Goal: Task Accomplishment & Management: Manage account settings

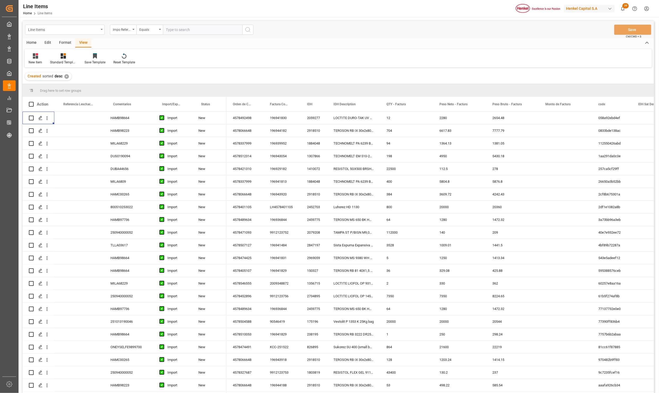
scroll to position [636, 0]
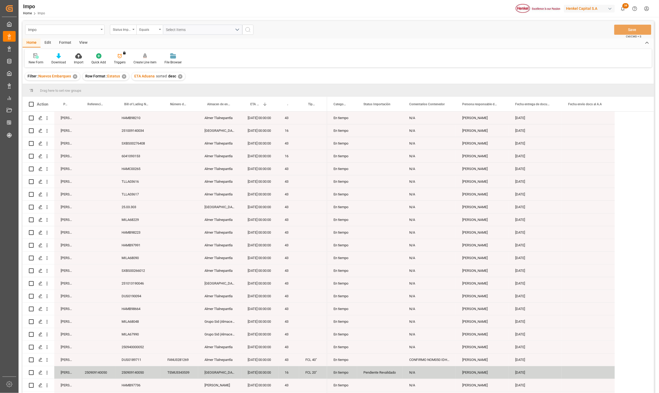
click at [133, 30] on div "Status Importación" at bounding box center [123, 30] width 26 height 10
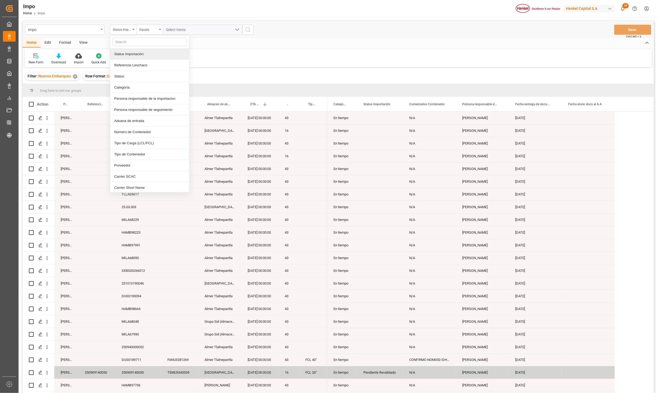
click at [128, 45] on input "text" at bounding box center [149, 42] width 75 height 8
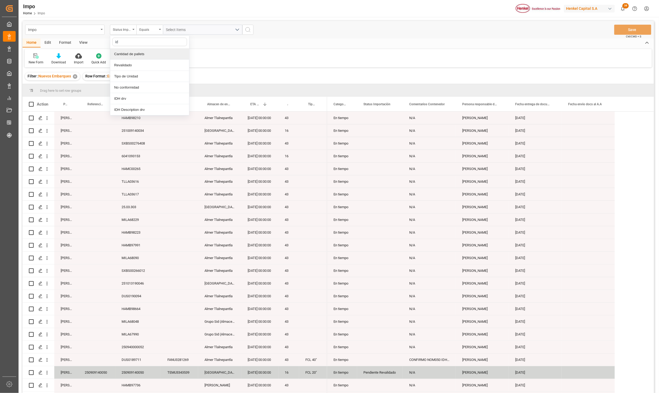
type input "idh"
click at [129, 57] on div "IDH drv" at bounding box center [149, 53] width 79 height 11
click at [173, 30] on input "text" at bounding box center [202, 30] width 79 height 10
type input "1808127"
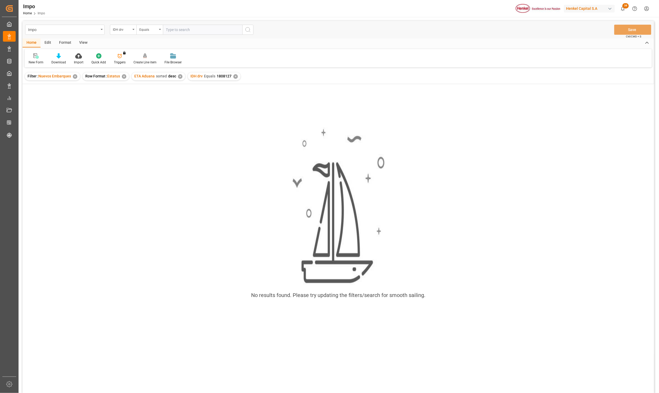
click at [73, 76] on div "✕" at bounding box center [75, 76] width 5 height 5
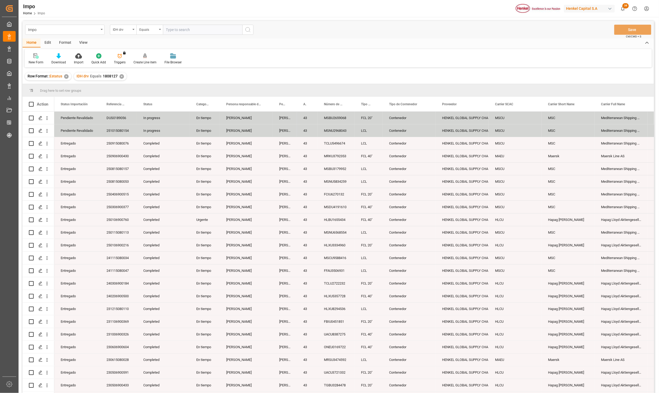
click at [84, 43] on div "View" at bounding box center [83, 42] width 16 height 9
click at [58, 60] on div "Standard Templates" at bounding box center [60, 62] width 26 height 5
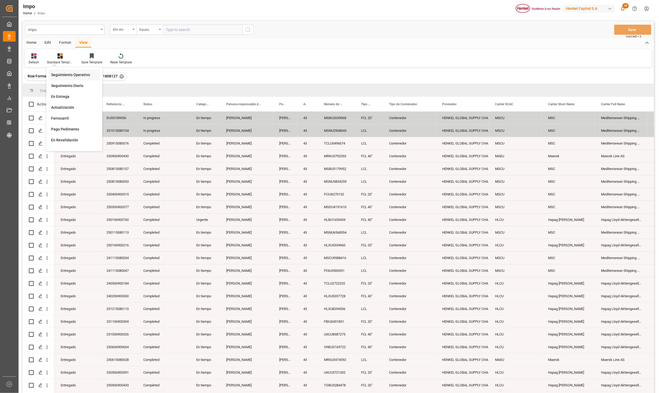
click at [63, 74] on div "Seguimiento Operativo" at bounding box center [74, 75] width 46 height 6
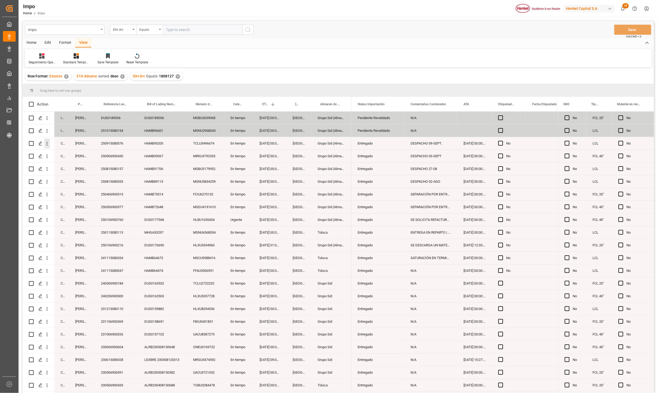
click at [46, 143] on icon "open menu" at bounding box center [47, 144] width 6 height 6
click at [55, 153] on span "Press SPACE to select this row." at bounding box center [52, 155] width 9 height 6
click at [46, 130] on icon "open menu" at bounding box center [47, 131] width 6 height 6
click at [54, 139] on div "Open in new tab" at bounding box center [77, 141] width 65 height 11
drag, startPoint x: 72, startPoint y: 104, endPoint x: 73, endPoint y: 93, distance: 11.2
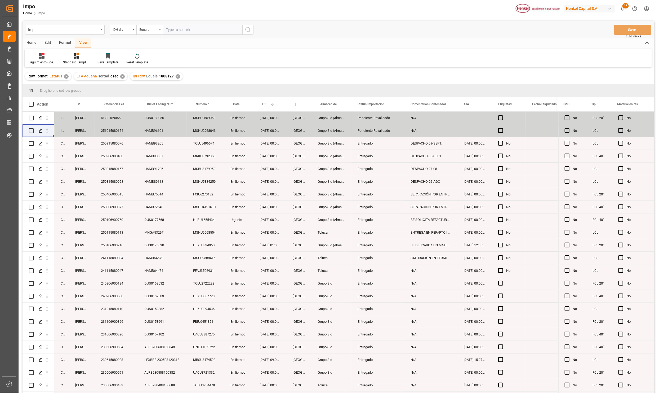
click at [73, 93] on div "Drag here to set row groups Drag here to set column labels Action Status Person…" at bounding box center [339, 240] width 632 height 312
drag, startPoint x: 83, startPoint y: 102, endPoint x: 83, endPoint y: 94, distance: 8.0
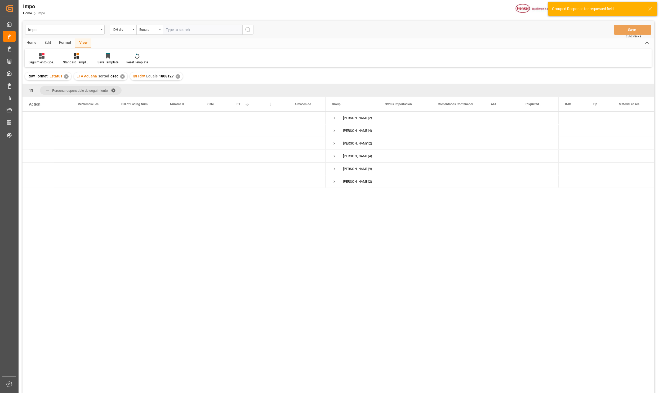
click at [114, 90] on span at bounding box center [115, 90] width 8 height 5
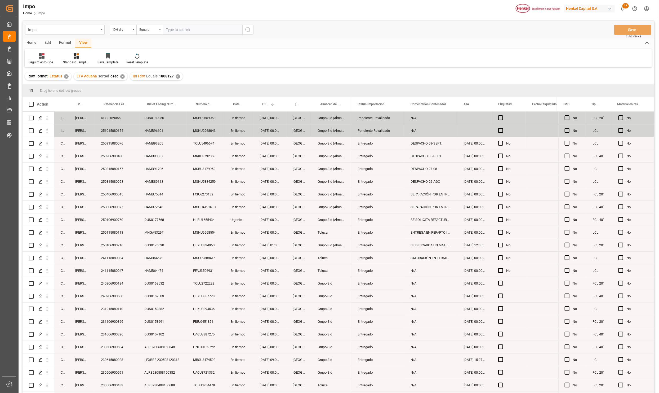
click at [64, 41] on div "Format" at bounding box center [65, 42] width 20 height 9
click at [34, 59] on div "Filter Rows" at bounding box center [37, 59] width 24 height 12
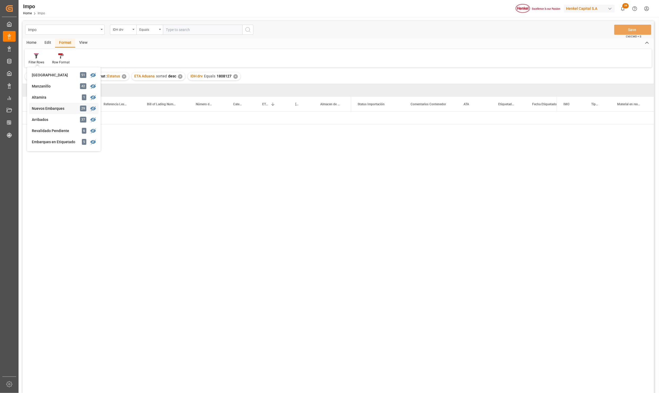
click at [53, 107] on div "Impo IDH drv Equals Save Ctrl/CMD + S Home Edit Format View Filter Rows Veracru…" at bounding box center [339, 214] width 632 height 386
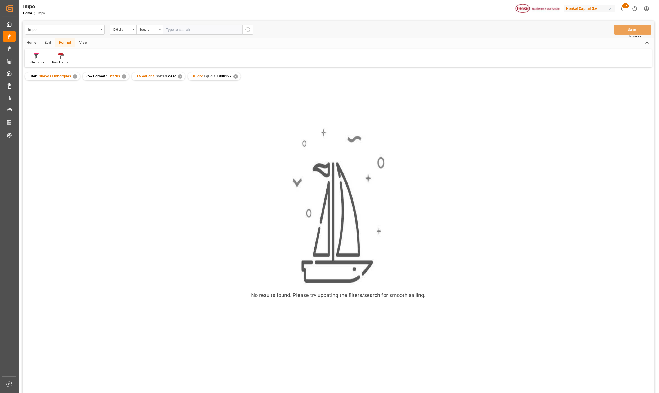
click at [234, 76] on div "✕" at bounding box center [235, 76] width 5 height 5
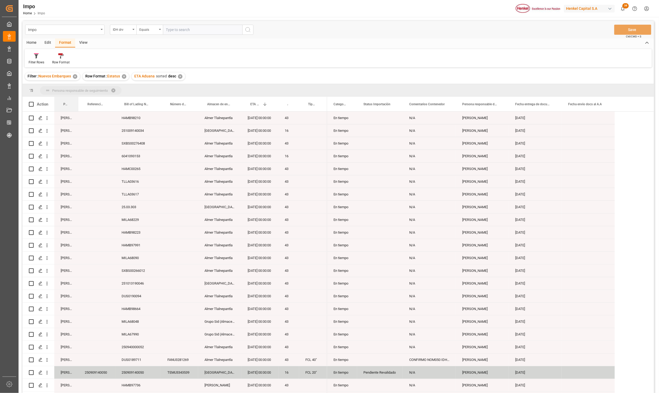
drag, startPoint x: 68, startPoint y: 105, endPoint x: 68, endPoint y: 95, distance: 10.1
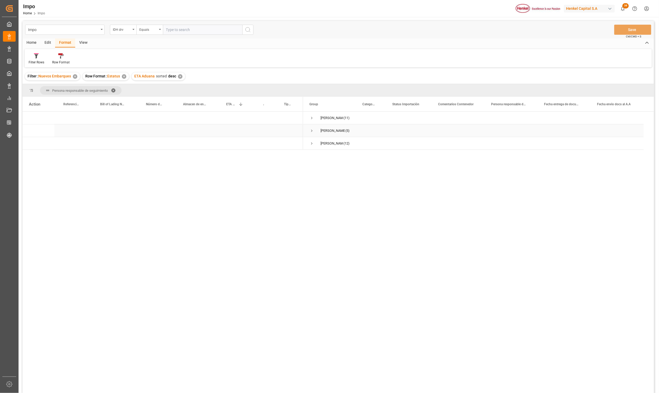
click at [313, 131] on span "Press SPACE to select this row." at bounding box center [311, 130] width 5 height 5
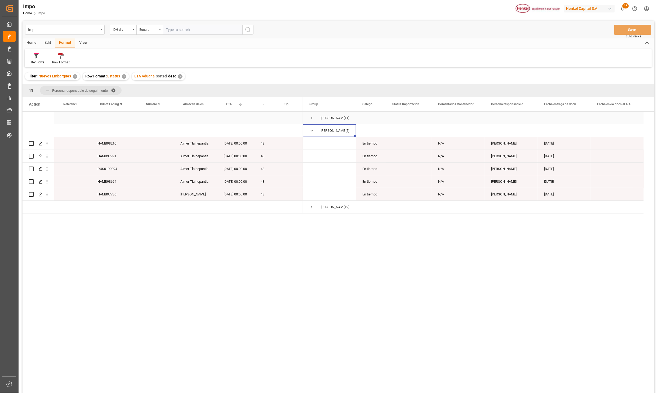
click at [312, 117] on span "Press SPACE to select this row." at bounding box center [311, 118] width 5 height 5
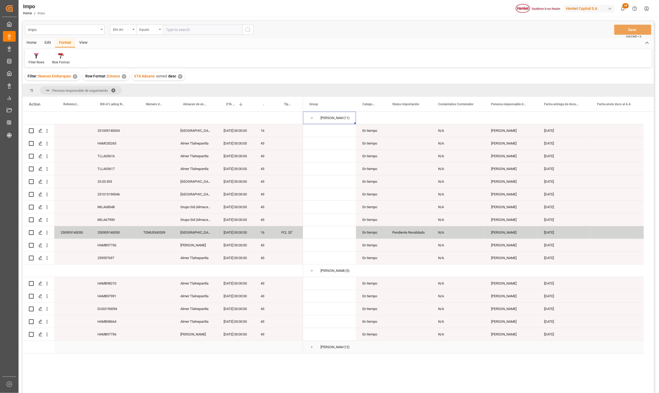
click at [312, 347] on span "Press SPACE to select this row." at bounding box center [311, 346] width 5 height 5
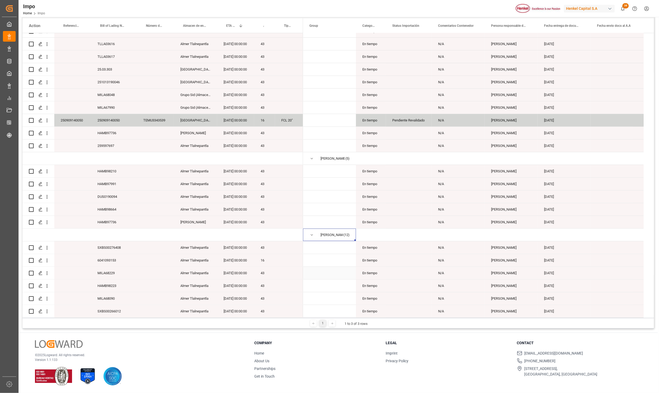
scroll to position [79, 0]
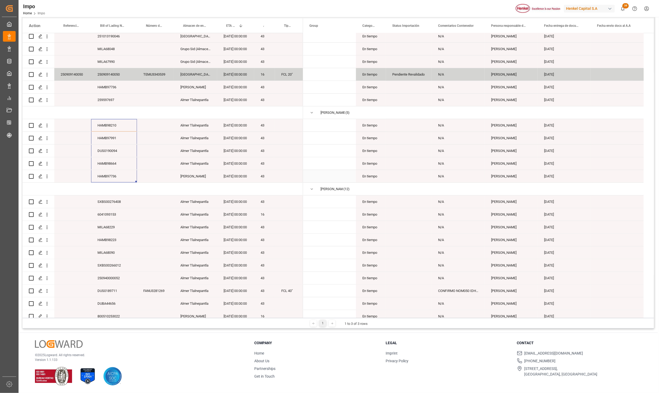
drag, startPoint x: 114, startPoint y: 125, endPoint x: 119, endPoint y: 174, distance: 49.5
click at [119, 174] on div "HAMB98210 Almer Tlalnepantla 21-11-2025 00:00:00 43 HAMB97991 Almer Tlalnepantl…" at bounding box center [163, 151] width 281 height 394
click at [119, 174] on div "HAMB97736" at bounding box center [114, 176] width 46 height 12
drag, startPoint x: 109, startPoint y: 127, endPoint x: 117, endPoint y: 173, distance: 46.2
click at [117, 173] on div "HAMB98210 Almer Tlalnepantla 21-11-2025 00:00:00 43 HAMB97991 Almer Tlalnepantl…" at bounding box center [163, 151] width 281 height 394
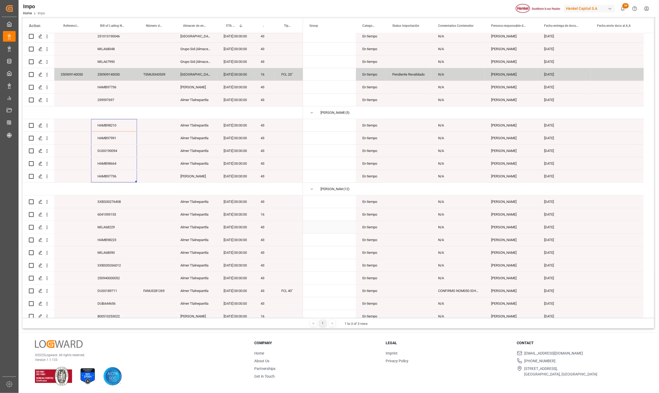
scroll to position [0, 0]
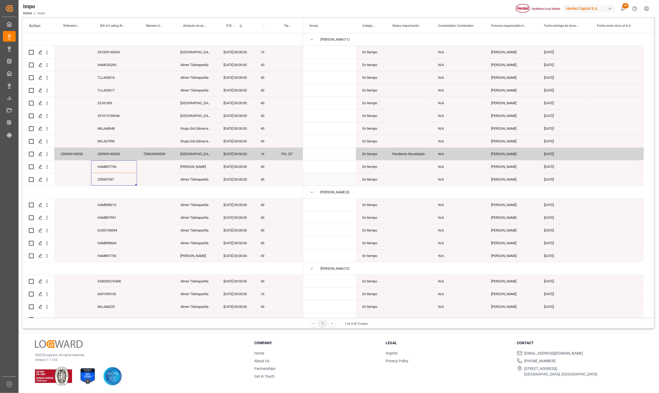
drag, startPoint x: 115, startPoint y: 167, endPoint x: 116, endPoint y: 177, distance: 10.4
click at [116, 177] on div "HAMB98210 Almer Tlalnepantla 21-11-2025 00:00:00 43 HAMB97991 Almer Tlalnepantl…" at bounding box center [163, 230] width 281 height 394
click at [113, 166] on div "HAMB97736" at bounding box center [114, 166] width 46 height 12
click at [130, 162] on div "HAMB97736" at bounding box center [114, 166] width 46 height 12
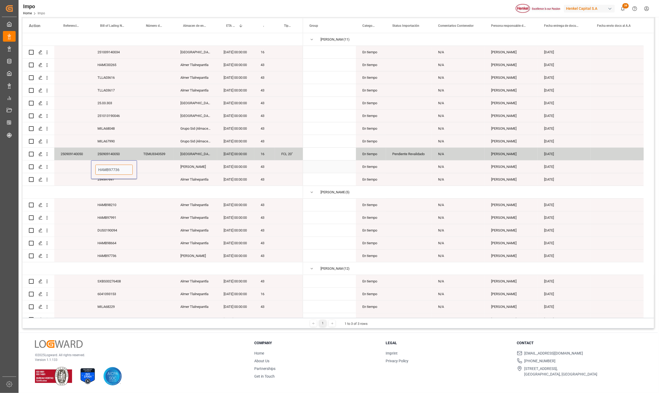
click at [128, 168] on input "HAMB97736" at bounding box center [113, 170] width 37 height 10
type input "HAMB97736"
click at [30, 166] on input "Press Space to toggle row selection (unchecked)" at bounding box center [31, 166] width 5 height 5
checkbox input "true"
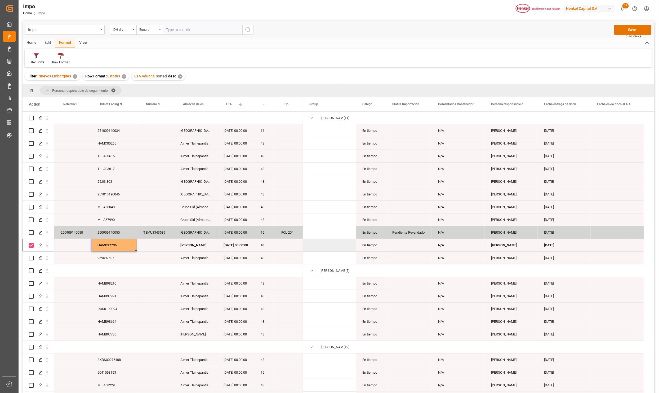
drag, startPoint x: 31, startPoint y: 41, endPoint x: 38, endPoint y: 43, distance: 7.4
click at [31, 41] on div "Home" at bounding box center [32, 42] width 18 height 9
click at [46, 41] on div "Edit" at bounding box center [48, 42] width 15 height 9
click at [101, 59] on div "Bulk Delete" at bounding box center [104, 59] width 24 height 12
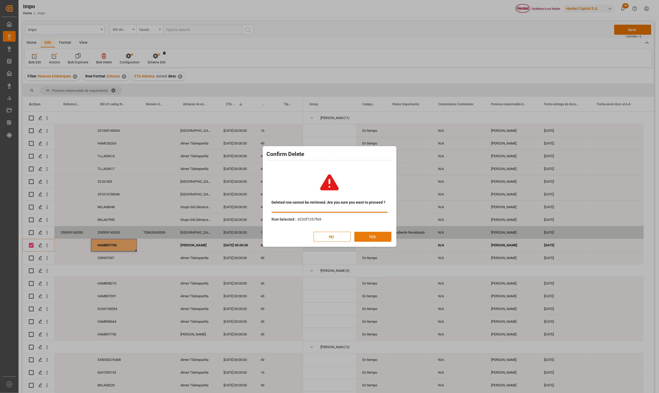
click at [381, 232] on button "YES" at bounding box center [372, 237] width 37 height 10
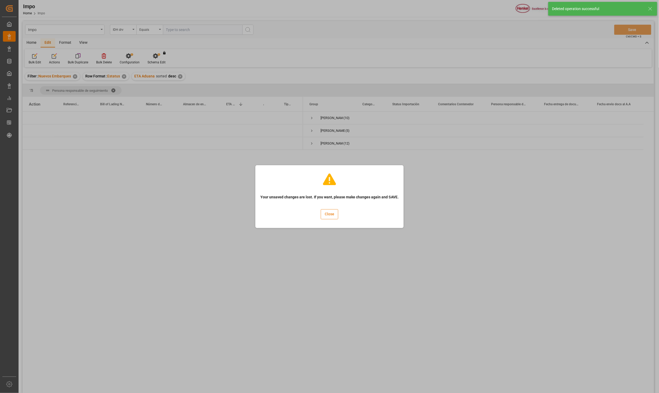
click at [331, 212] on button "Close" at bounding box center [329, 214] width 17 height 10
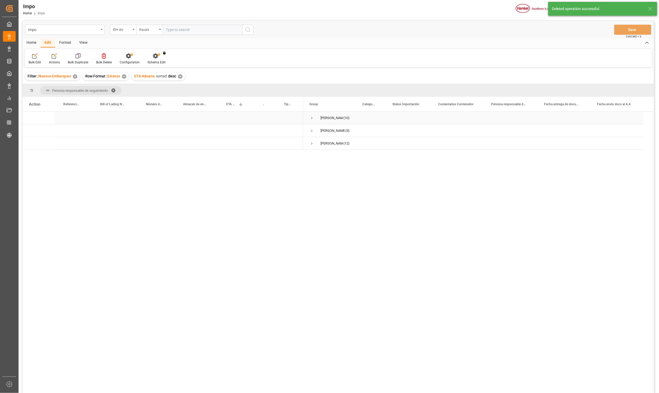
click at [312, 115] on span "Press SPACE to select this row." at bounding box center [311, 118] width 5 height 12
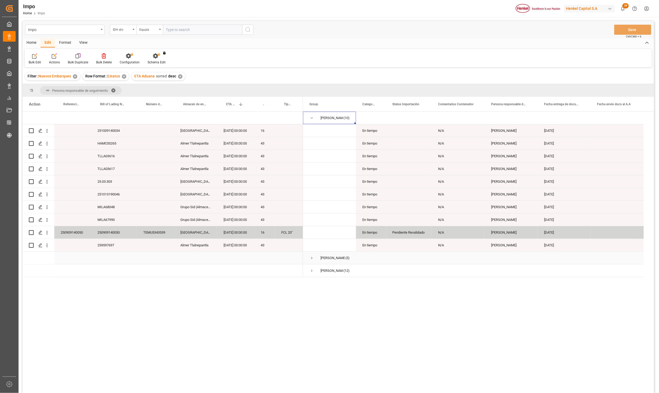
click at [312, 257] on span "Press SPACE to select this row." at bounding box center [311, 257] width 5 height 5
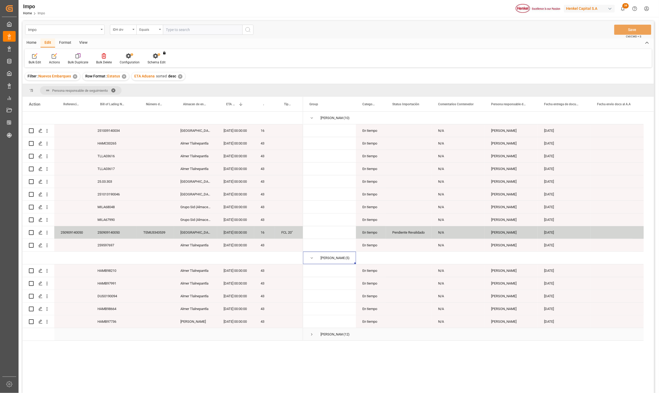
click at [312, 333] on span "Press SPACE to select this row." at bounding box center [311, 334] width 5 height 5
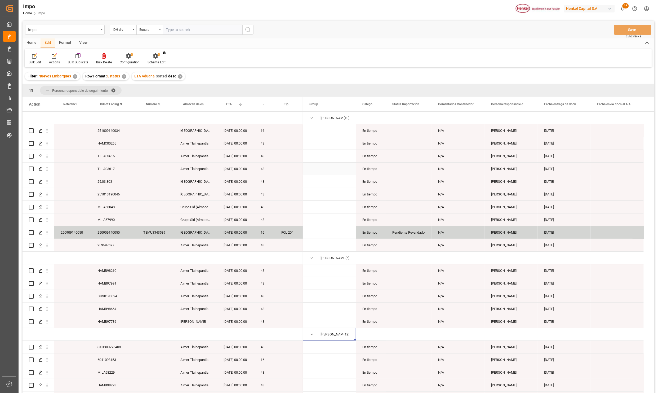
click at [118, 166] on div "TLLA03617" at bounding box center [114, 168] width 46 height 12
click at [122, 171] on input "TLLA03617" at bounding box center [113, 172] width 37 height 10
type input "TLLA03617"
click at [126, 154] on div "TLLA03616" at bounding box center [114, 156] width 46 height 12
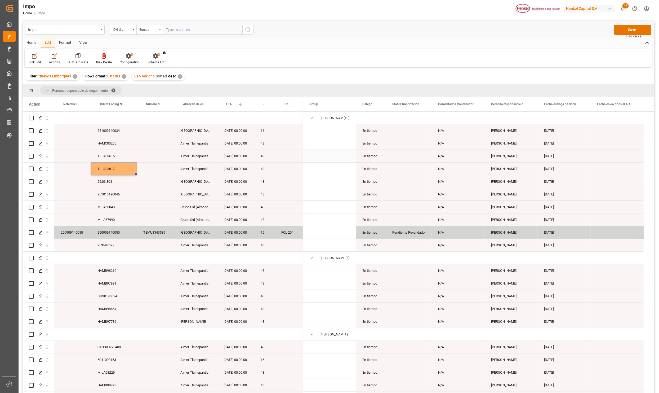
click at [126, 154] on div "TLLA03616" at bounding box center [114, 156] width 46 height 12
click at [124, 158] on input "TLLA03616" at bounding box center [113, 159] width 37 height 10
click at [121, 145] on div "HAMC00265" at bounding box center [114, 143] width 46 height 12
click at [127, 149] on input "HAMC00265" at bounding box center [113, 146] width 37 height 10
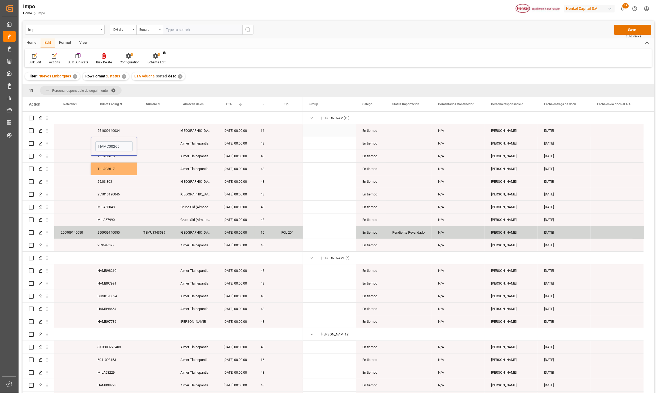
click at [126, 131] on div "251009140034" at bounding box center [114, 130] width 46 height 12
click at [126, 131] on input "251009140034" at bounding box center [113, 133] width 37 height 10
click at [139, 189] on div "Press SPACE to select this row." at bounding box center [155, 194] width 37 height 12
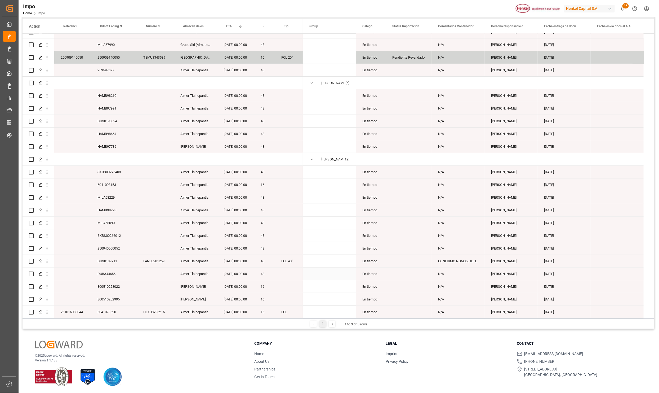
scroll to position [79, 0]
click at [122, 297] on div "800510252995" at bounding box center [114, 298] width 46 height 12
click at [124, 298] on input "800510252995" at bounding box center [113, 301] width 37 height 10
click at [151, 293] on div "Press SPACE to select this row." at bounding box center [155, 298] width 37 height 12
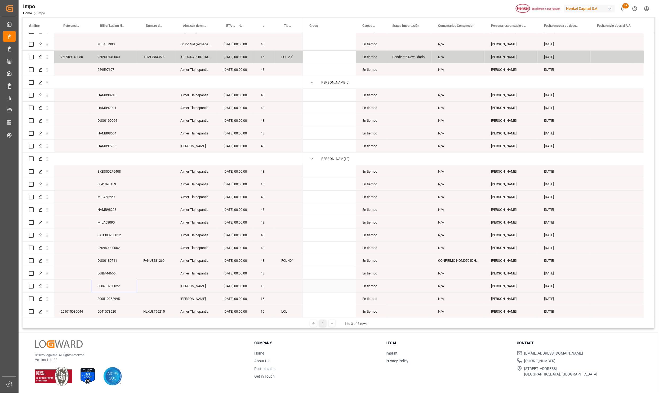
click at [126, 284] on div "800510253022" at bounding box center [114, 286] width 46 height 12
click at [126, 284] on input "800510253022" at bounding box center [113, 289] width 37 height 10
click at [125, 267] on div "DUBA44656" at bounding box center [114, 273] width 46 height 12
click at [127, 275] on input "DUBA44656" at bounding box center [113, 276] width 37 height 10
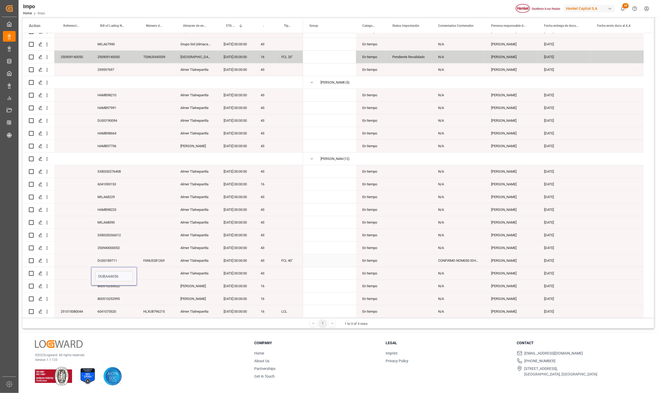
click at [127, 261] on div "DUS0189711" at bounding box center [114, 260] width 46 height 12
click at [126, 243] on div "250940000052" at bounding box center [114, 247] width 46 height 12
click at [129, 250] on input "250940000052" at bounding box center [113, 251] width 37 height 10
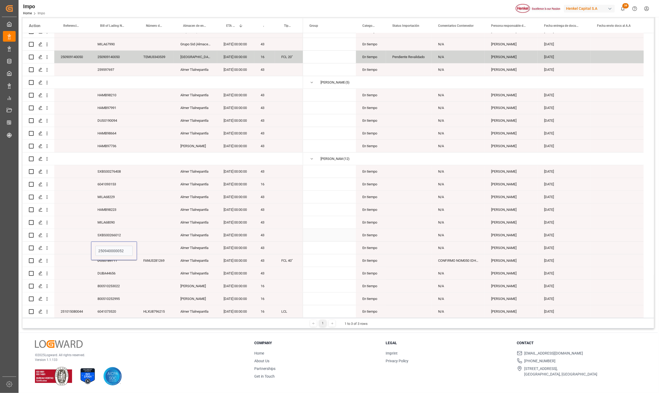
click at [130, 230] on div "SXBS00266012" at bounding box center [114, 235] width 46 height 12
click at [149, 216] on div "Press SPACE to select this row." at bounding box center [155, 222] width 37 height 12
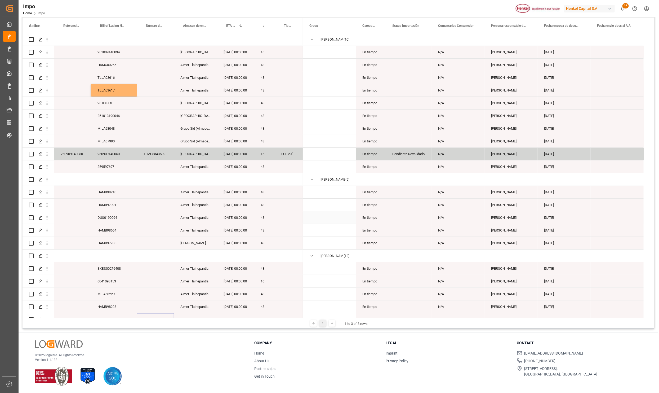
scroll to position [0, 0]
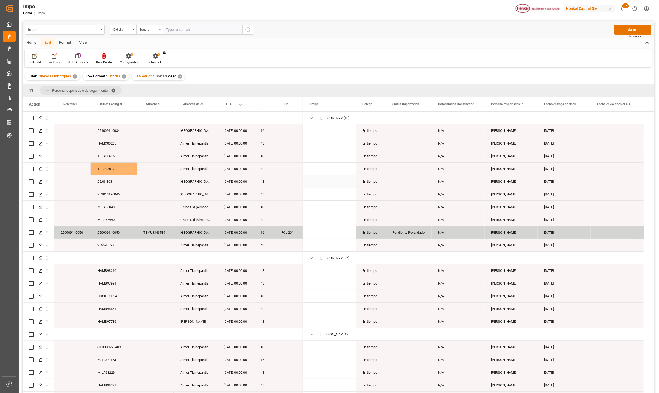
click at [146, 185] on div "Press SPACE to select this row." at bounding box center [155, 181] width 37 height 12
click at [173, 257] on div "Press SPACE to select this row." at bounding box center [155, 257] width 37 height 12
click at [171, 282] on div "Press SPACE to select this row." at bounding box center [155, 283] width 37 height 12
click at [116, 243] on div "259597697" at bounding box center [114, 245] width 46 height 12
click at [133, 236] on div "250909140050" at bounding box center [114, 232] width 46 height 12
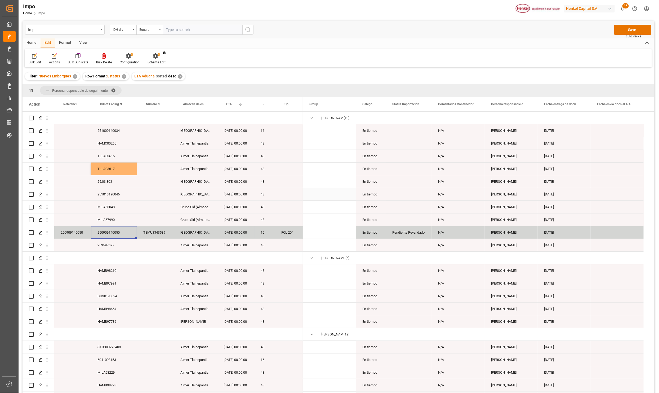
click at [127, 193] on div "251013190046" at bounding box center [114, 194] width 46 height 12
click at [188, 234] on div "Salamanca" at bounding box center [195, 232] width 43 height 12
click at [163, 309] on div "Press SPACE to select this row." at bounding box center [155, 308] width 37 height 12
click at [111, 246] on div "259597697" at bounding box center [114, 245] width 46 height 12
click at [155, 229] on div "TEMU3343539" at bounding box center [155, 232] width 37 height 12
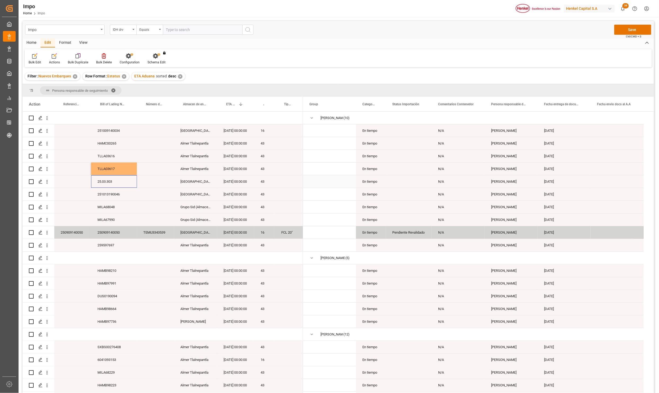
click at [123, 180] on div "25.03.303" at bounding box center [114, 181] width 46 height 12
click at [132, 153] on div "TLLA03616" at bounding box center [114, 156] width 46 height 12
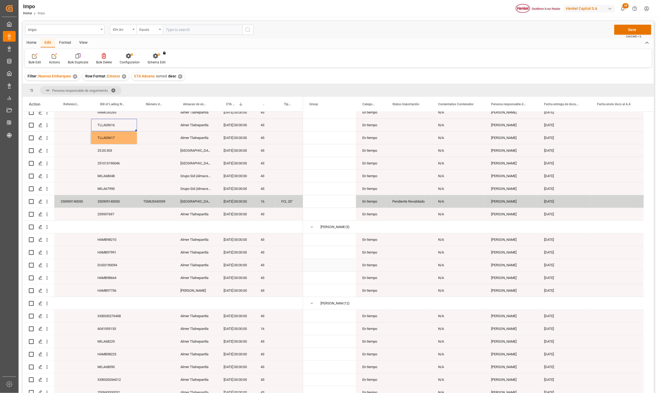
scroll to position [79, 0]
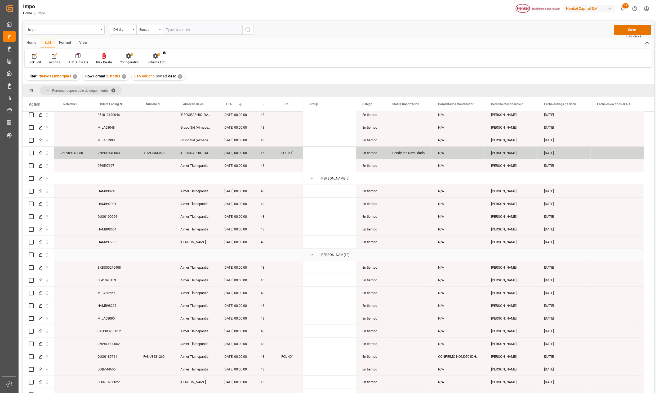
click at [173, 247] on div "Press SPACE to select this row." at bounding box center [155, 242] width 37 height 12
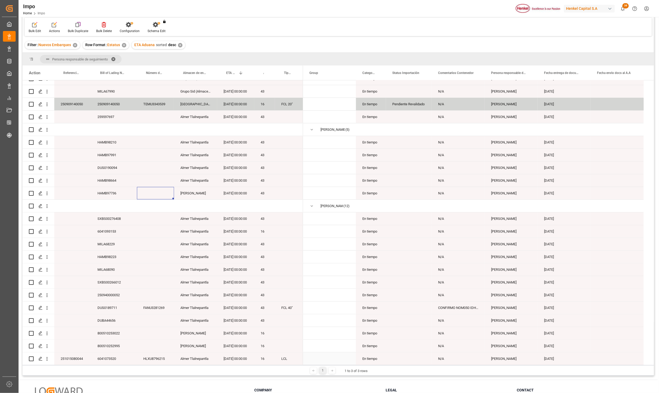
scroll to position [79, 0]
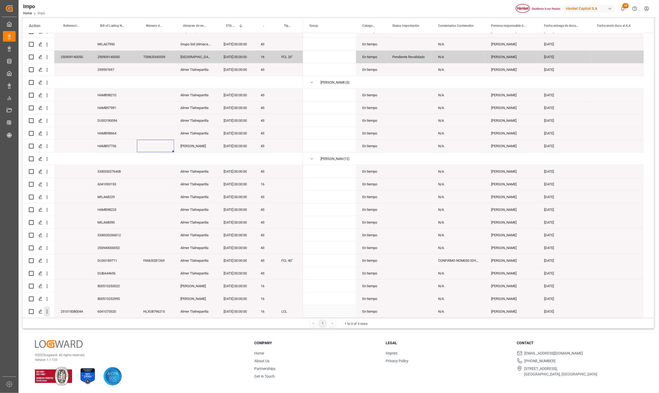
click at [47, 310] on icon "open menu" at bounding box center [47, 312] width 1 height 4
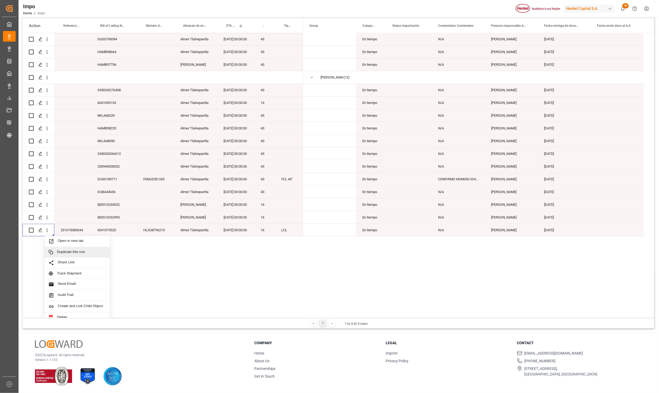
scroll to position [186, 0]
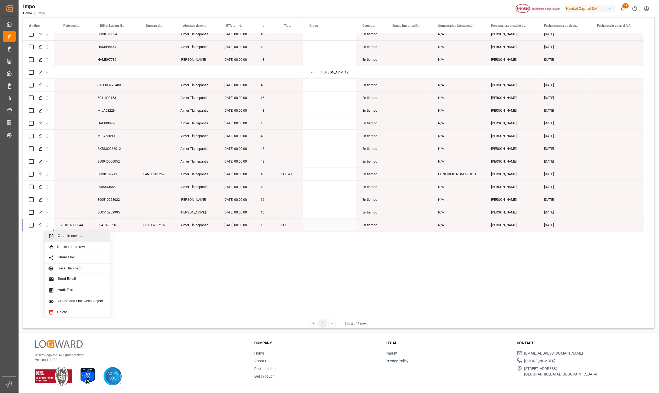
click at [81, 234] on span "Open in new tab" at bounding box center [82, 236] width 48 height 6
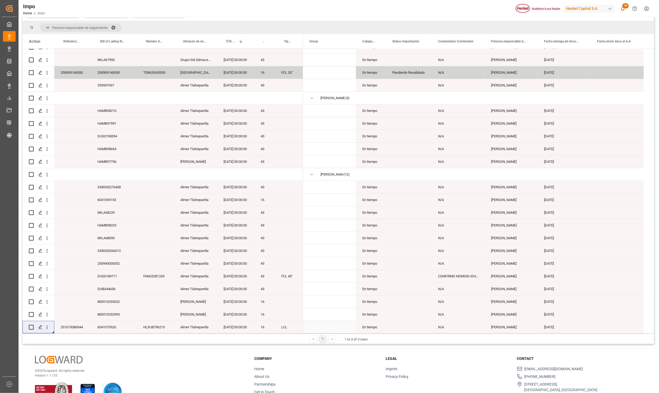
scroll to position [95, 0]
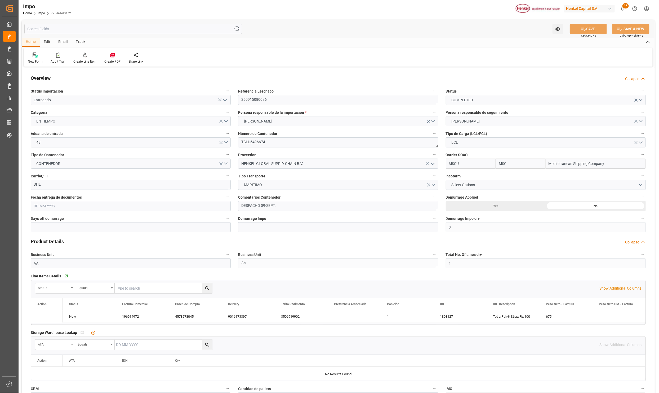
type input "MSC"
type input "Mediterranean Shipping Company"
type input "0"
type input "1"
type input "1.52"
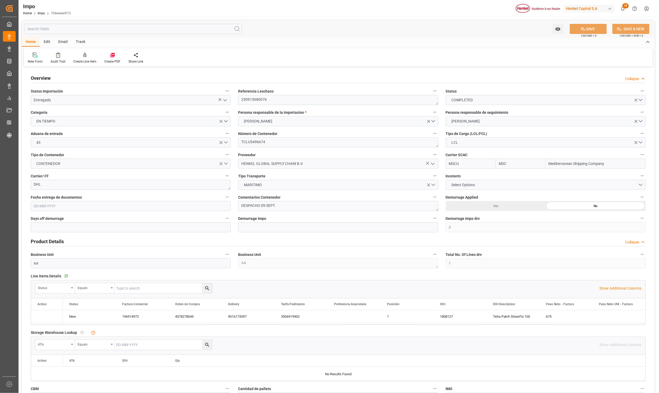
type input "1"
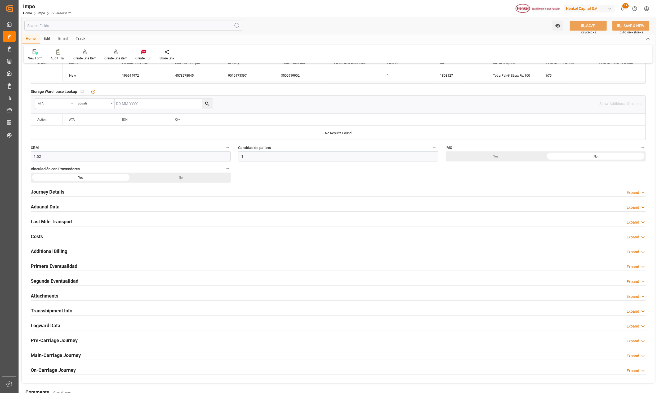
type input "21-08-2025"
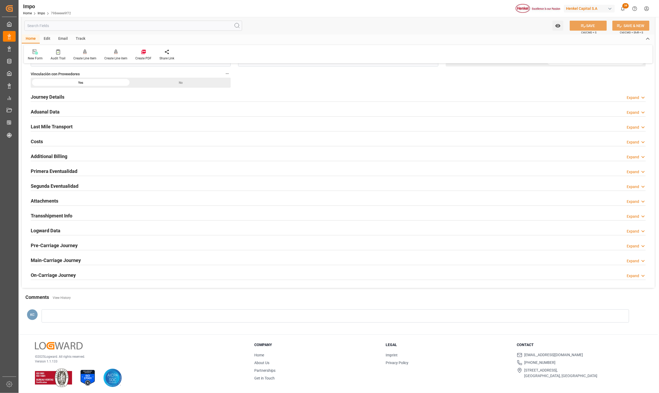
scroll to position [340, 0]
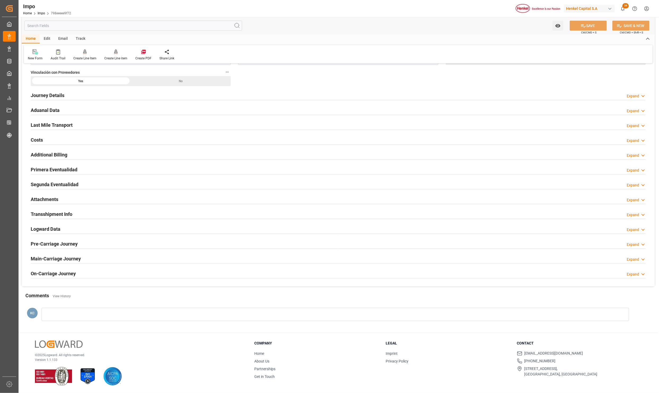
click at [48, 196] on h2 "Attachments" at bounding box center [45, 199] width 28 height 7
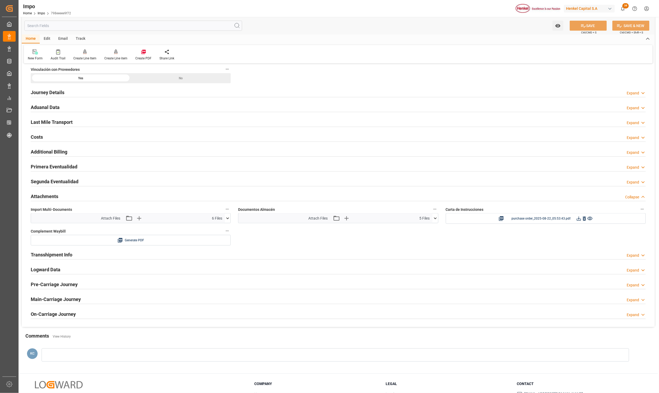
click at [229, 217] on icon at bounding box center [228, 218] width 6 height 6
click at [224, 251] on icon at bounding box center [224, 250] width 5 height 3
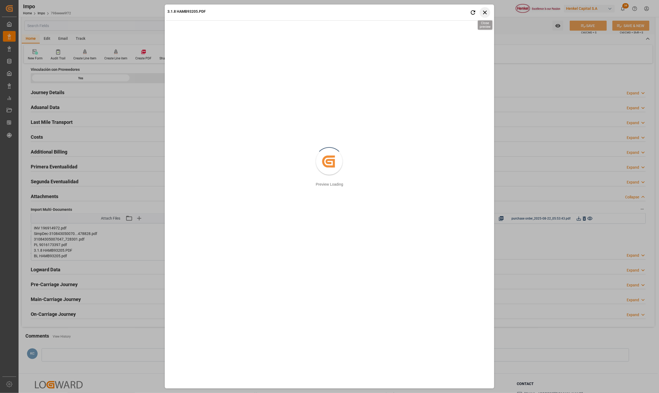
click at [486, 14] on icon "button" at bounding box center [485, 12] width 7 height 7
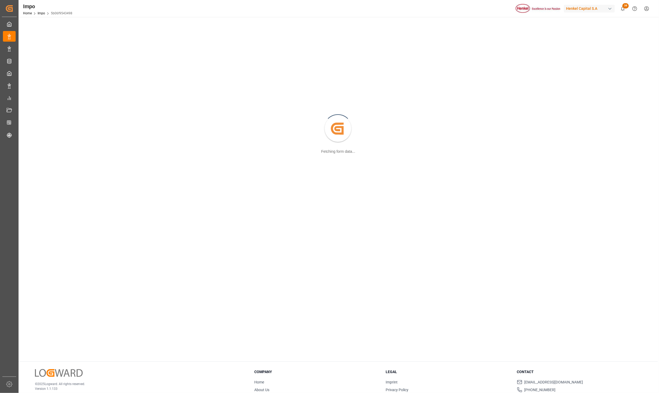
scroll to position [57, 0]
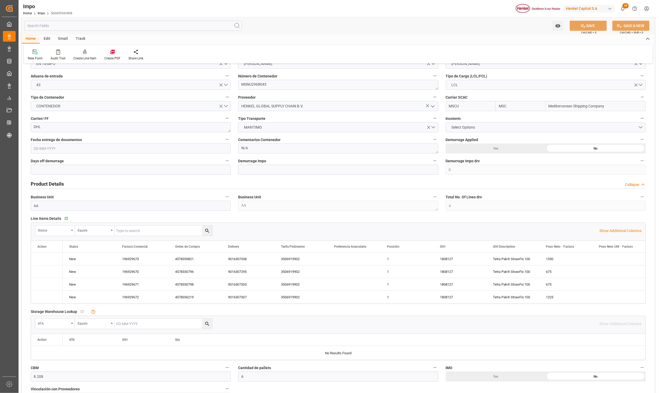
type input "MSC"
type input "Mediterranean Shipping Company"
type input "0"
type input "4"
type input "8.208"
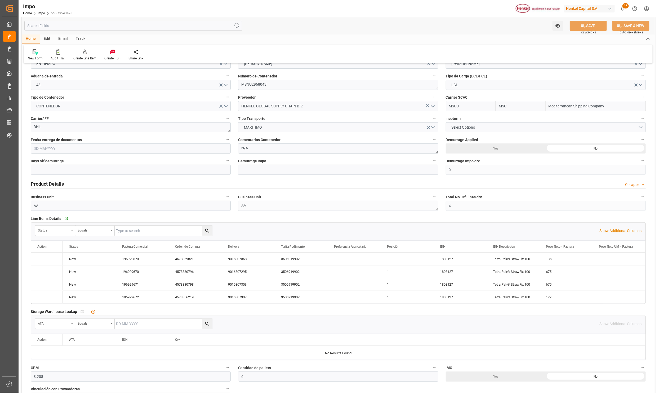
type input "6"
type input "[DATE]"
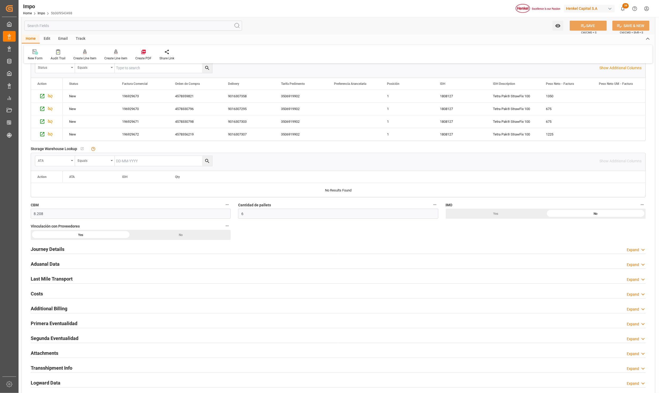
scroll to position [216, 0]
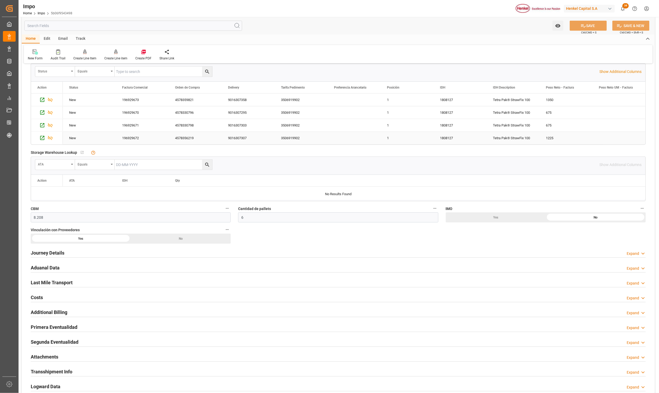
click at [506, 137] on div "Tetra Pak® StrawFix 100" at bounding box center [513, 138] width 53 height 12
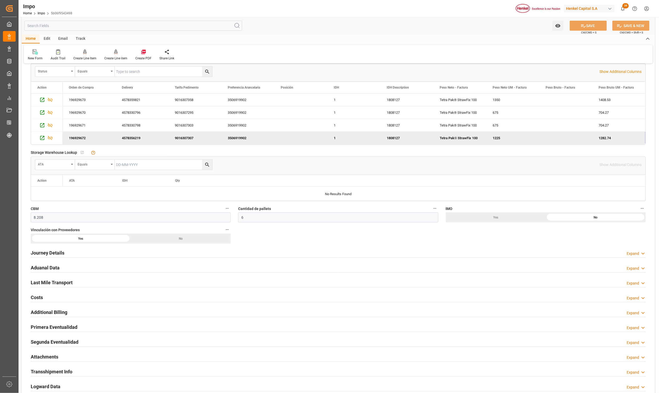
scroll to position [0, 159]
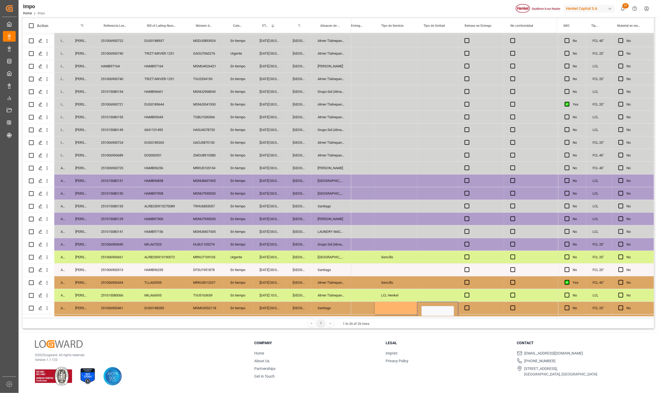
scroll to position [49, 0]
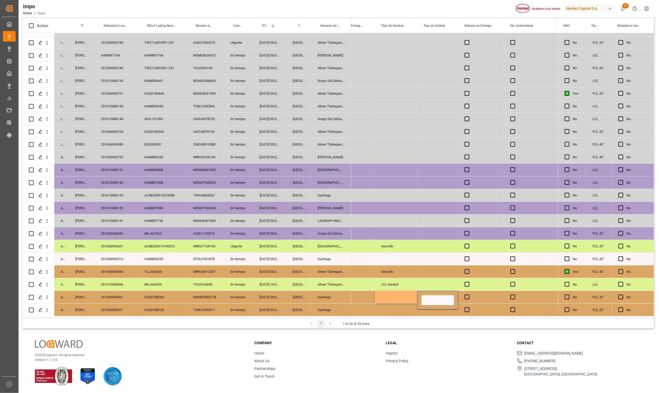
click at [292, 292] on div "[GEOGRAPHIC_DATA]" at bounding box center [298, 297] width 25 height 12
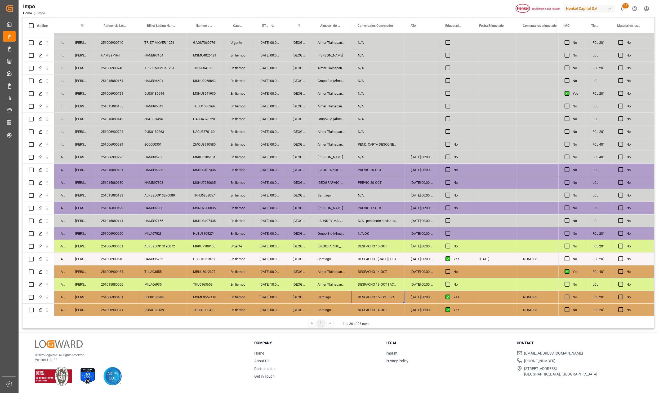
scroll to position [0, 0]
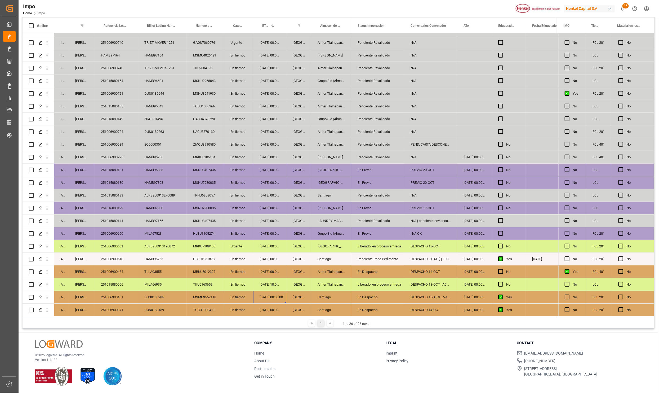
click at [120, 294] on div "251006900461" at bounding box center [116, 297] width 43 height 12
click at [106, 282] on div "251015080066" at bounding box center [116, 284] width 43 height 12
click at [114, 309] on div "251006900371" at bounding box center [116, 309] width 43 height 12
click at [324, 300] on div "Santiago" at bounding box center [331, 297] width 40 height 12
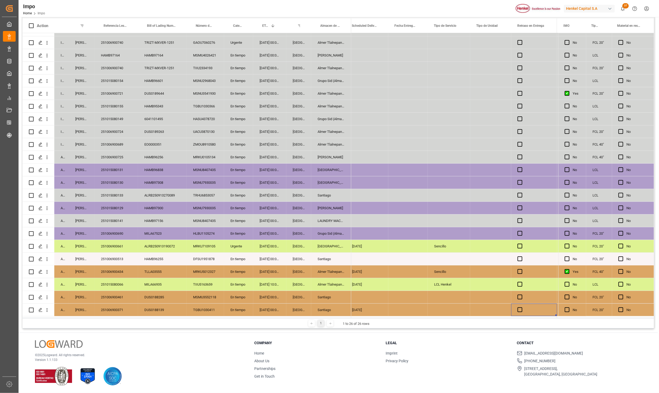
click at [122, 292] on div "251006900461" at bounding box center [116, 297] width 43 height 12
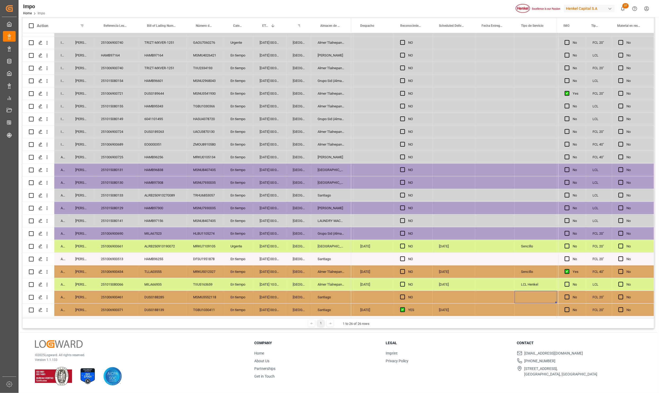
click at [83, 278] on div "[PERSON_NAME]" at bounding box center [82, 284] width 26 height 12
click at [122, 282] on div "251015080066" at bounding box center [116, 284] width 43 height 12
click at [119, 265] on div "251006900434" at bounding box center [116, 271] width 43 height 12
click at [116, 253] on div "251006900513" at bounding box center [116, 258] width 43 height 12
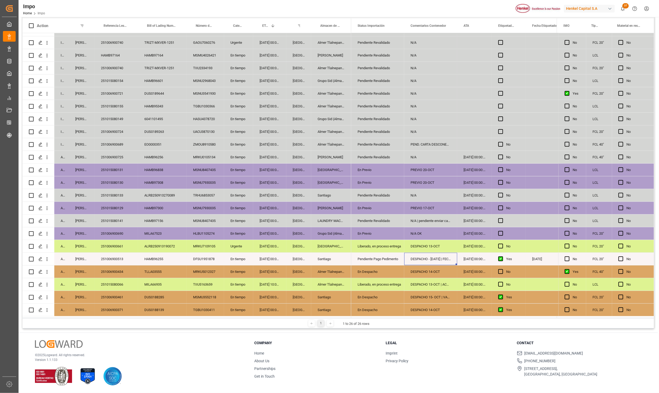
click at [122, 265] on div "251006900434" at bounding box center [116, 271] width 43 height 12
click at [120, 243] on div "251006900661" at bounding box center [116, 246] width 43 height 12
click at [118, 229] on div "251006900690" at bounding box center [116, 233] width 43 height 12
click at [333, 229] on div "Grupo Sid (Almacenaje y Distribucion AVIOR)" at bounding box center [331, 233] width 40 height 12
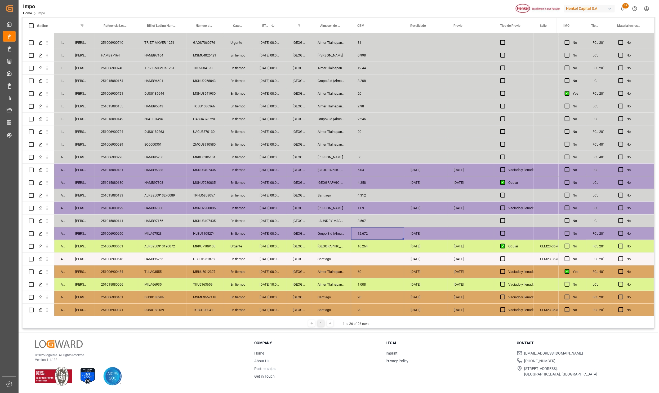
click at [100, 232] on div "251006900690" at bounding box center [116, 233] width 43 height 12
click at [108, 228] on div "251006900690" at bounding box center [116, 233] width 43 height 12
click at [325, 227] on div "Grupo Sid (Almacenaje y Distribucion AVIOR)" at bounding box center [331, 233] width 40 height 12
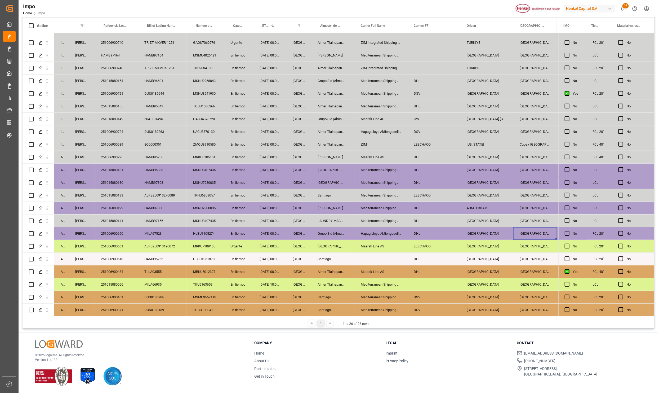
scroll to position [0, 637]
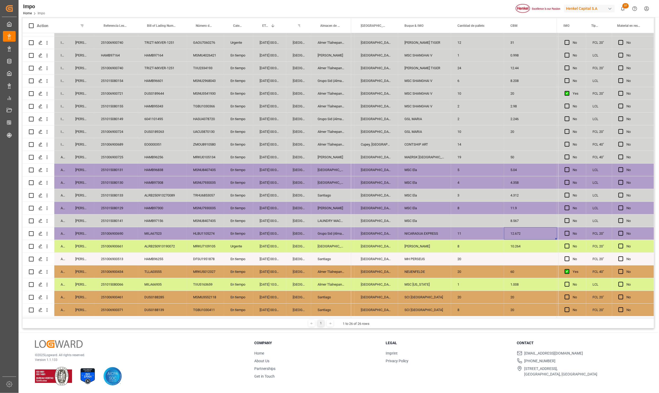
click at [95, 166] on div "251015080131" at bounding box center [116, 169] width 43 height 12
click at [115, 229] on div "251006900690" at bounding box center [116, 233] width 43 height 12
click at [115, 217] on div "251015080141" at bounding box center [116, 220] width 43 height 12
click at [108, 217] on div "251015080141" at bounding box center [116, 220] width 43 height 12
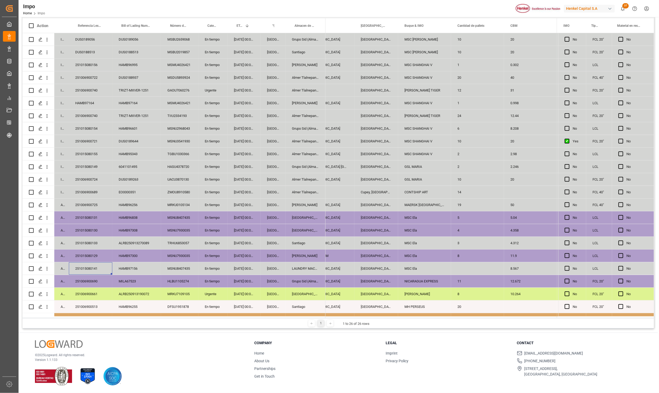
scroll to position [0, 627]
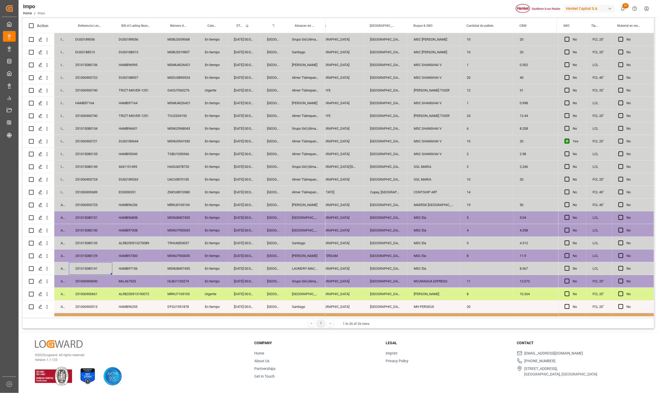
drag, startPoint x: 85, startPoint y: 23, endPoint x: 87, endPoint y: 46, distance: 22.6
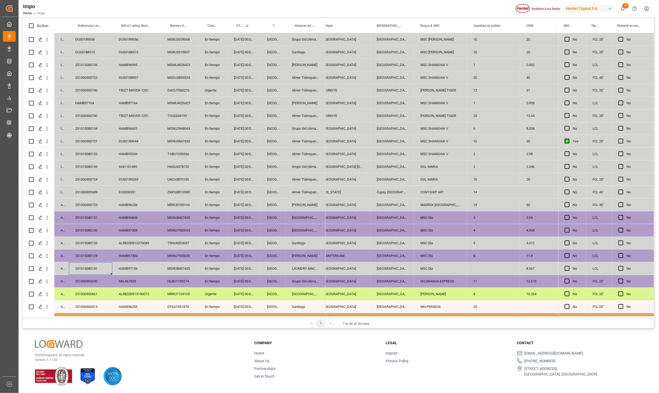
scroll to position [0, 0]
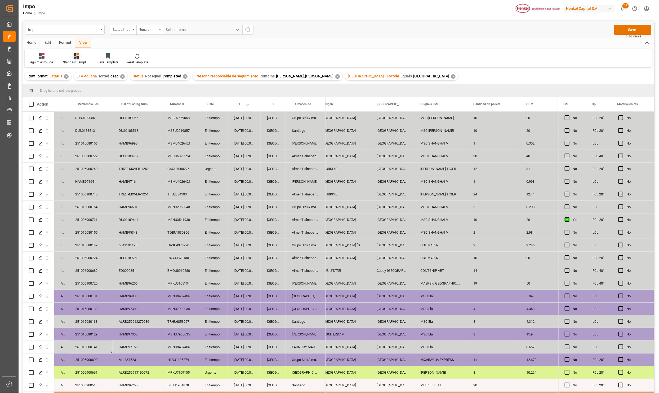
click at [78, 54] on icon at bounding box center [78, 54] width 2 height 2
click at [83, 72] on div "Seguimiento Operativo" at bounding box center [90, 75] width 46 height 6
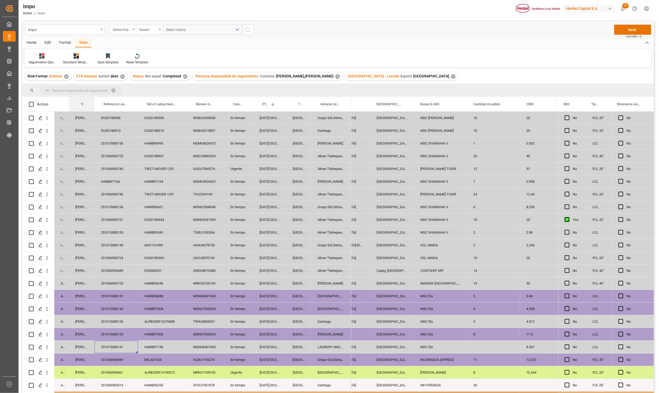
drag, startPoint x: 81, startPoint y: 96, endPoint x: 81, endPoint y: 91, distance: 4.8
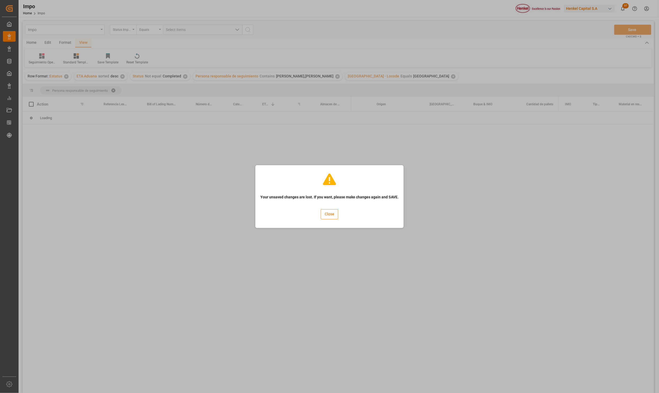
click at [329, 212] on button "Close" at bounding box center [329, 214] width 17 height 10
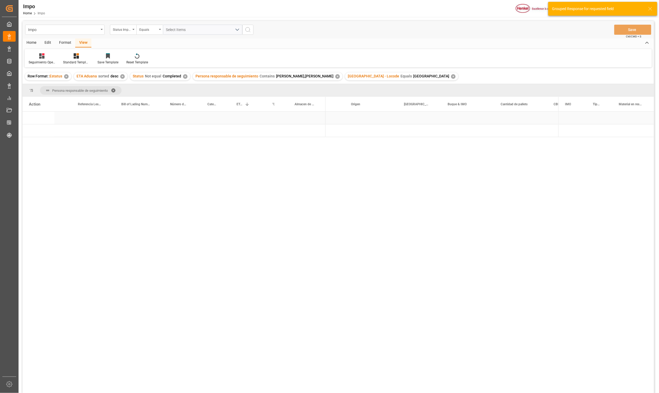
click at [301, 121] on div "Press SPACE to select this row." at bounding box center [306, 118] width 40 height 12
click at [333, 116] on span "Press SPACE to select this row." at bounding box center [334, 118] width 5 height 5
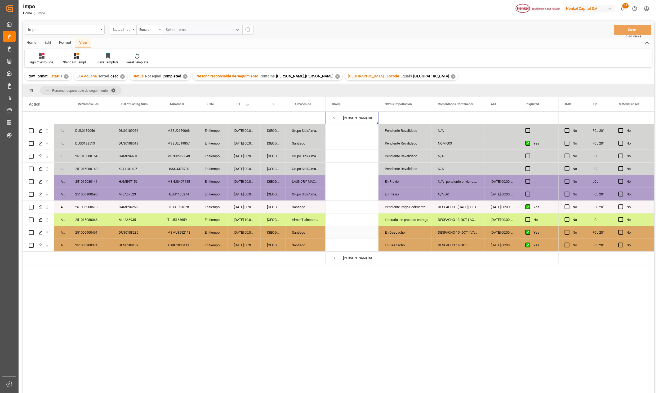
click at [126, 227] on div "DUS0188285" at bounding box center [136, 232] width 49 height 12
click at [96, 196] on div "251006900690" at bounding box center [90, 194] width 43 height 12
click at [94, 180] on div "251015080141" at bounding box center [90, 181] width 43 height 12
click at [127, 179] on div "HAMB97156" at bounding box center [136, 181] width 49 height 12
click at [300, 184] on div "LAUNDRY MACRO CEDIS TOLUCA/ ALMACEN DE MATERIA PRIMA" at bounding box center [306, 181] width 40 height 12
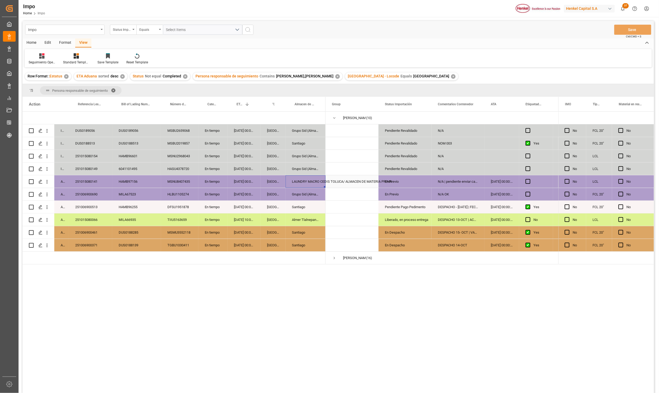
click at [404, 183] on div "En Previo" at bounding box center [405, 181] width 40 height 12
click at [450, 184] on div "N/A | pendiente enviar cartas actualizadas" at bounding box center [458, 181] width 53 height 12
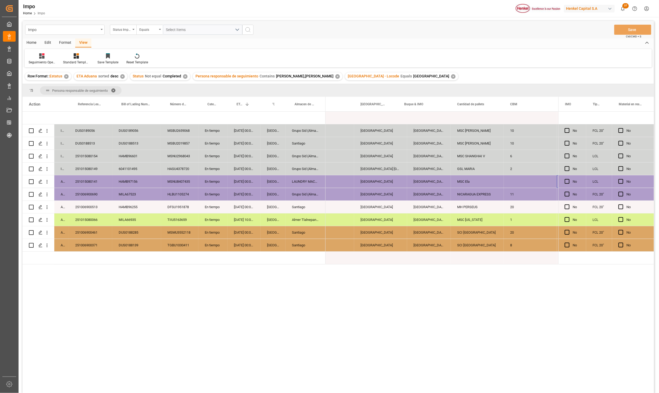
scroll to position [0, 664]
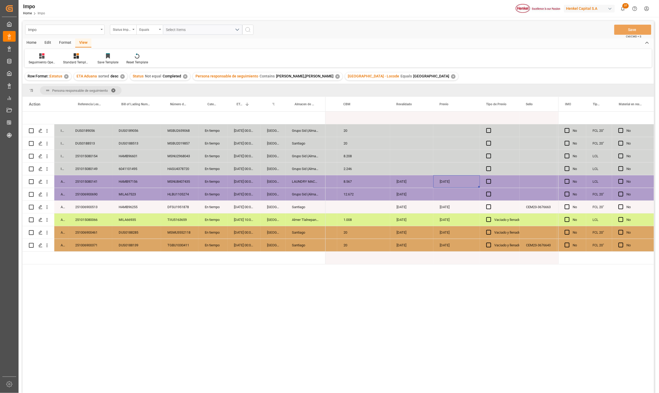
click at [131, 168] on div "6041101495" at bounding box center [136, 168] width 49 height 12
click at [264, 169] on div "[GEOGRAPHIC_DATA]" at bounding box center [273, 168] width 25 height 12
click at [90, 170] on div "251015080149" at bounding box center [90, 168] width 43 height 12
click at [304, 253] on div "Press SPACE to select this row." at bounding box center [306, 257] width 40 height 12
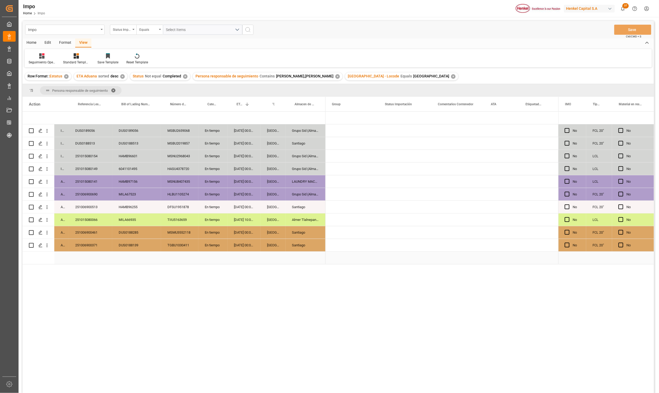
scroll to position [0, 0]
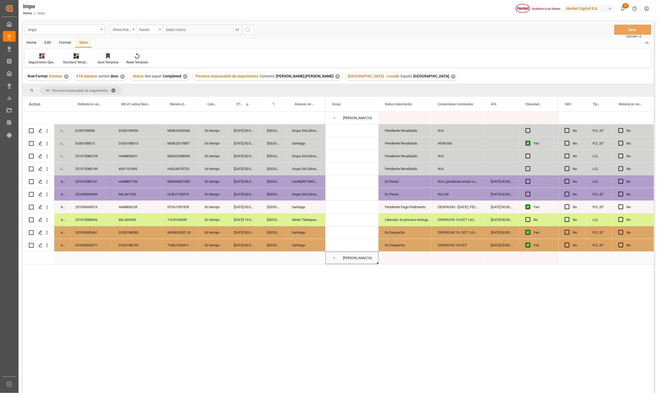
click at [336, 260] on span "Press SPACE to select this row." at bounding box center [334, 257] width 5 height 5
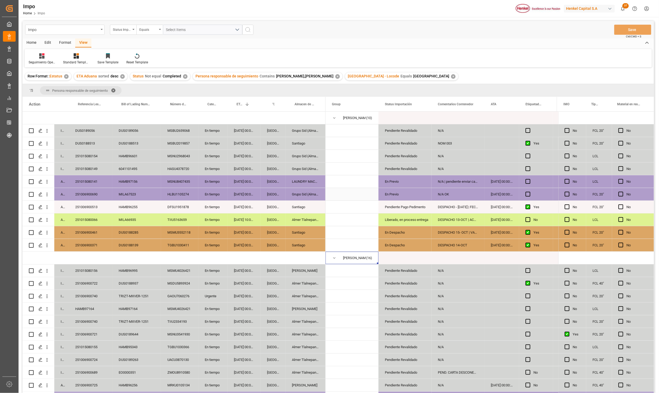
click at [115, 196] on div "MILA67523" at bounding box center [136, 194] width 49 height 12
click at [317, 361] on div "Almer Tlalnepantla" at bounding box center [306, 359] width 40 height 12
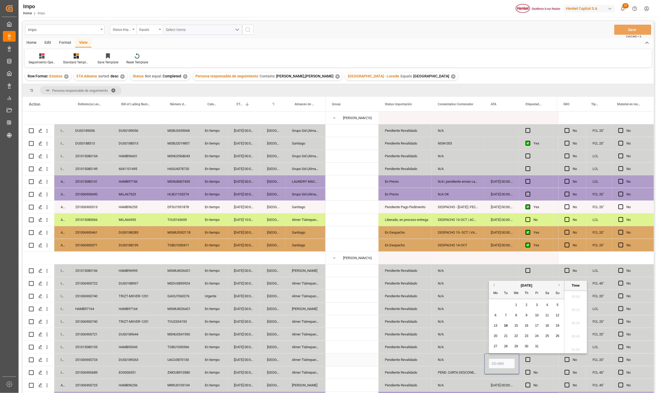
scroll to position [677, 0]
type input "14-10-2025 00:00"
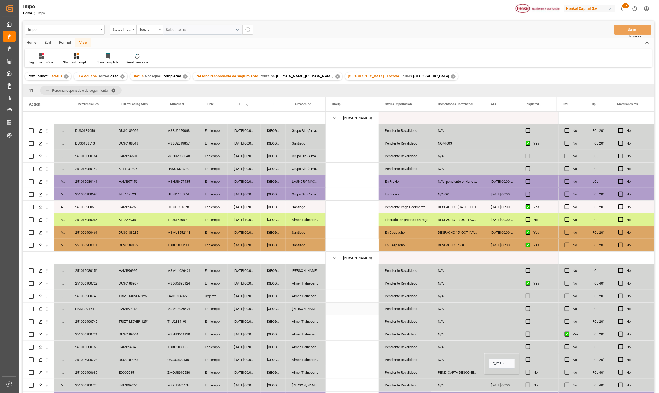
click at [486, 312] on div "Press SPACE to select this row." at bounding box center [502, 308] width 35 height 12
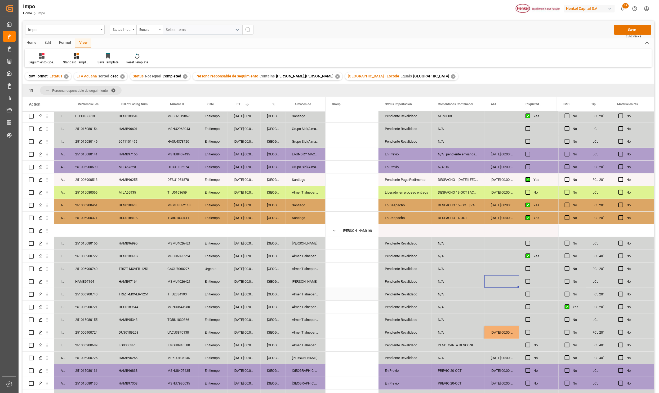
scroll to position [40, 0]
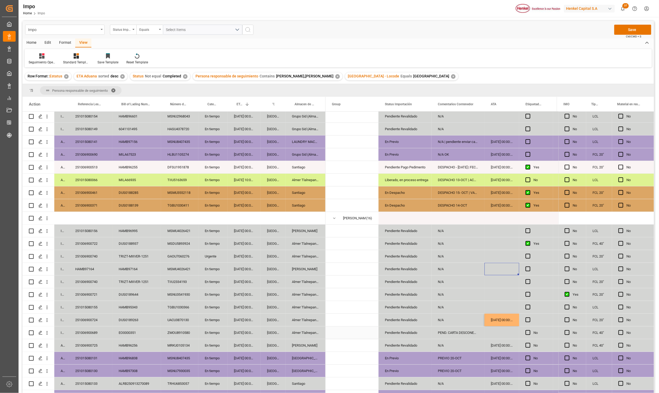
click at [494, 323] on div "14-10-2025 00:00:00" at bounding box center [502, 319] width 35 height 12
click at [499, 335] on div "Press SPACE to select this row." at bounding box center [502, 332] width 35 height 12
click at [484, 352] on div "PREVIO 20-OCT" at bounding box center [458, 358] width 53 height 12
click at [630, 24] on div "Impo Status Importación Equals Select Items Save Ctrl/CMD + S" at bounding box center [339, 29] width 632 height 17
click at [629, 27] on button "Save" at bounding box center [632, 30] width 37 height 10
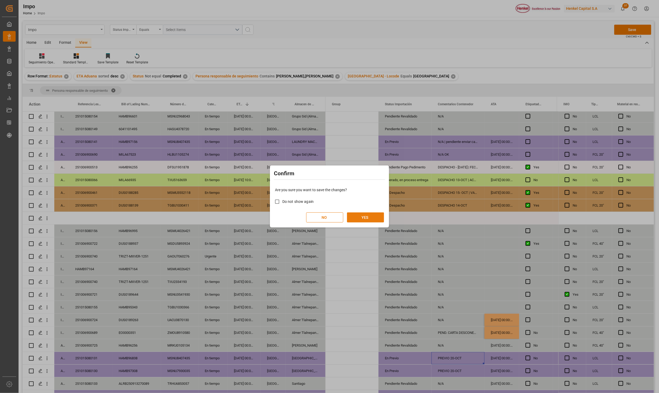
click at [359, 220] on button "YES" at bounding box center [365, 217] width 37 height 10
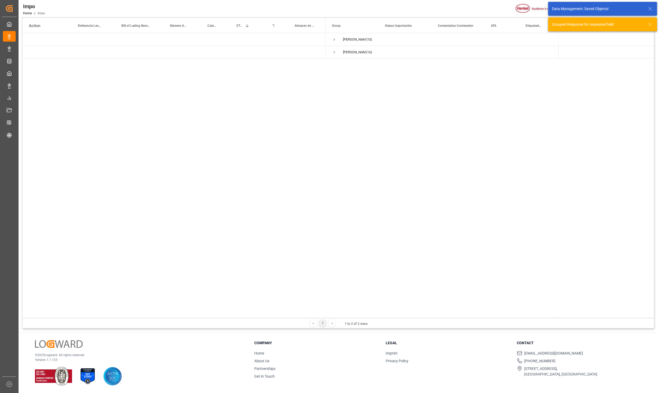
scroll to position [0, 0]
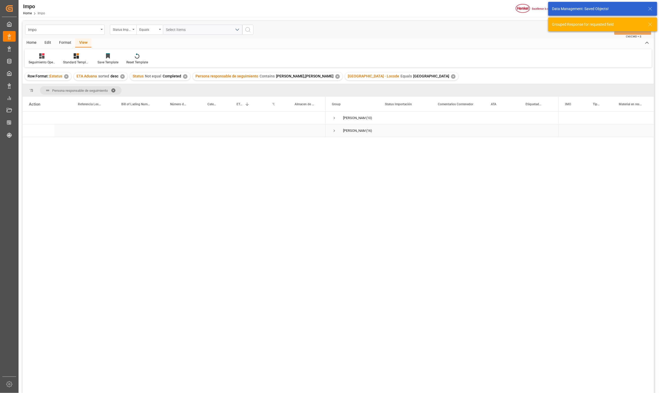
click at [335, 130] on span "Press SPACE to select this row." at bounding box center [334, 130] width 5 height 5
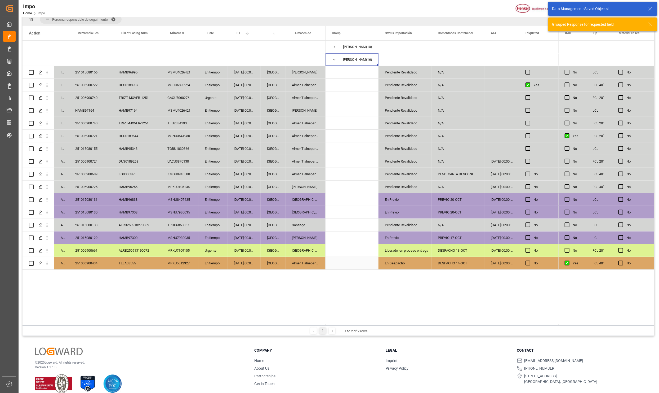
scroll to position [79, 0]
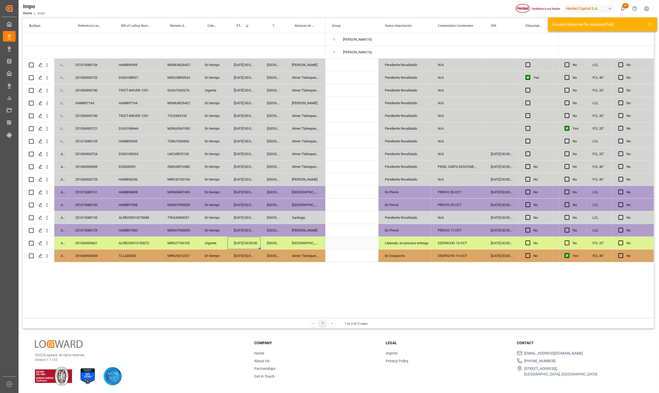
click at [246, 249] on div "07-10-2025 00:00:00" at bounding box center [244, 243] width 33 height 12
click at [179, 215] on div "TRHU6853057" at bounding box center [179, 217] width 37 height 12
click at [218, 204] on div "En tiempo" at bounding box center [212, 204] width 29 height 12
click at [195, 187] on div "MSNU8407435" at bounding box center [179, 192] width 37 height 12
click at [265, 179] on div "[GEOGRAPHIC_DATA]" at bounding box center [273, 179] width 25 height 12
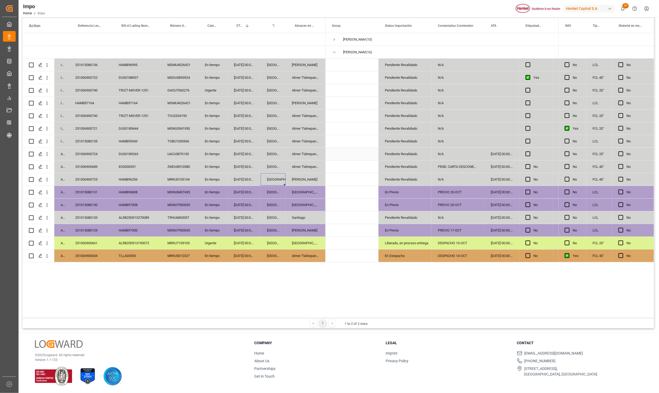
click at [324, 151] on div "Almer Tlalnepantla" at bounding box center [306, 154] width 40 height 12
click at [385, 157] on div "Pendiente Revalidado" at bounding box center [405, 154] width 40 height 12
click at [421, 155] on icon "open menu" at bounding box center [422, 157] width 6 height 6
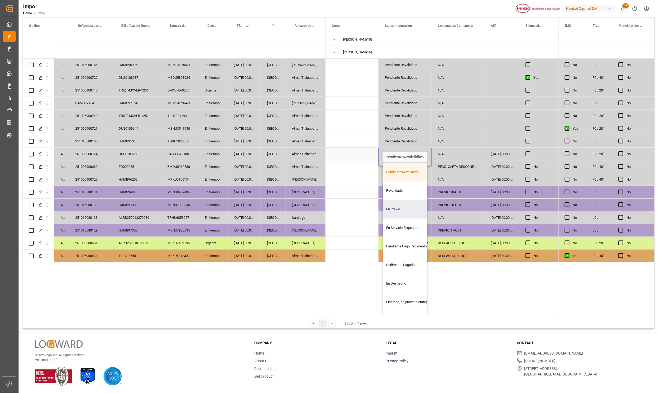
click at [400, 213] on div "En Previo" at bounding box center [408, 209] width 50 height 19
type input "En Previo"
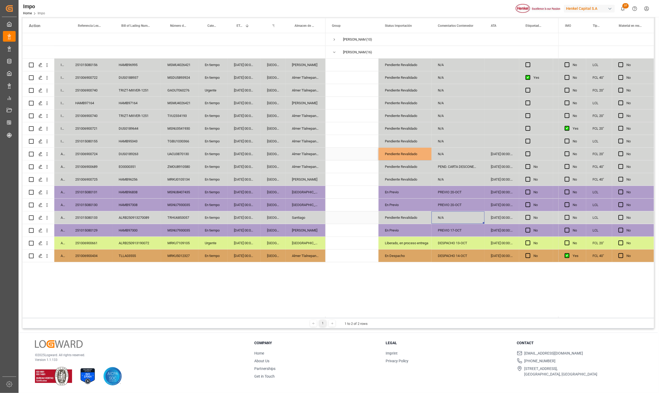
drag, startPoint x: 483, startPoint y: 219, endPoint x: 468, endPoint y: 139, distance: 81.3
click at [483, 216] on div "N/A" at bounding box center [458, 217] width 53 height 12
click at [445, 153] on div "N/A" at bounding box center [458, 154] width 53 height 12
click at [445, 153] on input "N/A" at bounding box center [458, 157] width 45 height 10
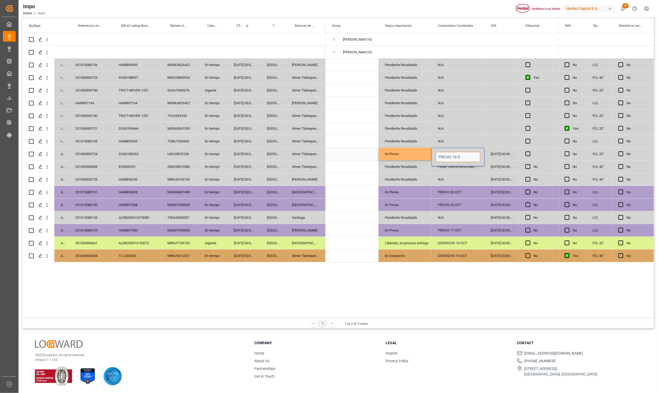
type input "PREVIO 16-OC"
click at [452, 153] on div "PREVIO 16-OC" at bounding box center [458, 154] width 53 height 12
click at [459, 152] on div "PREVIO 16-OC" at bounding box center [458, 154] width 53 height 12
drag, startPoint x: 459, startPoint y: 152, endPoint x: 489, endPoint y: 160, distance: 30.9
click at [465, 153] on div "PREVIO 16-OC" at bounding box center [458, 154] width 53 height 12
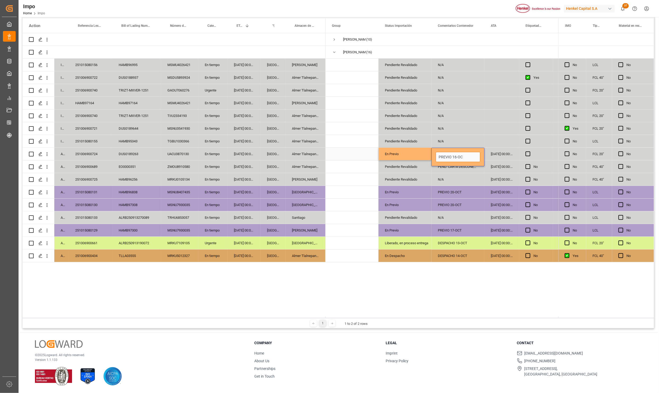
click at [475, 159] on input "PREVIO 16-OC" at bounding box center [458, 157] width 45 height 10
type input "PREVIO 16-OCT"
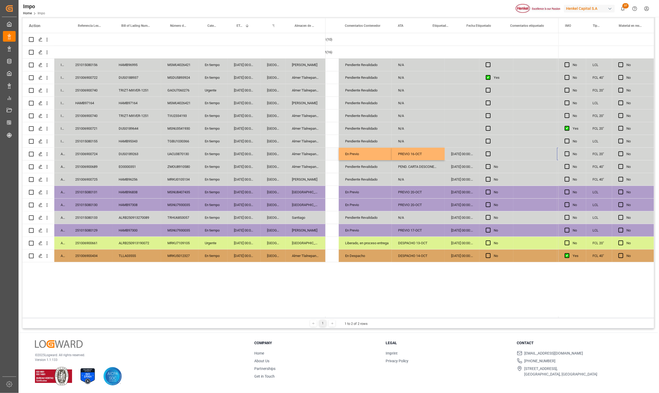
scroll to position [0, 93]
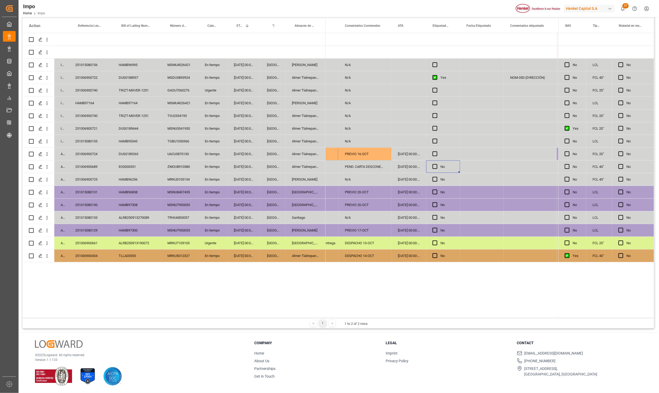
click at [447, 165] on div "No" at bounding box center [447, 167] width 13 height 12
drag, startPoint x: 447, startPoint y: 89, endPoint x: 447, endPoint y: 163, distance: 73.7
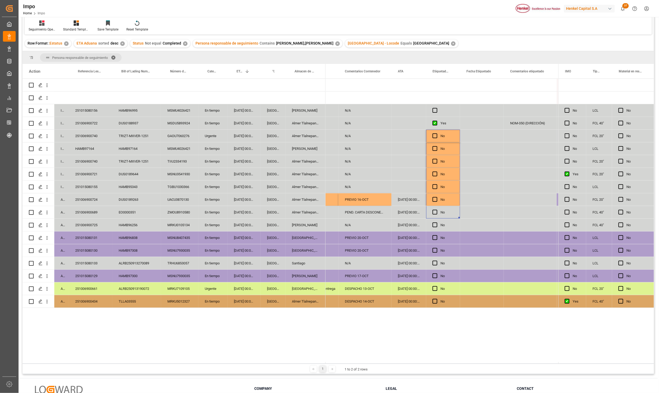
scroll to position [0, 0]
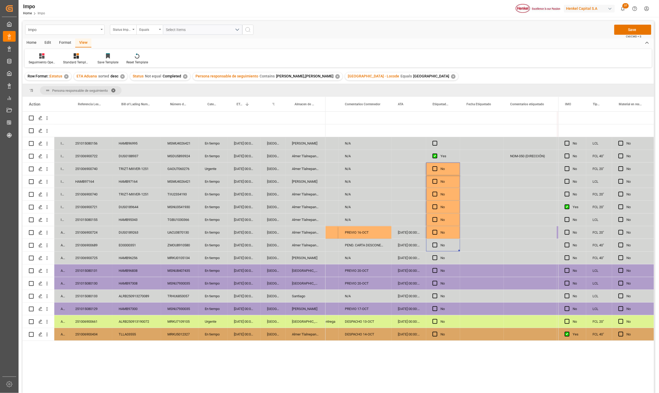
click at [443, 145] on div "Press SPACE to select this row." at bounding box center [443, 143] width 34 height 12
click at [633, 30] on button "Save" at bounding box center [632, 30] width 37 height 10
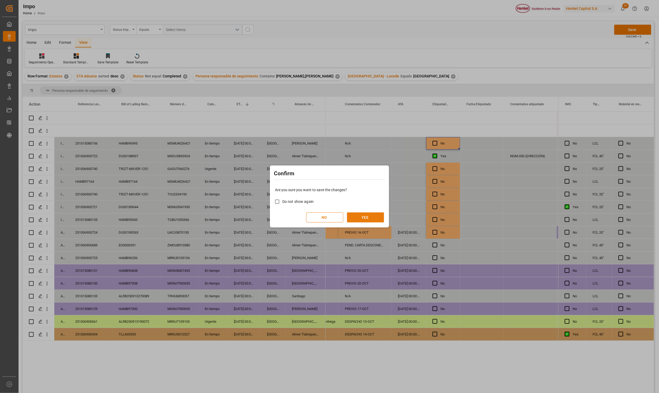
click at [377, 216] on button "YES" at bounding box center [365, 217] width 37 height 10
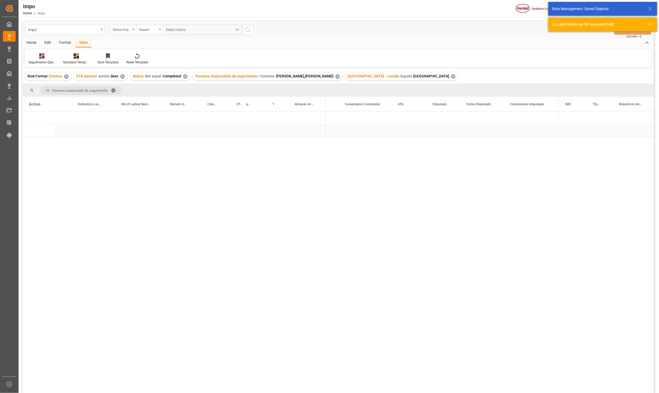
click at [305, 132] on div "Press SPACE to select this row." at bounding box center [306, 130] width 40 height 12
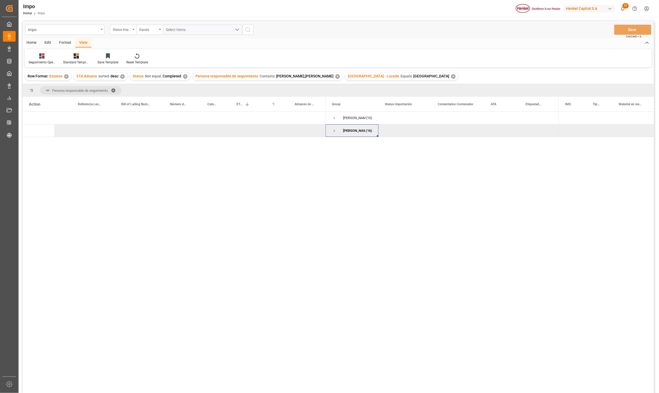
click at [335, 130] on span "Press SPACE to deselect this row." at bounding box center [334, 130] width 5 height 5
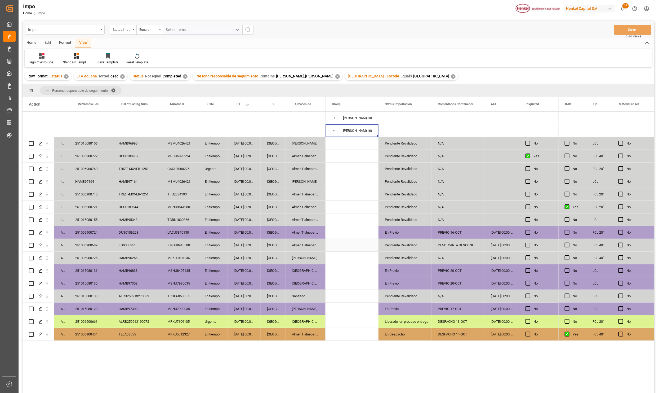
click at [312, 239] on div "Almer Tlalnepantla" at bounding box center [306, 245] width 40 height 12
click at [401, 232] on div "En Previo" at bounding box center [405, 232] width 40 height 12
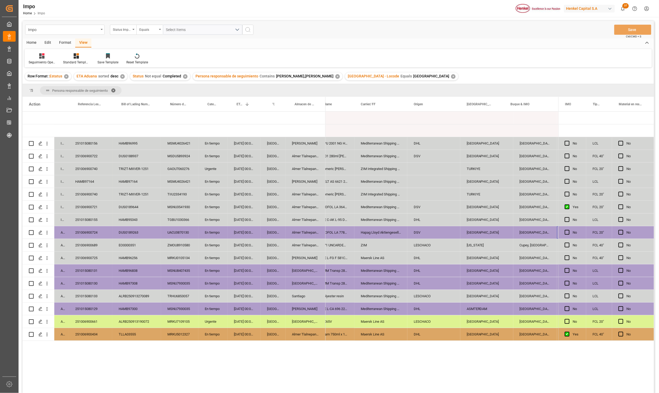
scroll to position [0, 558]
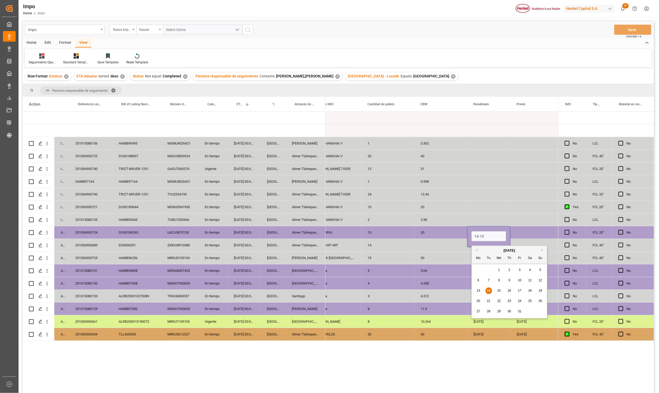
type input "[DATE]"
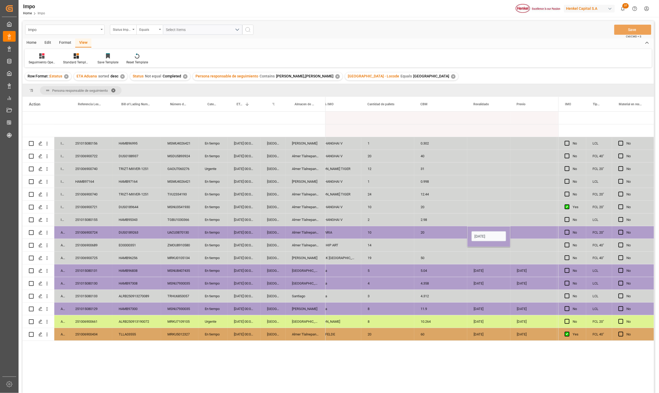
click at [488, 281] on div "[DATE]" at bounding box center [488, 283] width 43 height 12
click at [522, 231] on div "Press SPACE to select this row." at bounding box center [534, 232] width 47 height 12
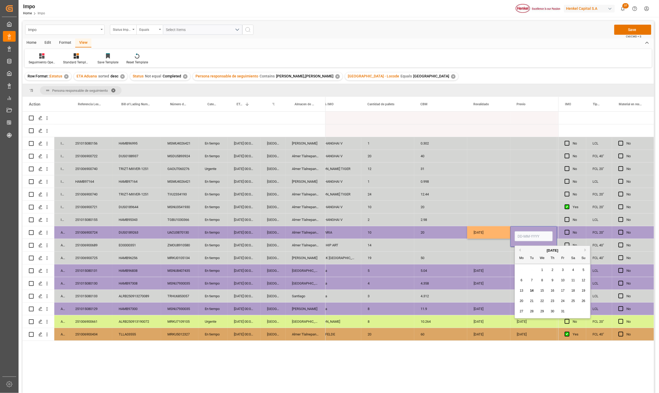
click at [522, 234] on input "Press SPACE to select this row." at bounding box center [534, 236] width 38 height 10
type input "16-10-2025"
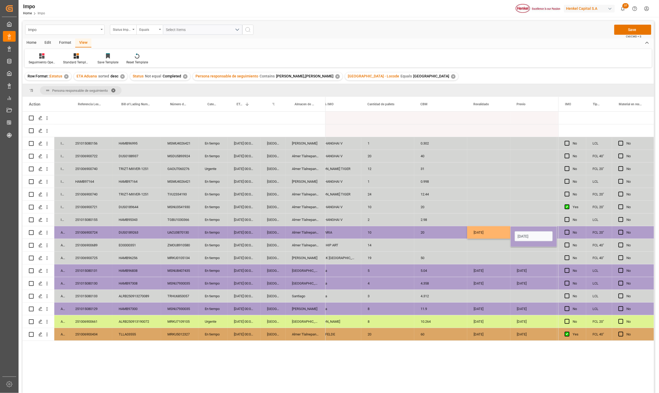
click at [503, 268] on div "[DATE]" at bounding box center [488, 270] width 43 height 12
click at [492, 227] on div "[DATE]" at bounding box center [488, 232] width 43 height 12
click at [642, 31] on button "Save" at bounding box center [632, 30] width 37 height 10
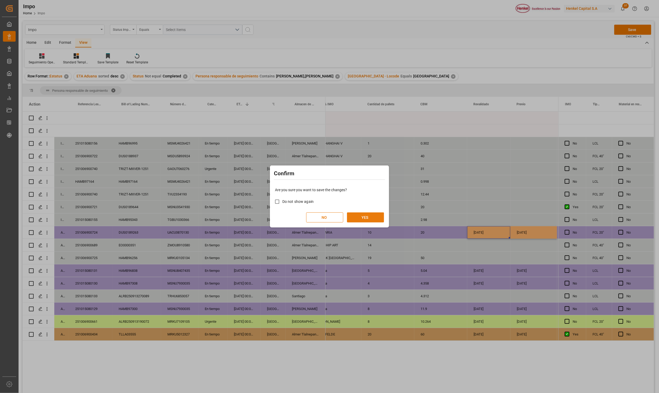
click at [368, 217] on button "YES" at bounding box center [365, 217] width 37 height 10
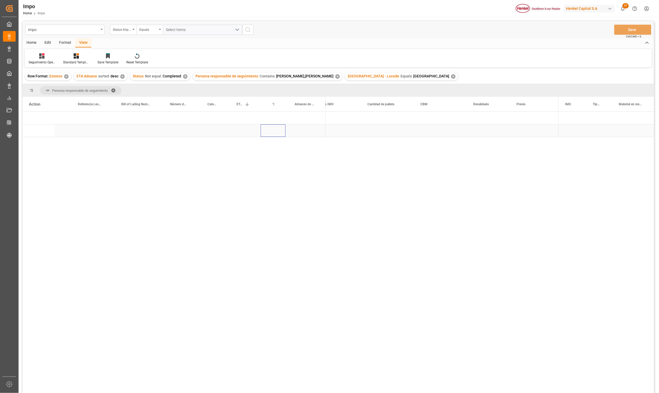
click at [274, 130] on div "Press SPACE to select this row." at bounding box center [273, 130] width 25 height 12
click at [333, 131] on span "Press SPACE to select this row." at bounding box center [334, 130] width 5 height 5
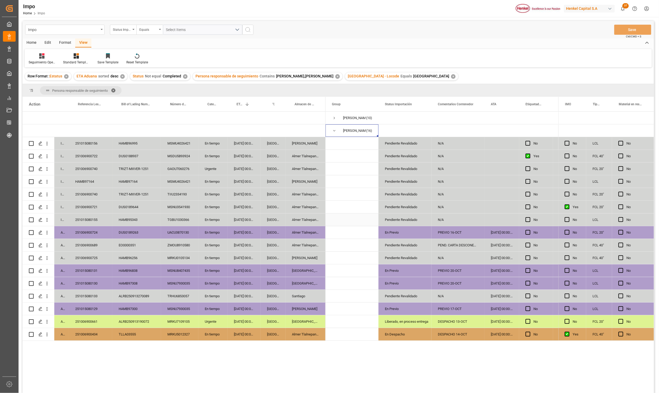
click at [256, 223] on div "16-10-2025 00:00:00" at bounding box center [244, 219] width 33 height 12
click at [274, 230] on div "[GEOGRAPHIC_DATA]" at bounding box center [273, 232] width 25 height 12
click at [455, 231] on div "PREVIO 16-OCT" at bounding box center [458, 232] width 53 height 12
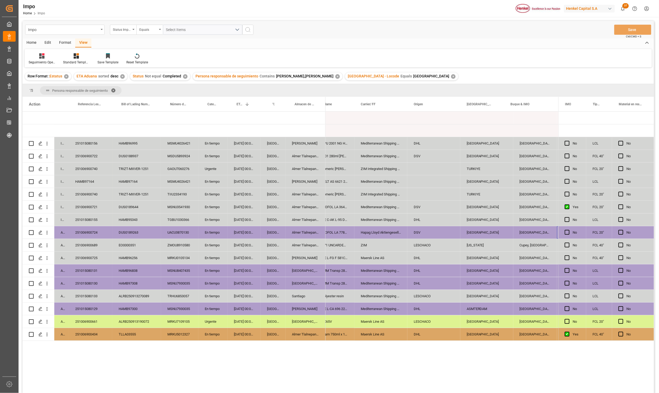
scroll to position [0, 558]
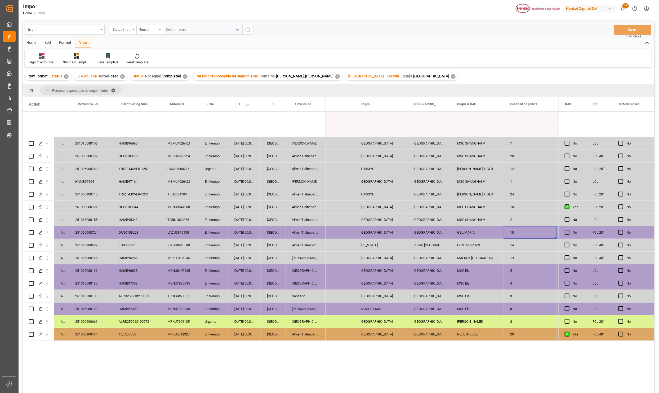
click at [458, 231] on div "GSL MARIA" at bounding box center [477, 232] width 53 height 12
click at [384, 247] on div "PUERTO RICO" at bounding box center [380, 245] width 53 height 12
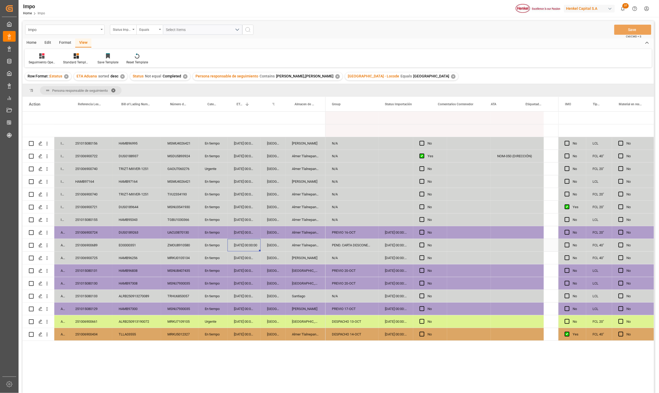
scroll to position [0, 0]
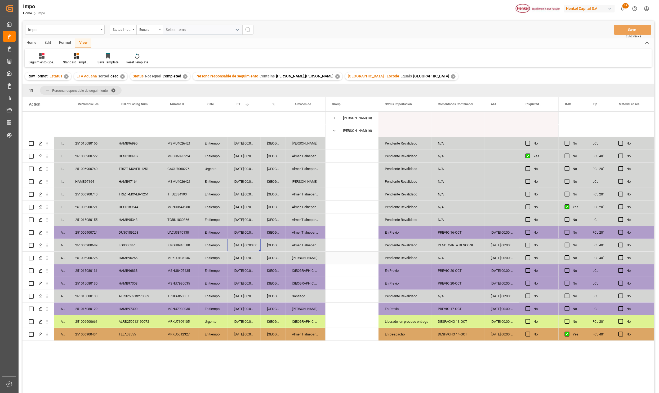
click at [249, 245] on div "14-10-2025 00:00:00" at bounding box center [244, 245] width 33 height 12
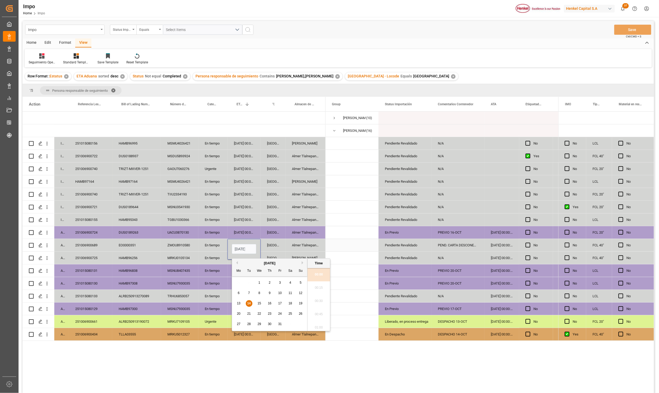
scroll to position [691, 0]
click at [249, 245] on input "14-10-2025 00:00" at bounding box center [244, 249] width 25 height 10
click at [249, 246] on input "14-10-2025 00:00" at bounding box center [244, 249] width 25 height 10
click at [249, 247] on input "14-10-2025 00:00" at bounding box center [244, 249] width 25 height 10
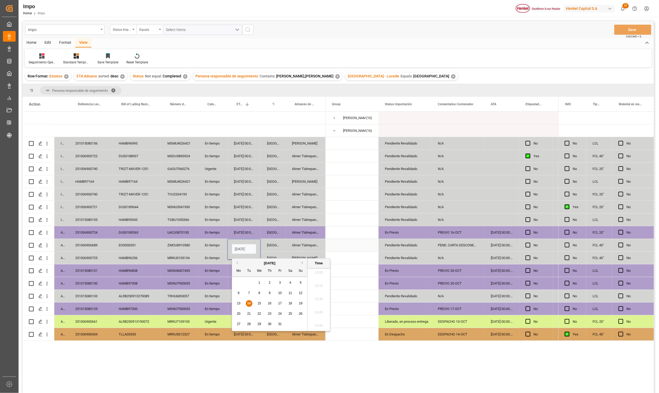
click at [249, 247] on input "14-10-2025 00:00" at bounding box center [244, 249] width 25 height 10
type input "28-10-2025 00:00"
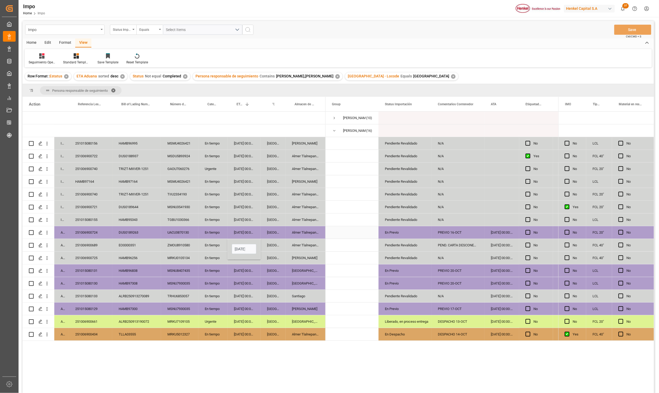
click at [273, 317] on div "[GEOGRAPHIC_DATA]" at bounding box center [273, 321] width 25 height 12
click at [621, 27] on button "Save" at bounding box center [632, 30] width 37 height 10
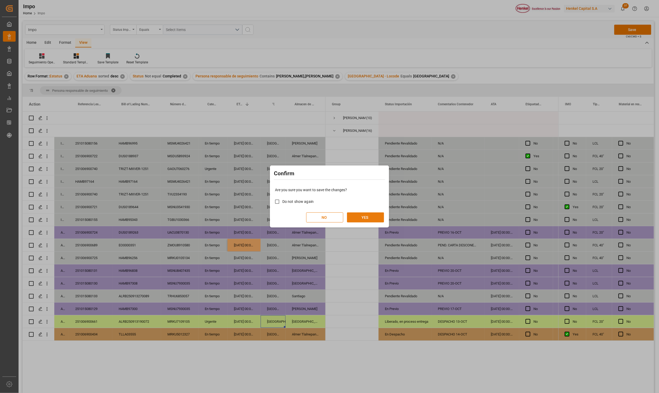
click at [375, 215] on button "YES" at bounding box center [365, 217] width 37 height 10
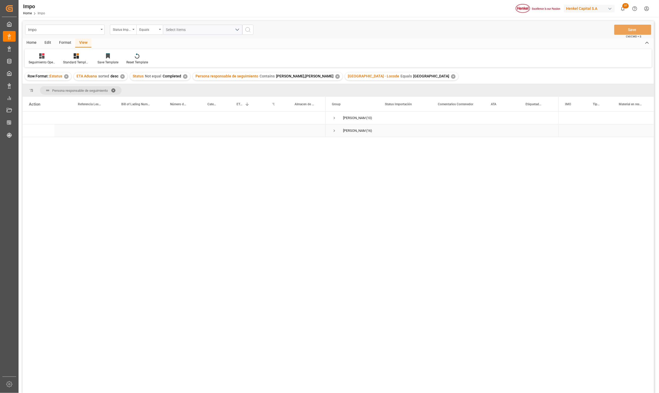
click at [331, 130] on div "Karla Chavez (16)" at bounding box center [352, 130] width 53 height 12
click at [334, 127] on span "Press SPACE to select this row." at bounding box center [334, 131] width 5 height 12
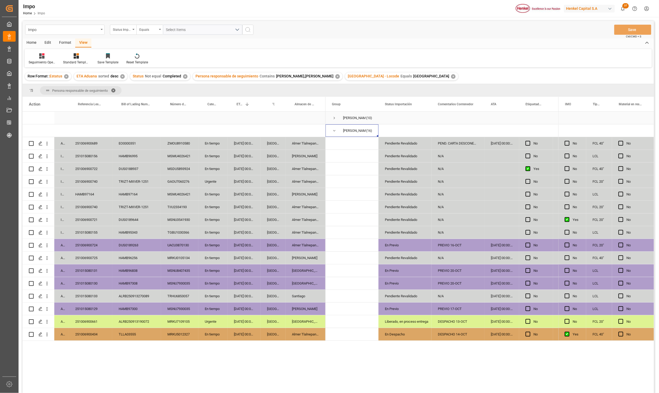
click at [334, 119] on span "Press SPACE to select this row." at bounding box center [334, 118] width 5 height 5
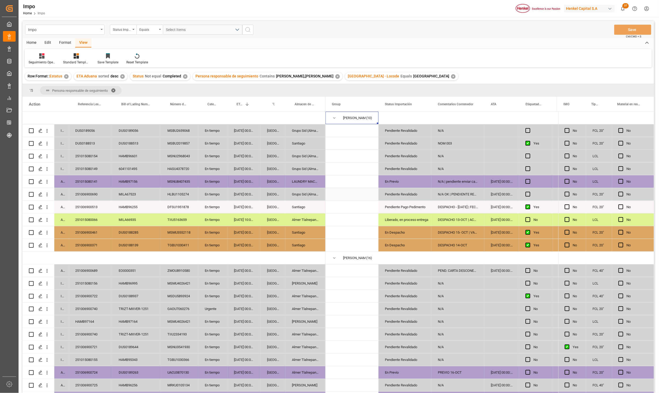
click at [401, 200] on div "Pendiente Revalidado" at bounding box center [405, 194] width 40 height 12
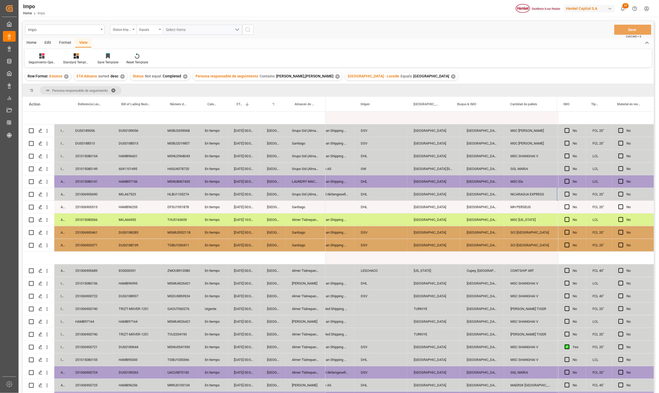
scroll to position [0, 611]
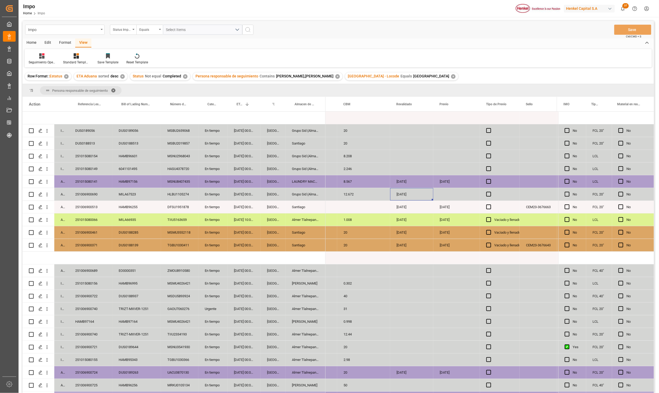
click at [131, 197] on div "MILA67523" at bounding box center [136, 194] width 49 height 12
click at [90, 189] on div "251006900690" at bounding box center [90, 194] width 43 height 12
click at [48, 193] on icon "open menu" at bounding box center [47, 195] width 6 height 6
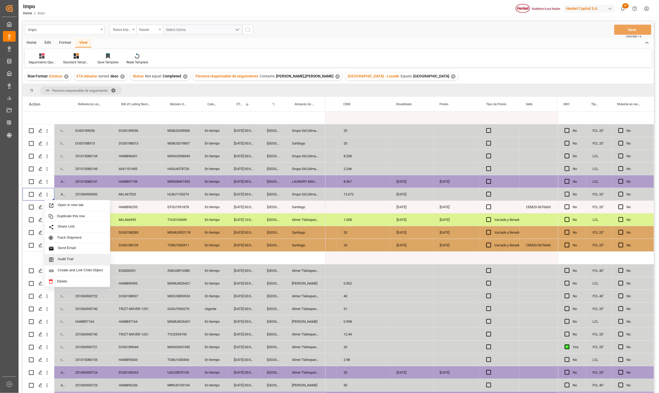
click at [69, 259] on span "Audit Trail" at bounding box center [82, 260] width 48 height 6
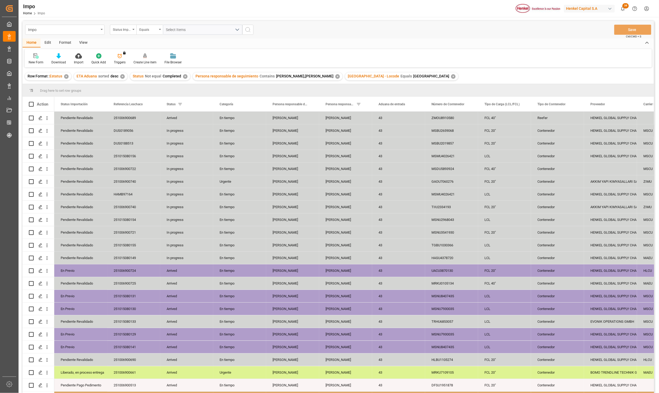
click at [82, 40] on div "View" at bounding box center [83, 42] width 16 height 9
click at [65, 54] on div at bounding box center [60, 56] width 26 height 6
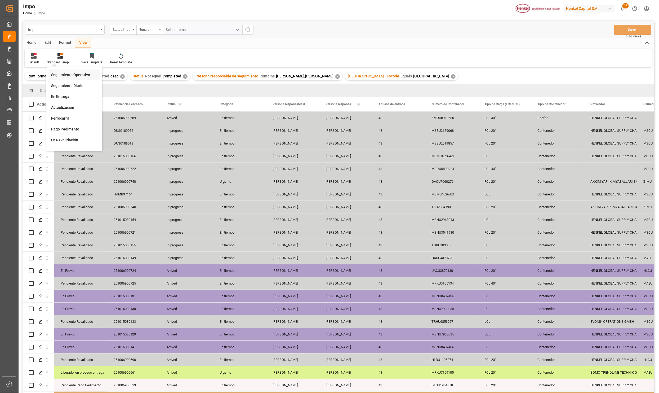
click at [68, 70] on div "Seguimiento Operativo" at bounding box center [74, 74] width 52 height 11
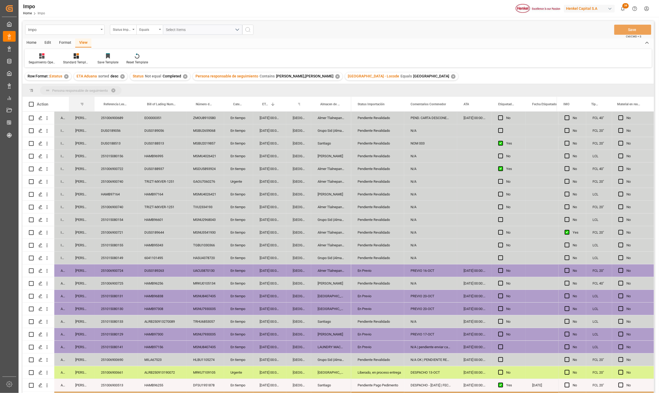
drag, startPoint x: 81, startPoint y: 102, endPoint x: 81, endPoint y: 94, distance: 8.0
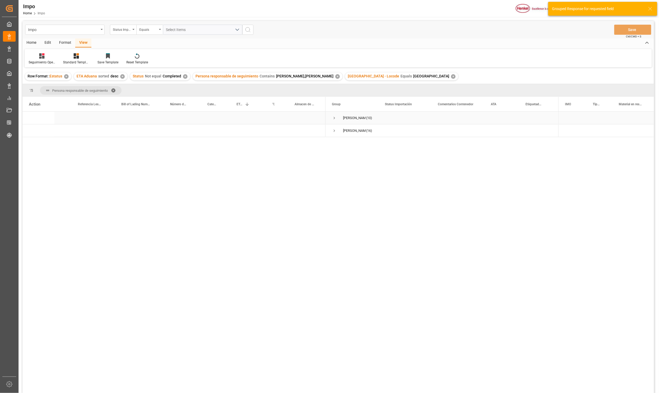
click at [333, 118] on span "Press SPACE to select this row." at bounding box center [334, 118] width 5 height 5
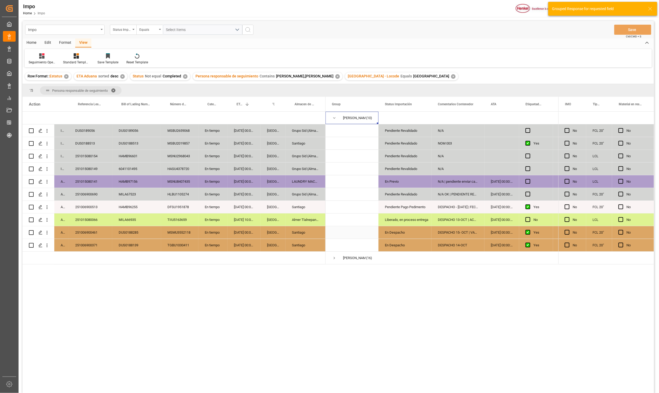
click at [95, 229] on div "251006900461" at bounding box center [90, 232] width 43 height 12
click at [97, 200] on div "251006900690" at bounding box center [90, 194] width 43 height 12
click at [261, 191] on div "[GEOGRAPHIC_DATA]" at bounding box center [273, 194] width 25 height 12
click at [238, 220] on div "04-10-2025 10:00:00" at bounding box center [244, 219] width 33 height 12
click at [271, 224] on div "[GEOGRAPHIC_DATA]" at bounding box center [273, 219] width 25 height 12
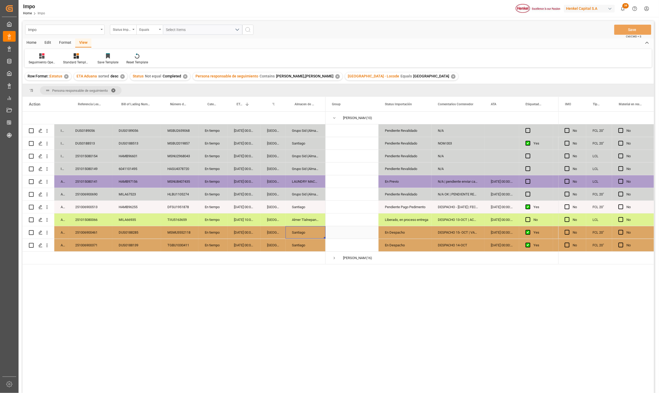
click at [316, 236] on div "Santiago" at bounding box center [306, 232] width 40 height 12
click at [335, 259] on span "Press SPACE to select this row." at bounding box center [334, 257] width 5 height 5
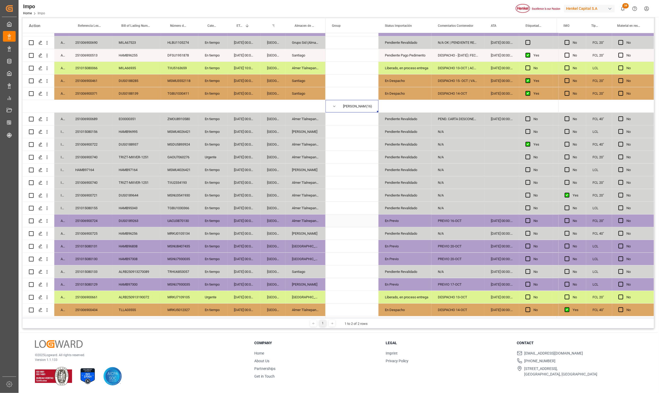
scroll to position [75, 0]
click at [239, 266] on div "10-10-2025 00:00:00" at bounding box center [244, 271] width 33 height 12
click at [301, 233] on div "Almer Apodaca" at bounding box center [306, 233] width 40 height 12
click at [237, 232] on div "13-10-2025 00:00:00" at bounding box center [244, 233] width 33 height 12
click at [245, 219] on div "14-10-2025 00:00:00" at bounding box center [244, 220] width 33 height 12
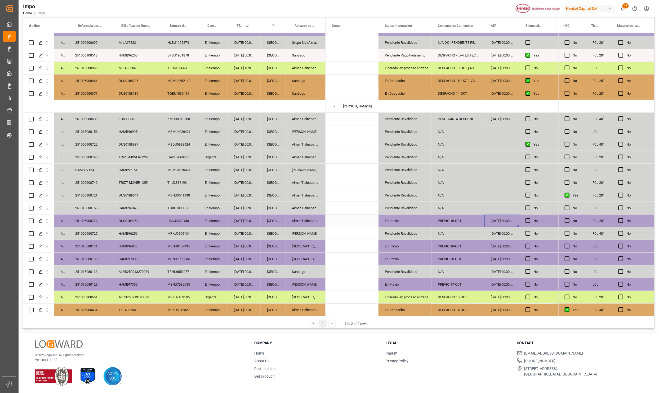
click at [499, 216] on div "14-10-2025 00:00:00" at bounding box center [502, 220] width 35 height 12
click at [499, 230] on div "13-10-2025 00:00:00" at bounding box center [502, 233] width 35 height 12
click at [493, 233] on div "14-10-2025 00:00:00" at bounding box center [502, 233] width 35 height 12
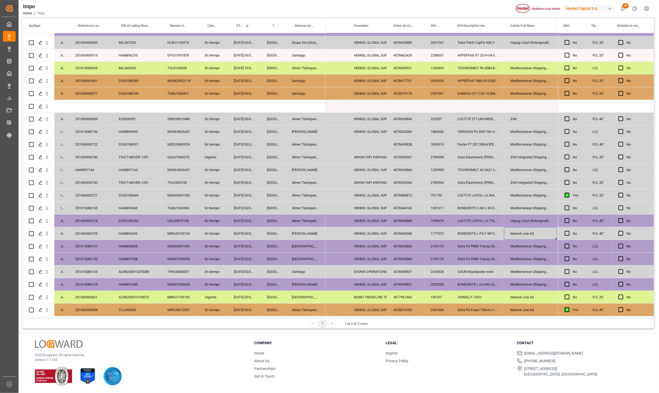
scroll to position [0, 461]
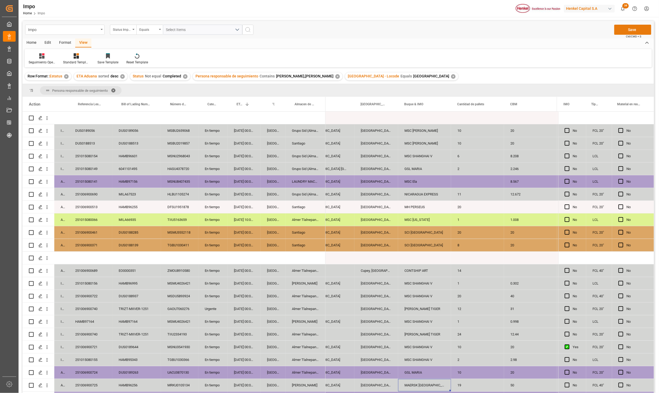
click at [630, 30] on button "Save" at bounding box center [632, 30] width 37 height 10
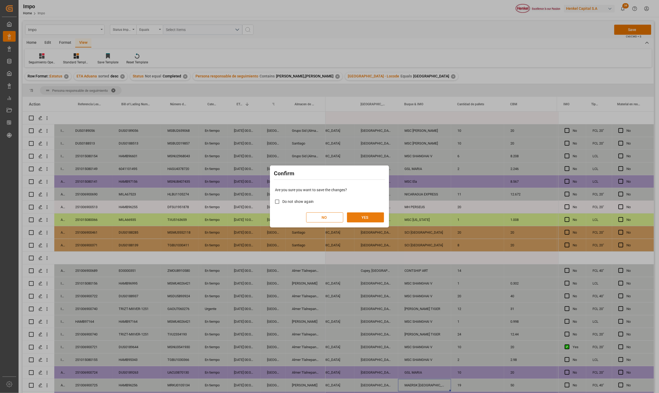
click at [371, 219] on button "YES" at bounding box center [365, 217] width 37 height 10
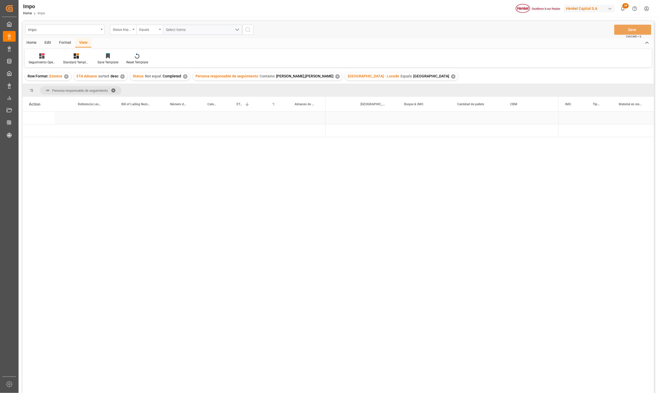
click at [308, 127] on div "Press SPACE to select this row." at bounding box center [306, 130] width 40 height 12
click at [333, 131] on span "Press SPACE to select this row." at bounding box center [334, 130] width 5 height 5
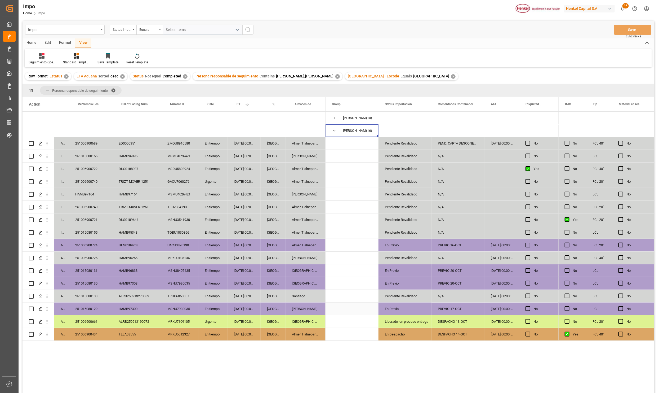
click at [127, 305] on div "HAMB97300" at bounding box center [136, 308] width 49 height 12
click at [135, 300] on div "ALRB250913270089" at bounding box center [136, 296] width 49 height 12
click at [141, 294] on div "ALRB250913270089" at bounding box center [136, 296] width 49 height 12
click at [131, 273] on div "HAMB96838" at bounding box center [136, 270] width 49 height 12
click at [126, 258] on div "HAMB96256" at bounding box center [136, 257] width 49 height 12
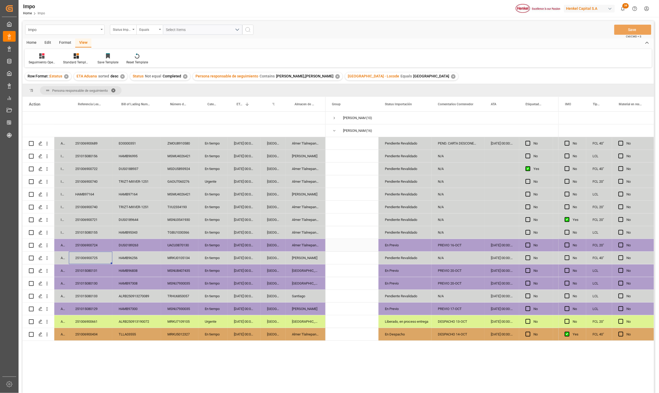
click at [247, 246] on div "14-10-2025 00:00:00" at bounding box center [244, 245] width 33 height 12
click at [240, 258] on div "13-10-2025 00:00:00" at bounding box center [244, 257] width 33 height 12
click at [254, 282] on div "10-10-2025 00:00:00" at bounding box center [244, 283] width 33 height 12
click at [628, 28] on button "Save" at bounding box center [632, 30] width 37 height 10
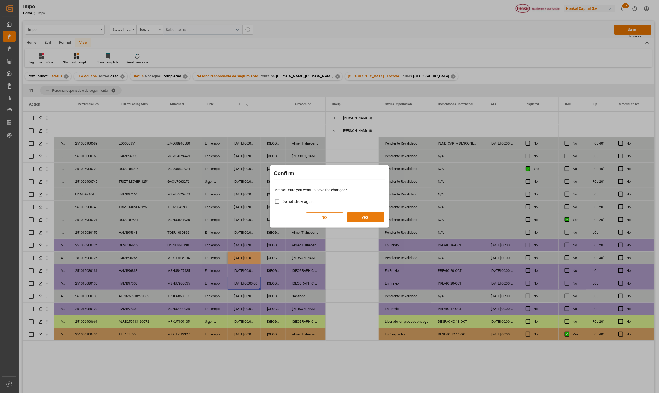
click at [362, 217] on button "YES" at bounding box center [365, 217] width 37 height 10
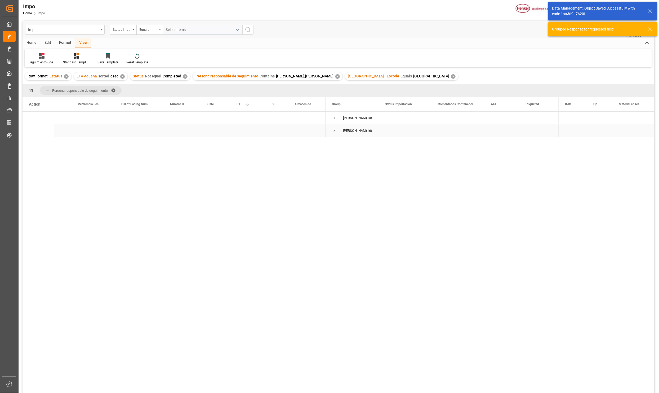
click at [332, 130] on span "Press SPACE to select this row." at bounding box center [334, 130] width 5 height 5
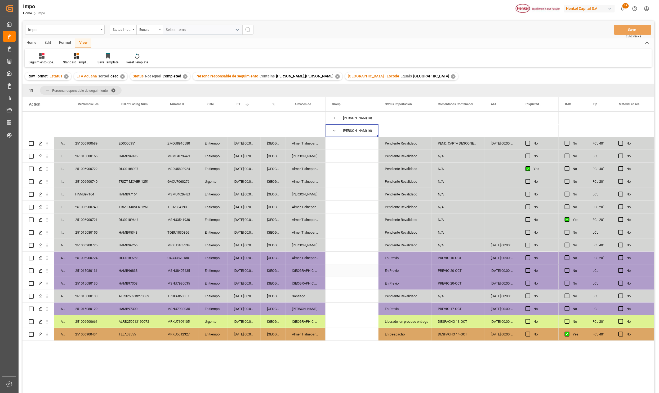
click at [210, 269] on div "En tiempo" at bounding box center [212, 270] width 29 height 12
click at [221, 276] on div "En tiempo" at bounding box center [212, 270] width 29 height 12
click at [246, 258] on div "14-10-2025 00:00:00" at bounding box center [244, 257] width 33 height 12
drag, startPoint x: 243, startPoint y: 274, endPoint x: 252, endPoint y: 284, distance: 12.9
click at [243, 275] on div "10-10-2025 00:00:00" at bounding box center [244, 270] width 33 height 12
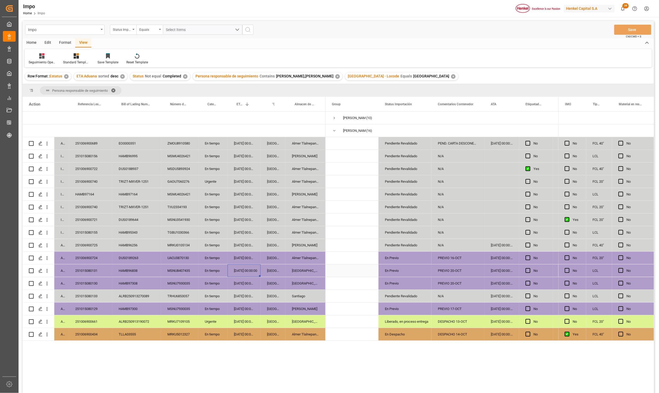
click at [246, 266] on div "10-10-2025 00:00:00" at bounding box center [244, 270] width 33 height 12
click at [243, 252] on div "14-10-2025 00:00:00" at bounding box center [244, 257] width 33 height 12
click at [243, 242] on div "14-10-2025 00:00:00" at bounding box center [244, 245] width 33 height 12
click at [237, 235] on div "16-10-2025 00:00:00" at bounding box center [244, 232] width 33 height 12
click at [178, 232] on div "TGBU1030366" at bounding box center [179, 232] width 37 height 12
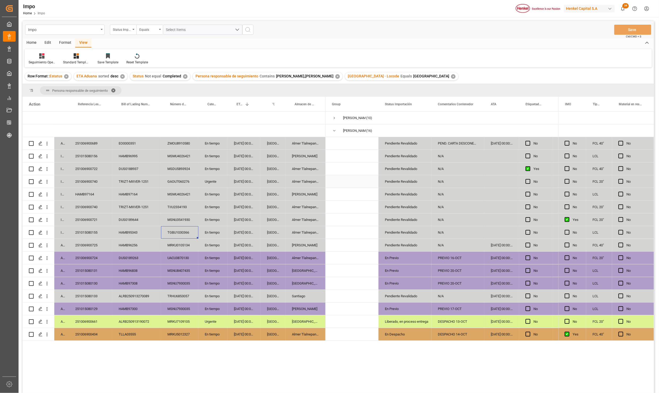
drag, startPoint x: 194, startPoint y: 185, endPoint x: 150, endPoint y: 173, distance: 45.7
click at [193, 185] on div "GAOU7060276" at bounding box center [179, 181] width 37 height 12
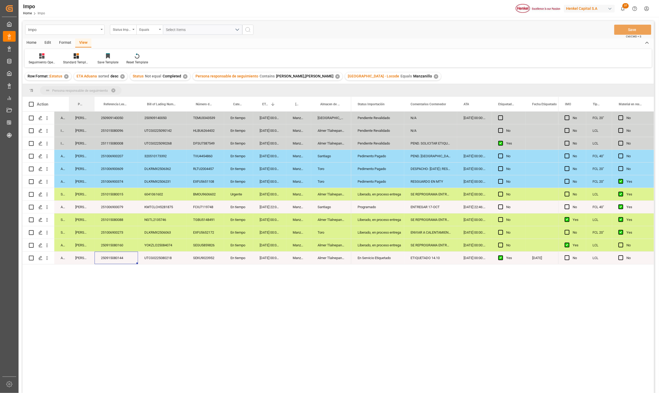
drag, startPoint x: 78, startPoint y: 95, endPoint x: 77, endPoint y: 90, distance: 5.0
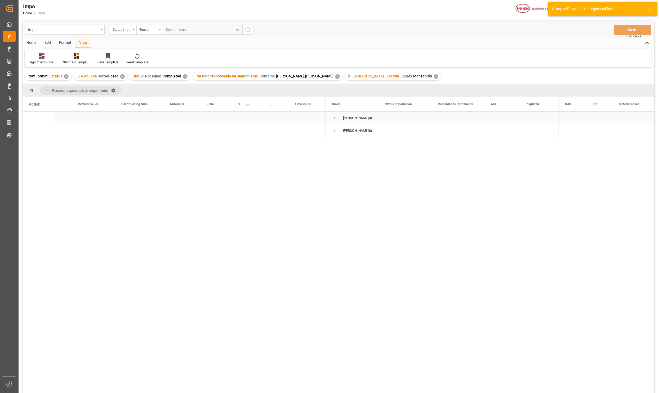
click at [334, 119] on span "Press SPACE to select this row." at bounding box center [334, 118] width 5 height 5
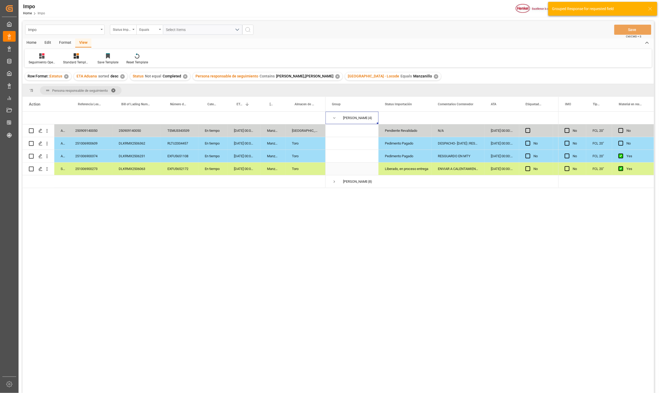
click at [130, 171] on div "DLKRMX2506063" at bounding box center [136, 168] width 49 height 12
click at [131, 154] on div "DLKRMX2506231" at bounding box center [136, 156] width 49 height 12
click at [133, 143] on div "DLKRMX2506362" at bounding box center [136, 143] width 49 height 12
click at [135, 130] on div "250909140050" at bounding box center [136, 130] width 49 height 12
click at [194, 131] on div "TEMU3343539" at bounding box center [179, 130] width 37 height 12
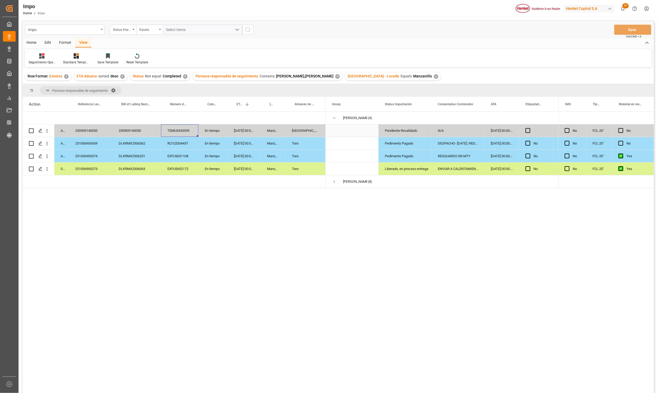
click at [134, 134] on div "250909140050" at bounding box center [136, 130] width 49 height 12
click at [187, 129] on div "TEMU3343539" at bounding box center [179, 130] width 37 height 12
click at [184, 131] on div "TEMU3343539" at bounding box center [179, 130] width 37 height 12
click at [183, 131] on div "TEMU3343539" at bounding box center [179, 130] width 37 height 12
click at [183, 131] on input "TEMU3343539" at bounding box center [179, 133] width 29 height 10
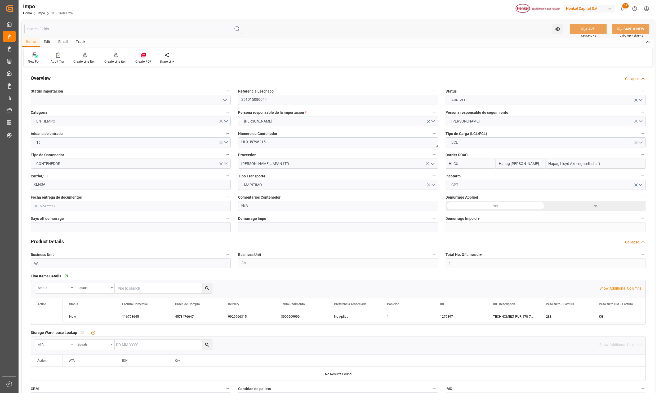
type input "Hapag [PERSON_NAME]"
type input "Hapag Lloyd Aktiengesellschaft"
type input "1"
type input "1.053"
type input "1"
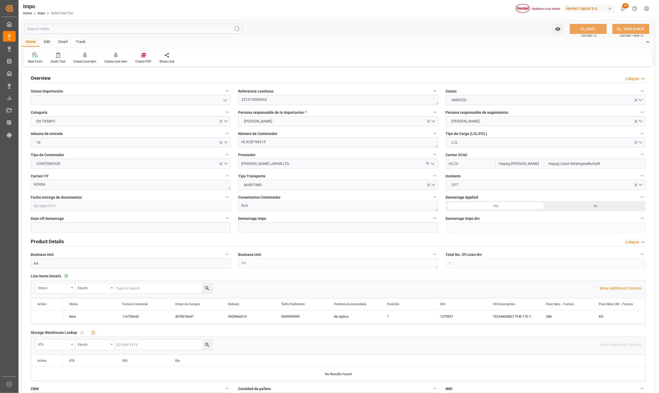
type input "[DATE]"
click at [266, 101] on textarea "251015080044" at bounding box center [338, 100] width 200 height 10
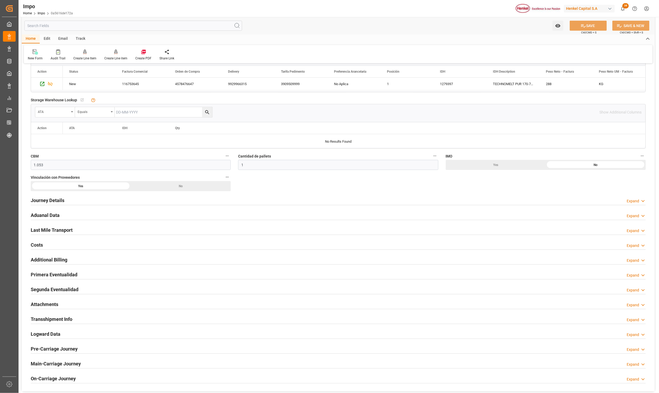
scroll to position [238, 0]
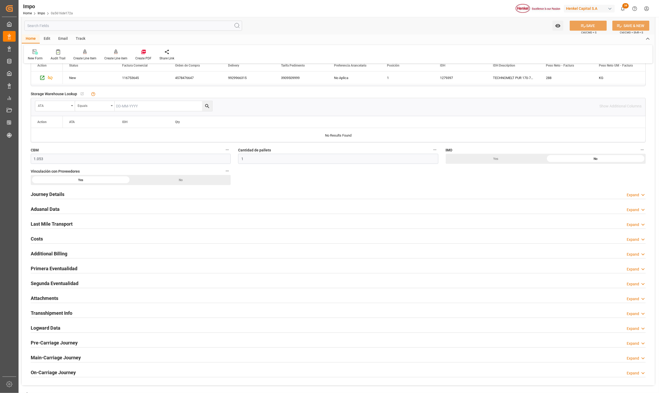
click at [43, 207] on h2 "Aduanal Data" at bounding box center [45, 208] width 29 height 7
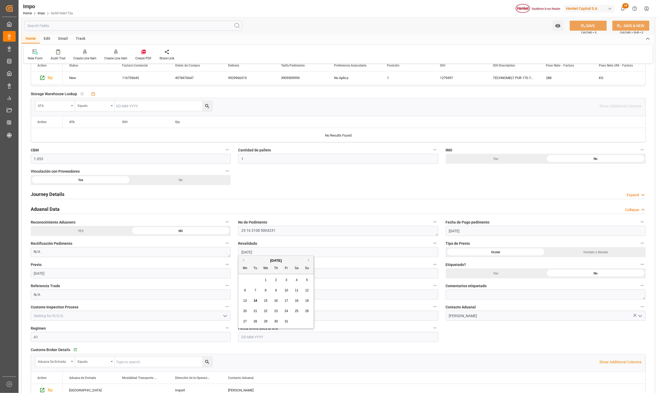
click at [268, 338] on input "text" at bounding box center [338, 337] width 200 height 10
type input "15-09-2025"
click at [584, 24] on icon at bounding box center [584, 26] width 6 height 6
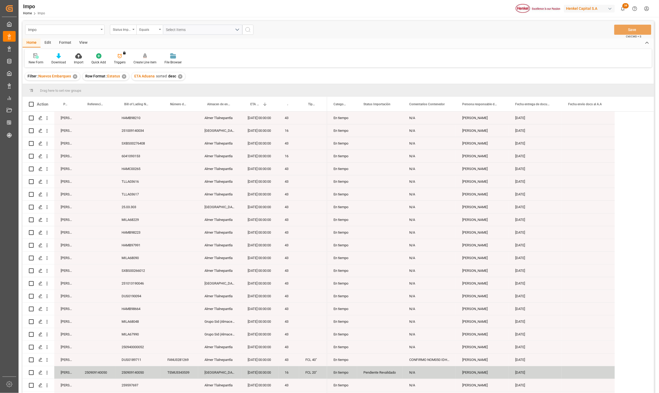
click at [81, 44] on div "View" at bounding box center [83, 42] width 16 height 9
click at [75, 57] on icon at bounding box center [76, 55] width 5 height 5
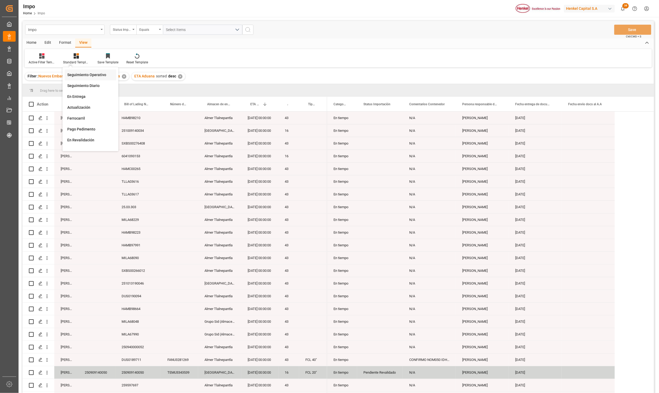
click at [84, 74] on div "Seguimiento Operativo" at bounding box center [90, 75] width 46 height 6
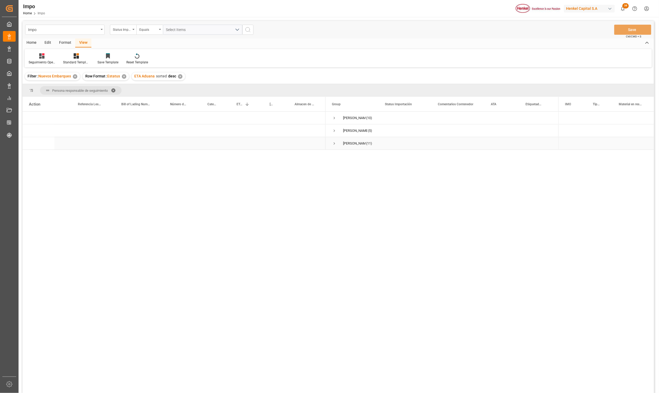
click at [337, 143] on span "[PERSON_NAME] (11)" at bounding box center [352, 143] width 40 height 12
click at [333, 145] on span "Press SPACE to select this row." at bounding box center [334, 143] width 5 height 5
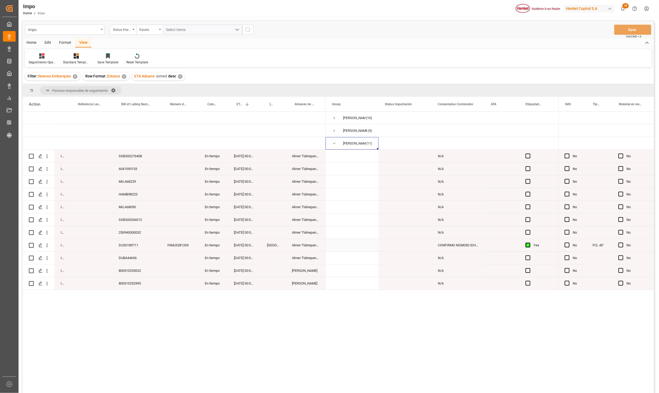
click at [180, 247] on div "FANU3281269" at bounding box center [179, 245] width 37 height 12
click at [281, 249] on div "[GEOGRAPHIC_DATA]" at bounding box center [273, 245] width 25 height 12
click at [335, 118] on span "Press SPACE to select this row." at bounding box center [334, 118] width 5 height 5
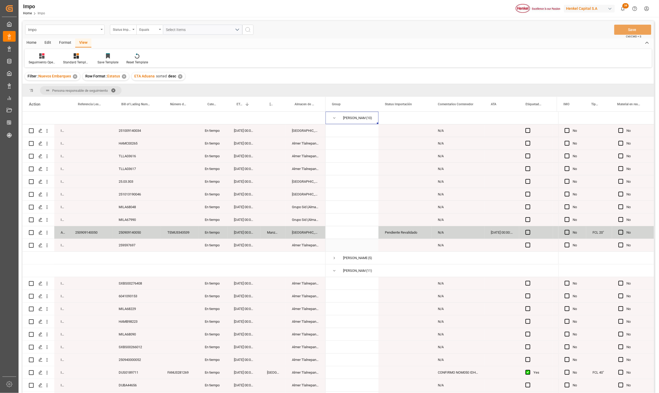
click at [240, 243] on div "[DATE] 00:00:00" at bounding box center [244, 245] width 33 height 12
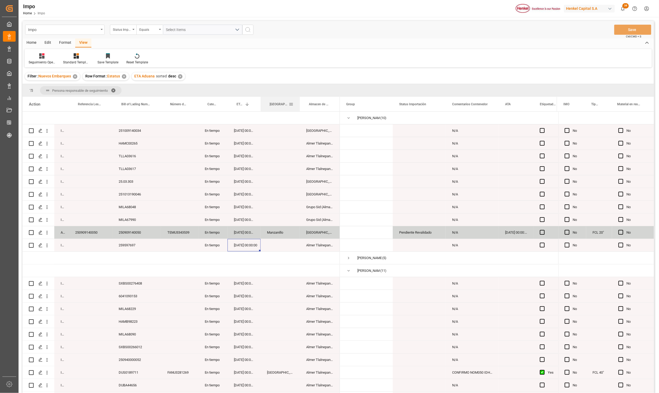
drag, startPoint x: 285, startPoint y: 101, endPoint x: 299, endPoint y: 103, distance: 14.4
click at [299, 103] on div at bounding box center [300, 104] width 2 height 15
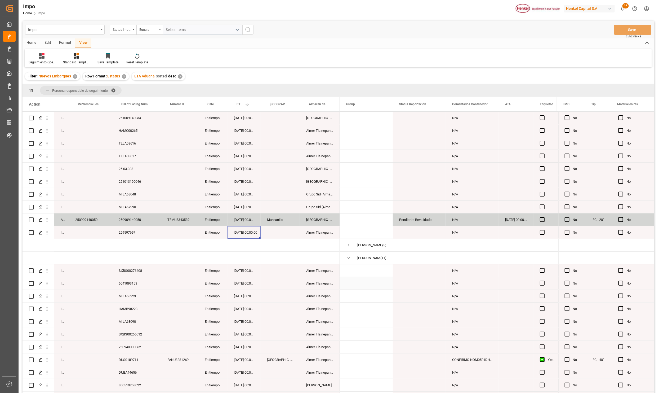
scroll to position [24, 0]
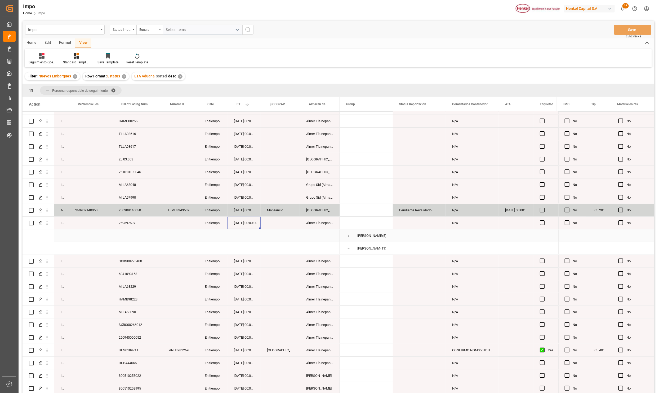
click at [348, 233] on span "Press SPACE to select this row." at bounding box center [348, 235] width 5 height 5
click at [34, 40] on div "Home" at bounding box center [32, 42] width 18 height 9
click at [81, 57] on icon at bounding box center [78, 55] width 7 height 5
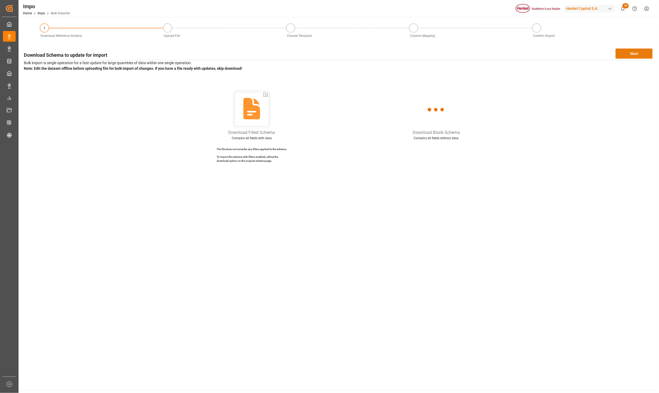
click at [641, 56] on button "Next" at bounding box center [634, 53] width 37 height 10
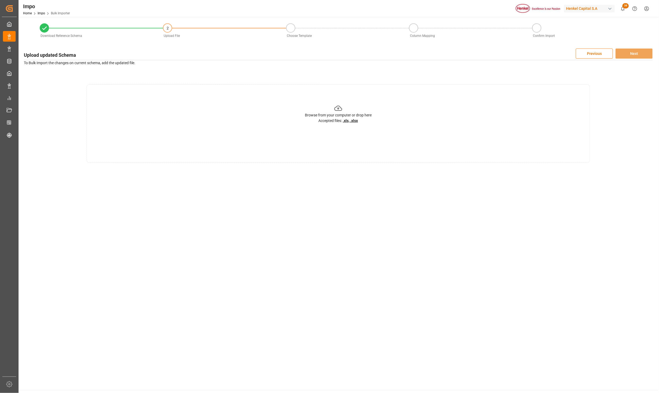
click at [239, 110] on div "Browse from your computer or drop here Accepted files: .xls, .xlsx" at bounding box center [338, 123] width 503 height 78
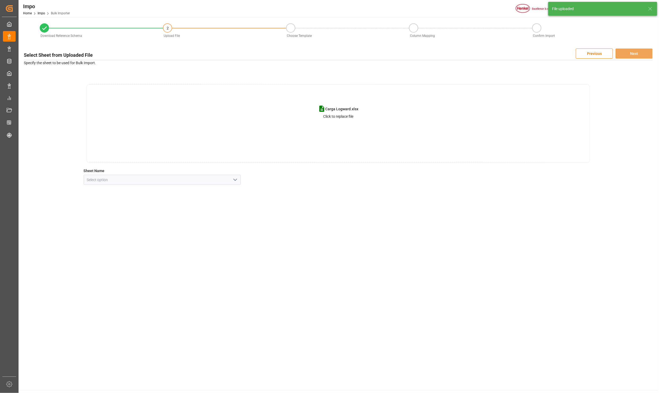
click at [234, 180] on icon "open menu" at bounding box center [235, 179] width 6 height 6
click at [112, 191] on div "CNT" at bounding box center [162, 191] width 157 height 12
type input "CNT"
click at [629, 54] on button "Next" at bounding box center [634, 53] width 37 height 10
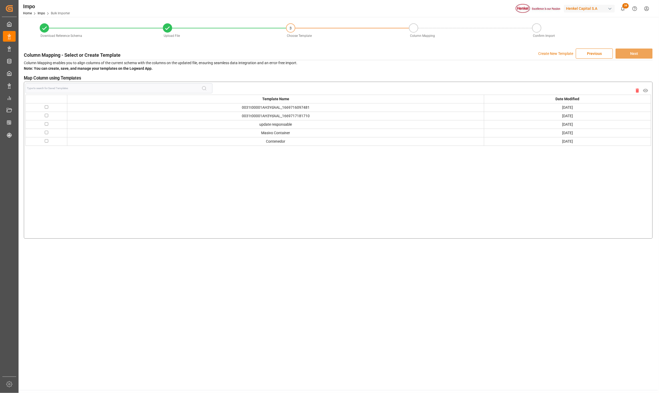
click at [47, 132] on input "checkbox" at bounding box center [46, 132] width 3 height 3
checkbox input "true"
click at [645, 90] on icon "button" at bounding box center [645, 90] width 7 height 7
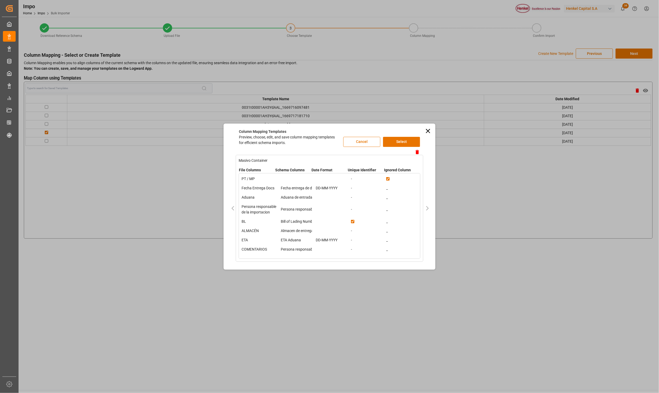
click at [428, 130] on icon at bounding box center [428, 130] width 4 height 4
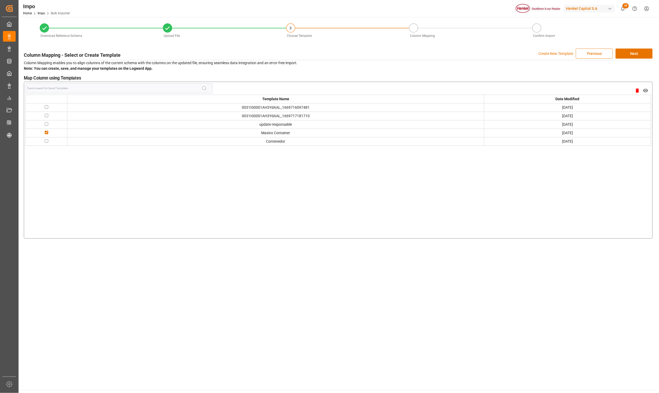
click at [606, 57] on button "Previous" at bounding box center [594, 53] width 37 height 10
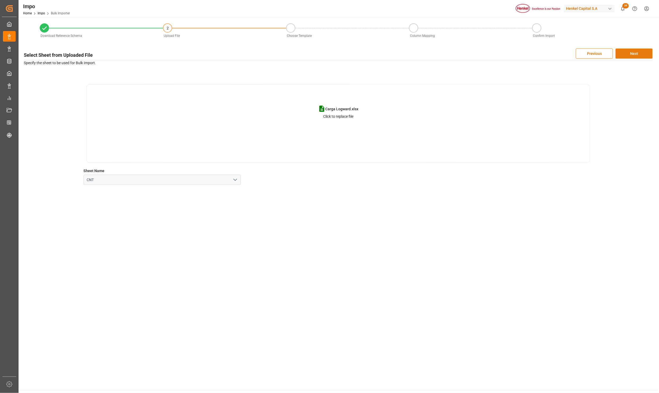
click at [628, 54] on button "Next" at bounding box center [634, 53] width 37 height 10
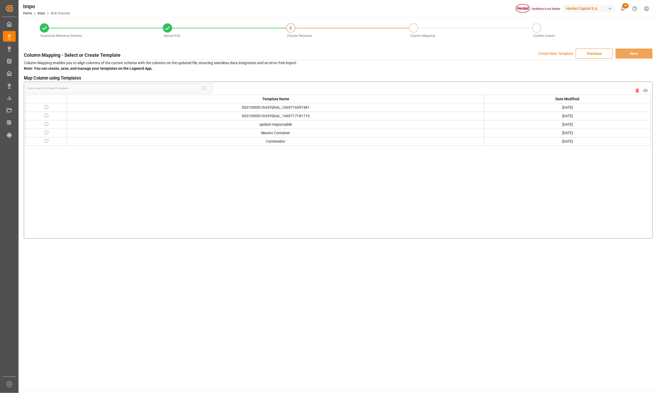
click at [47, 133] on input "checkbox" at bounding box center [46, 132] width 3 height 3
checkbox input "true"
click at [550, 51] on p "Create New Template" at bounding box center [555, 53] width 35 height 10
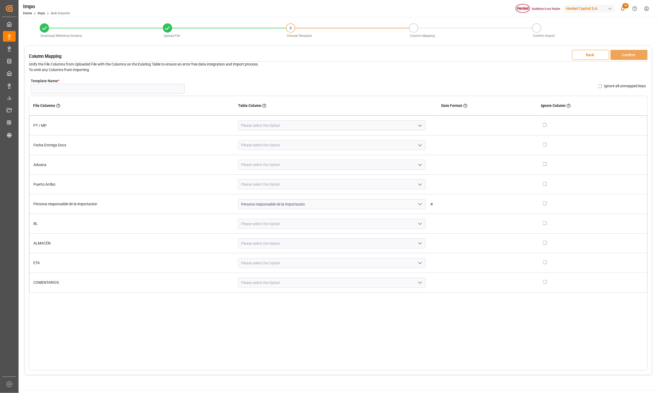
click at [417, 126] on icon "open menu" at bounding box center [420, 125] width 6 height 6
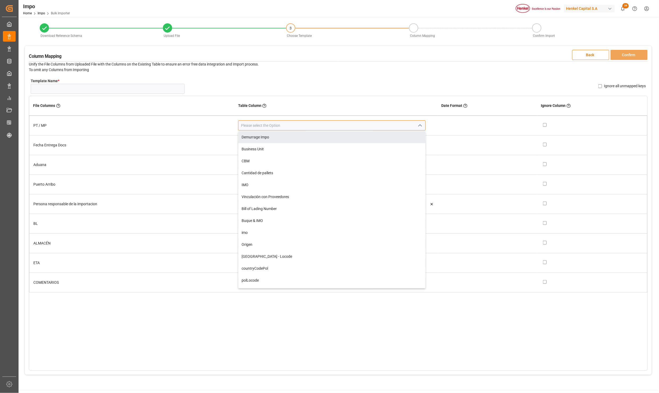
click at [278, 127] on input at bounding box center [332, 125] width 188 height 10
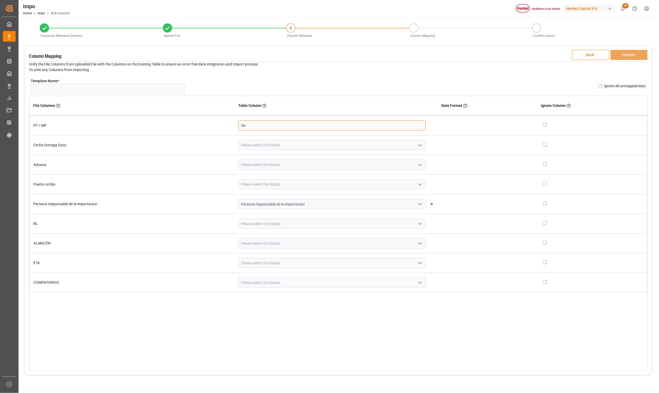
scroll to position [0, 0]
type input "d"
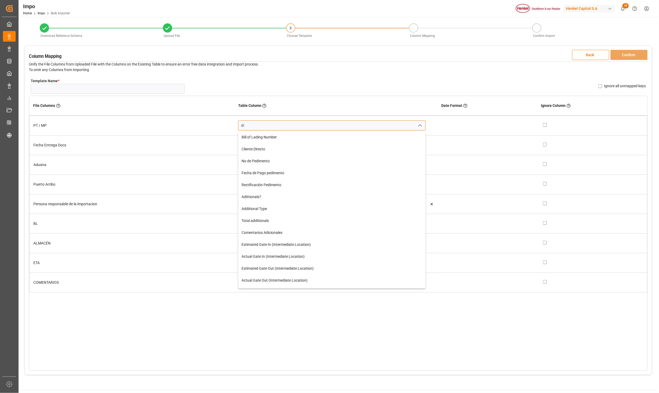
type input "d"
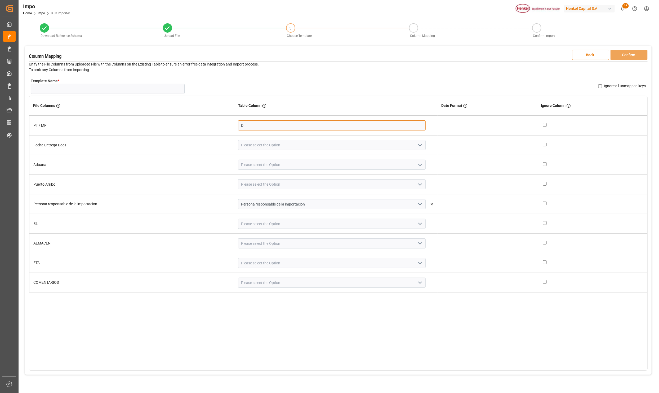
type input "D"
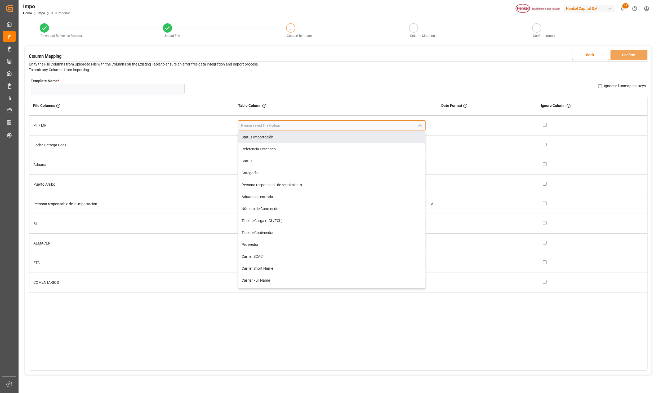
click at [348, 125] on input at bounding box center [332, 125] width 188 height 10
click at [474, 130] on td at bounding box center [488, 126] width 100 height 20
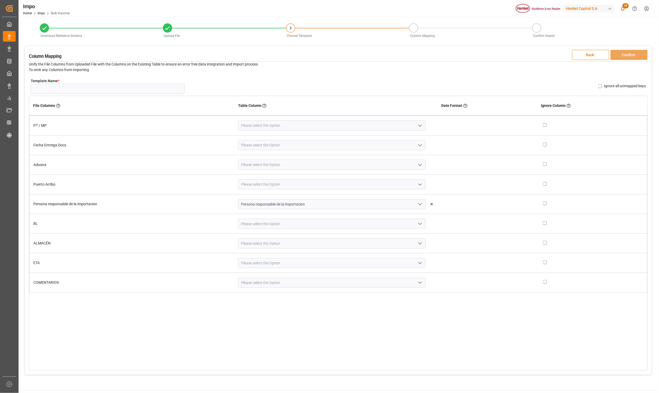
click at [543, 127] on div at bounding box center [593, 126] width 100 height 6
click at [543, 127] on input "checkbox" at bounding box center [545, 125] width 4 height 4
checkbox input "true"
click at [419, 145] on icon "open menu" at bounding box center [420, 145] width 6 height 6
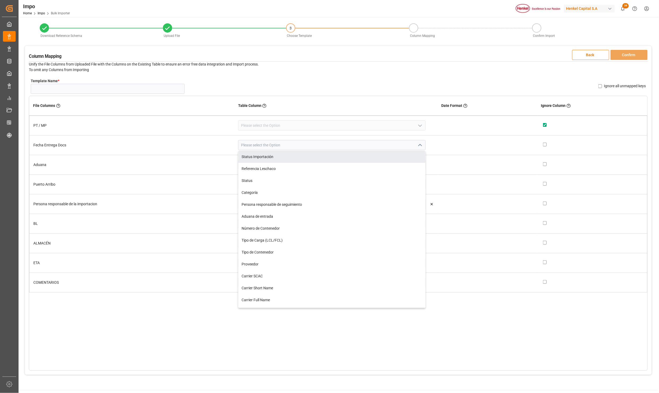
click at [276, 138] on td "Status Importación Referencia Leschaco Status Categoría Persona responsable de …" at bounding box center [335, 145] width 203 height 20
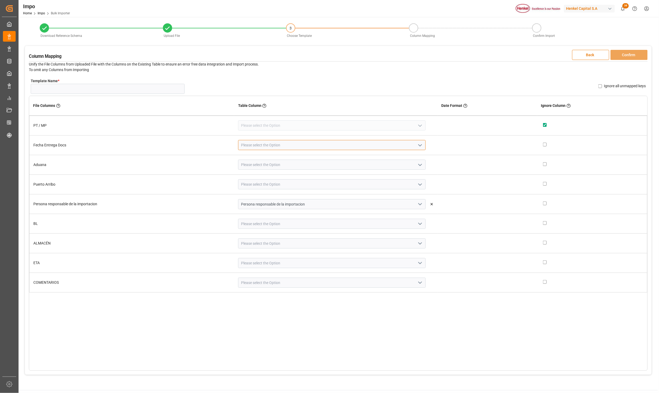
click at [278, 144] on input at bounding box center [332, 145] width 188 height 10
click at [288, 158] on div "Fecha entrega de documentos" at bounding box center [331, 157] width 187 height 12
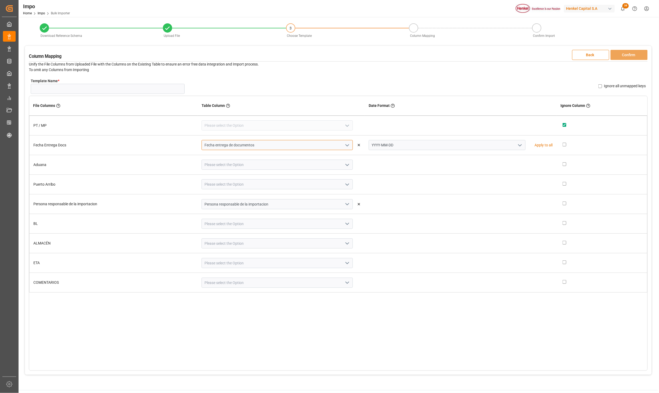
type input "Fecha entrega de documentos"
click at [517, 146] on icon "open menu" at bounding box center [520, 145] width 6 height 6
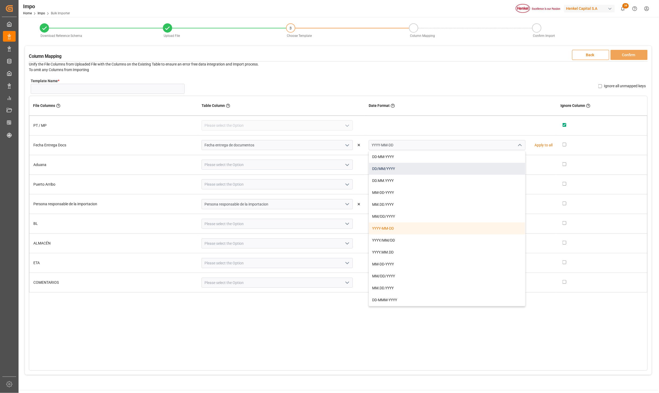
click at [394, 166] on div "DD/MM/YYYY" at bounding box center [447, 169] width 156 height 12
type input "DD/MM/YYYY"
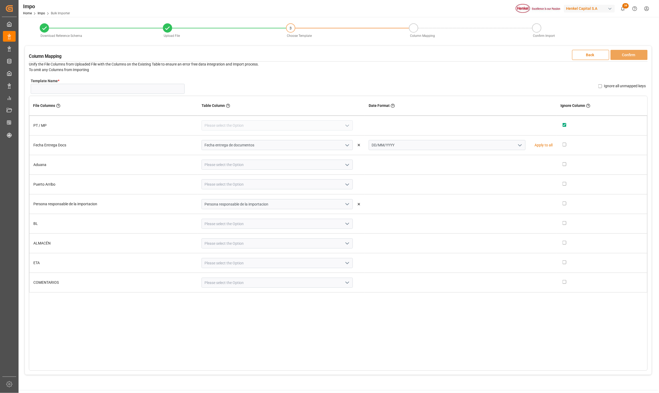
click at [347, 164] on icon "open menu" at bounding box center [347, 165] width 6 height 6
click at [281, 161] on input at bounding box center [277, 164] width 151 height 10
click at [246, 180] on div "Aduana de entrada" at bounding box center [277, 176] width 151 height 12
type input "Aduana de entrada"
click at [222, 186] on input at bounding box center [277, 184] width 151 height 10
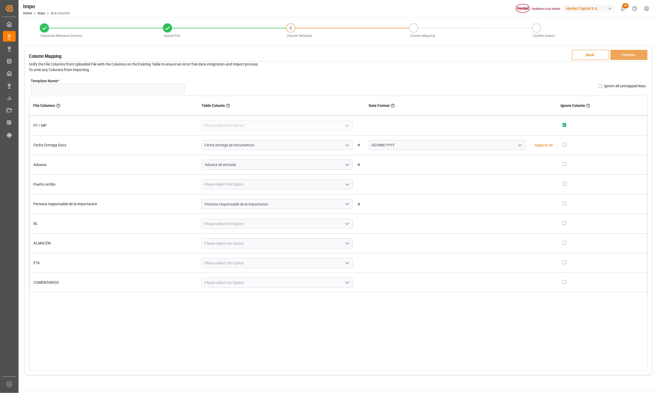
click at [348, 185] on polyline "open menu" at bounding box center [347, 185] width 3 height 2
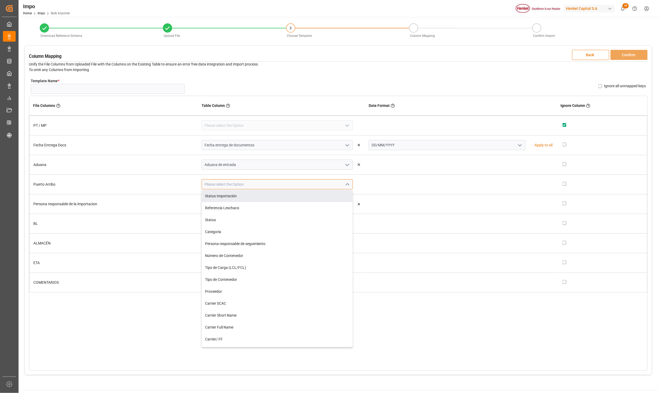
click at [254, 189] on input at bounding box center [277, 184] width 151 height 10
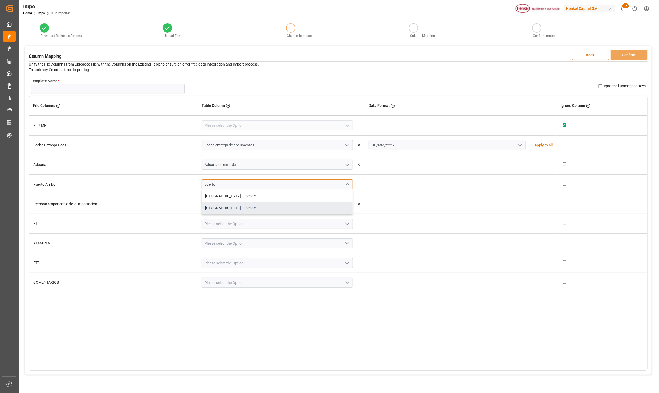
click at [255, 206] on div "Puerto de Arribo - Locode" at bounding box center [277, 208] width 151 height 12
type input "Puerto de Arribo - Locode"
click at [351, 205] on icon "open menu" at bounding box center [347, 204] width 6 height 6
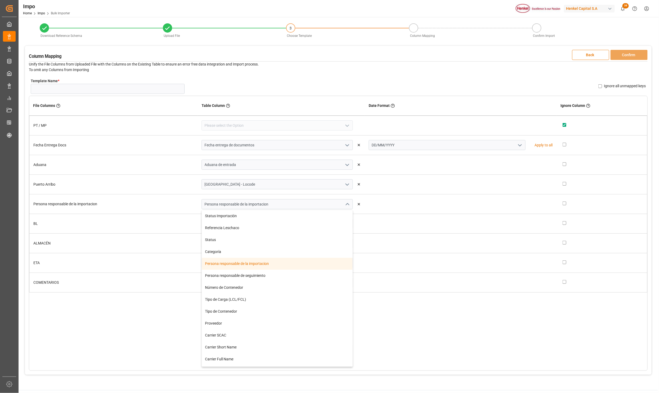
click at [280, 263] on div "Persona responsable de la importacion" at bounding box center [277, 264] width 151 height 12
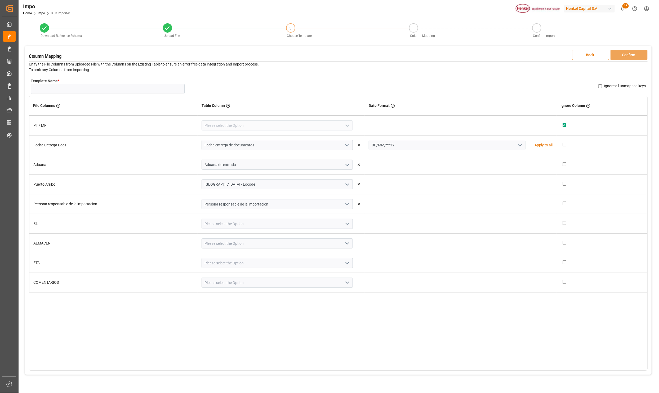
click at [349, 224] on icon "open menu" at bounding box center [347, 223] width 6 height 6
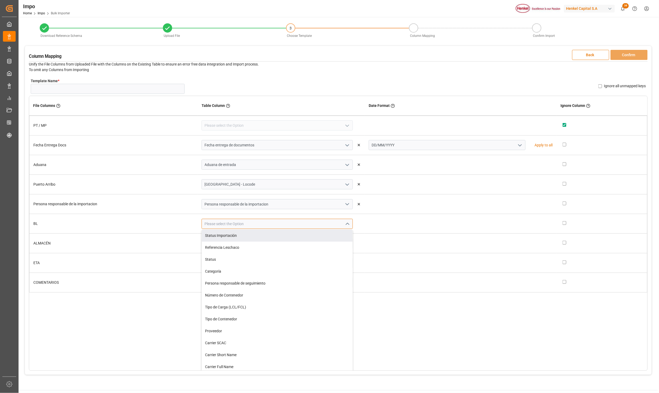
click at [296, 223] on input at bounding box center [277, 224] width 151 height 10
click at [287, 235] on div "Bill of Lading Number" at bounding box center [277, 235] width 151 height 12
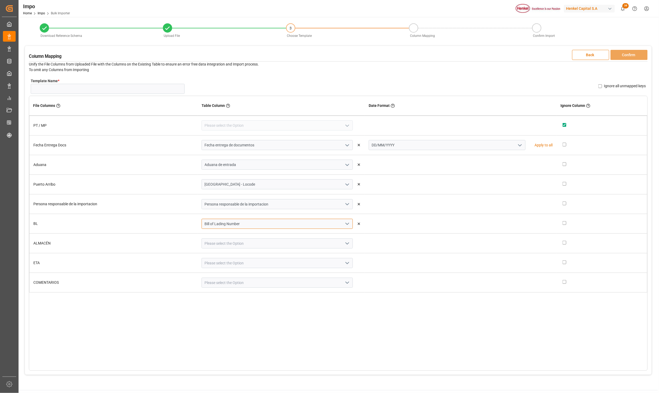
type input "Bill of Lading Number"
click at [349, 243] on icon "open menu" at bounding box center [347, 243] width 6 height 6
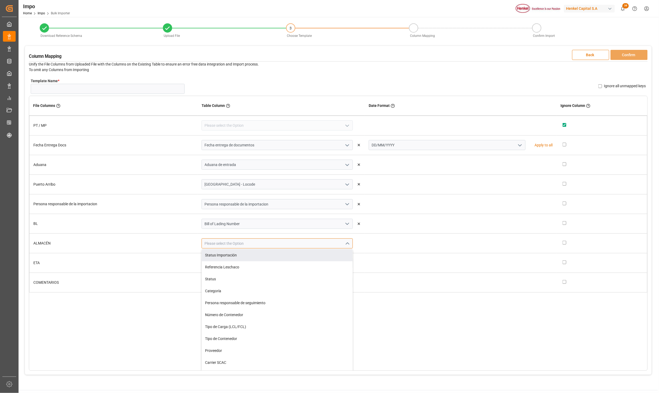
click at [258, 246] on input at bounding box center [277, 243] width 151 height 10
click at [249, 253] on div "Almacen de entrega" at bounding box center [277, 255] width 151 height 12
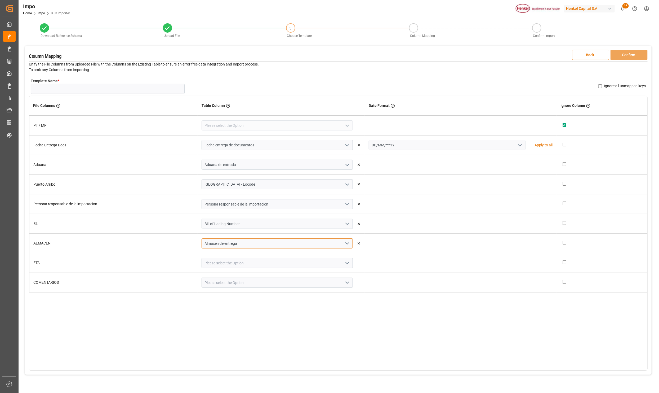
type input "Almacen de entrega"
click at [348, 263] on icon "open menu" at bounding box center [347, 263] width 6 height 6
click at [257, 265] on input at bounding box center [277, 263] width 151 height 10
click at [236, 274] on div "ETA Aduana" at bounding box center [277, 275] width 151 height 12
type input "ETA Aduana"
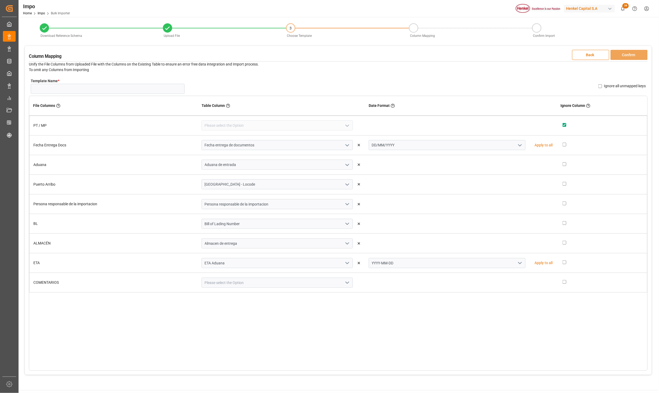
click at [518, 263] on polyline "open menu" at bounding box center [519, 263] width 3 height 2
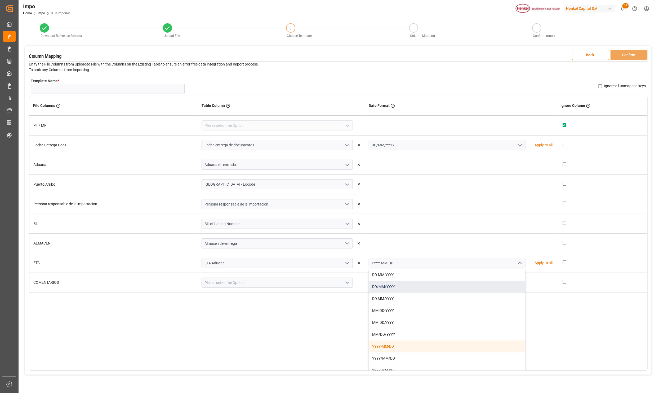
click at [406, 290] on div "DD/MM/YYYY" at bounding box center [447, 287] width 156 height 12
type input "DD/MM/YYYY"
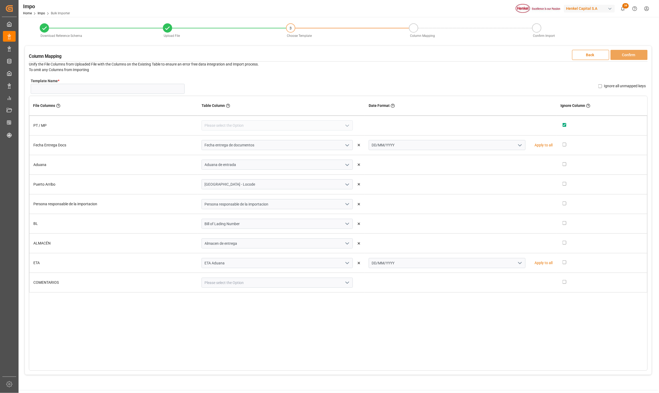
click at [347, 282] on polyline "open menu" at bounding box center [347, 283] width 3 height 2
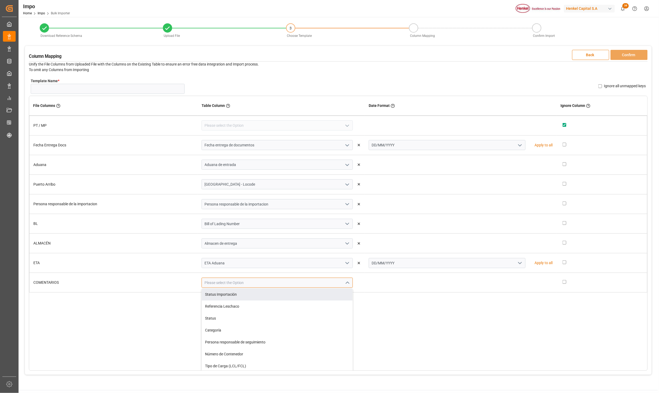
click at [230, 284] on input at bounding box center [277, 282] width 151 height 10
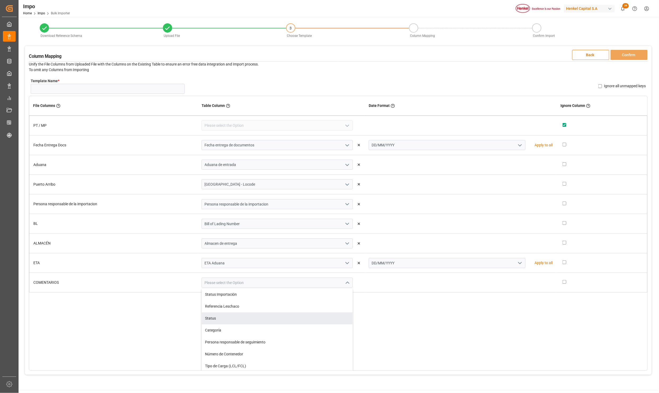
click at [401, 321] on div "File Columns Header of the column in the sheet that is uploaded Table Column Ke…" at bounding box center [338, 233] width 619 height 275
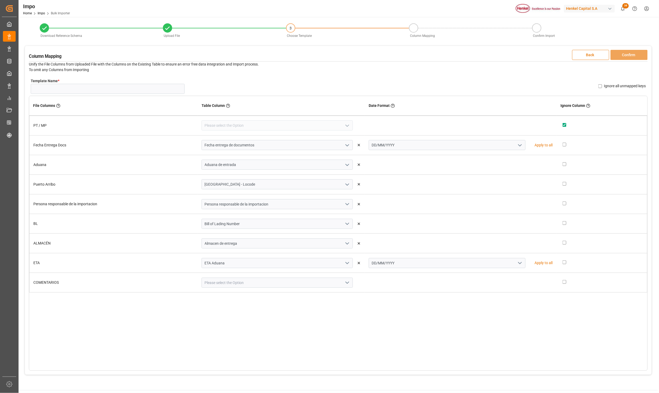
click at [600, 54] on button "Back" at bounding box center [590, 55] width 37 height 10
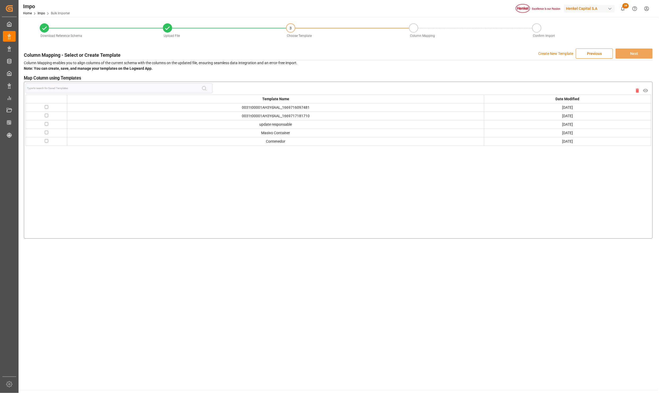
click at [544, 52] on p "Create New Template" at bounding box center [555, 53] width 35 height 10
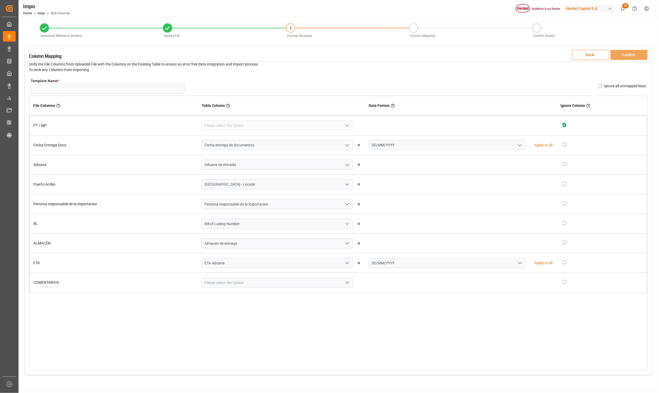
click at [591, 52] on button "Back" at bounding box center [590, 55] width 37 height 10
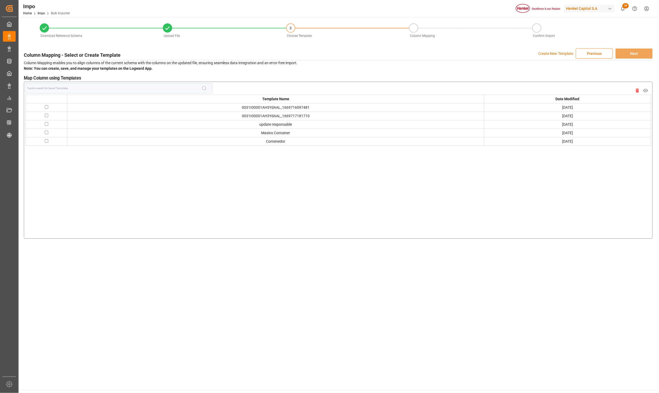
click at [590, 56] on button "Previous" at bounding box center [594, 53] width 37 height 10
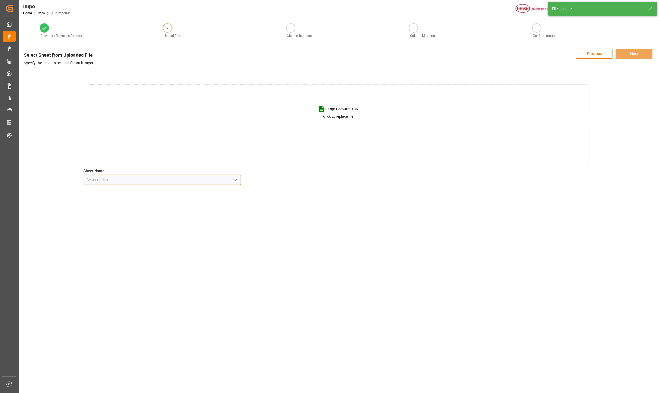
click at [236, 175] on input at bounding box center [162, 180] width 157 height 10
click at [237, 178] on icon "open menu" at bounding box center [235, 179] width 6 height 6
click at [105, 189] on div "CNT" at bounding box center [162, 191] width 157 height 12
type input "CNT"
click at [632, 53] on button "Next" at bounding box center [634, 53] width 37 height 10
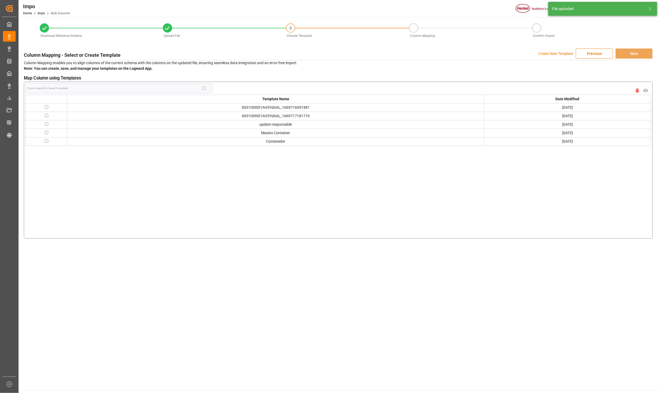
click at [558, 55] on p "Create New Template" at bounding box center [555, 53] width 35 height 10
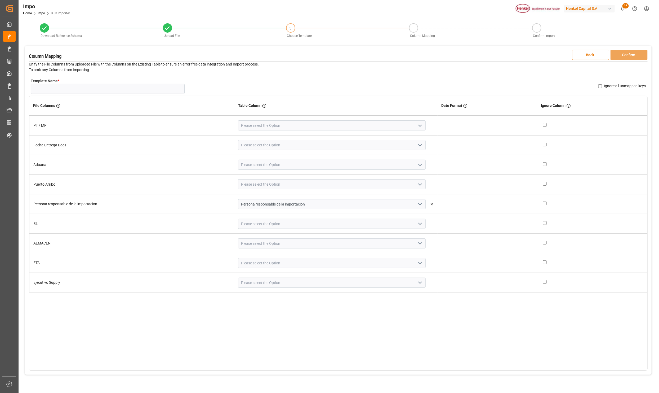
click at [417, 128] on icon "open menu" at bounding box center [420, 125] width 6 height 6
click at [417, 128] on icon "close menu" at bounding box center [420, 125] width 6 height 6
click at [543, 125] on input "checkbox" at bounding box center [545, 125] width 4 height 4
checkbox input "true"
click at [418, 146] on icon "open menu" at bounding box center [420, 145] width 6 height 6
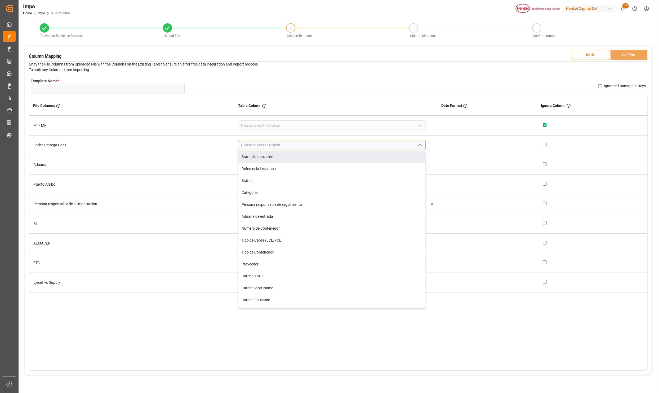
click at [301, 144] on input at bounding box center [332, 145] width 188 height 10
click at [304, 158] on div "Fecha entrega de documentos" at bounding box center [331, 157] width 187 height 12
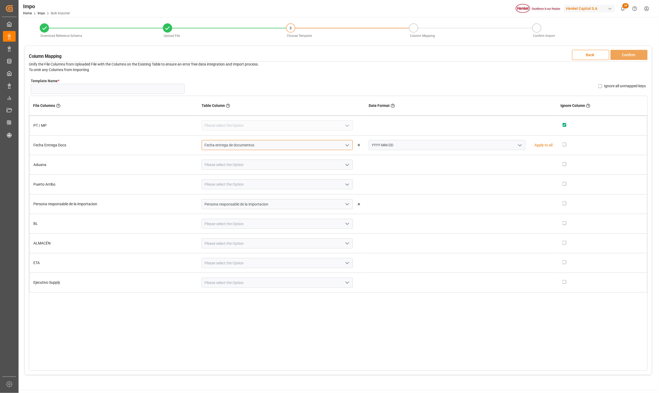
type input "Fecha entrega de documentos"
click at [517, 145] on icon "open menu" at bounding box center [520, 145] width 6 height 6
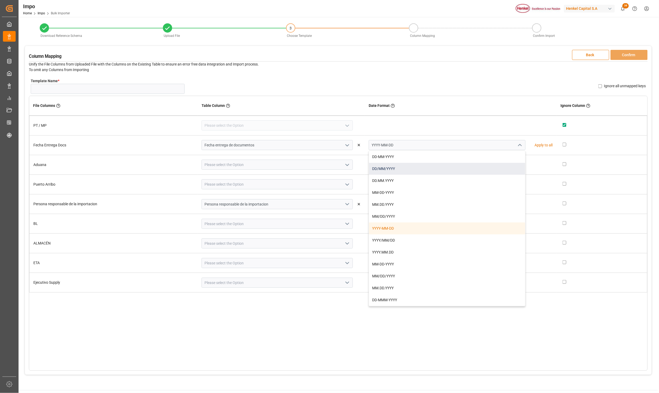
click at [402, 172] on div "DD/MM/YYYY" at bounding box center [447, 169] width 156 height 12
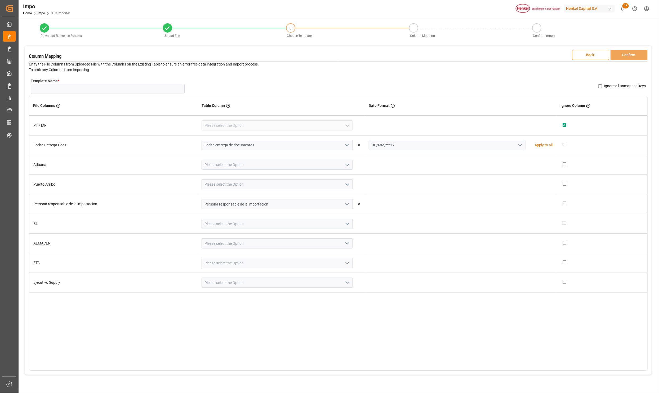
type input "DD/MM/YYYY"
drag, startPoint x: 267, startPoint y: 169, endPoint x: 345, endPoint y: 168, distance: 78.2
click at [268, 168] on input at bounding box center [277, 164] width 151 height 10
click at [349, 166] on icon "open menu" at bounding box center [347, 165] width 6 height 6
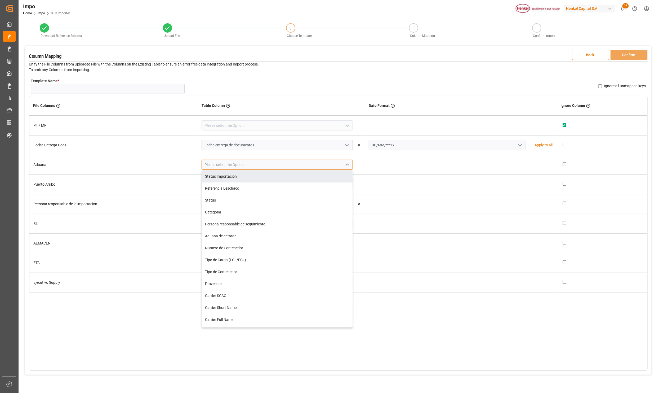
click at [245, 167] on input at bounding box center [277, 164] width 151 height 10
click at [254, 176] on div "Aduana de entrada" at bounding box center [277, 176] width 151 height 12
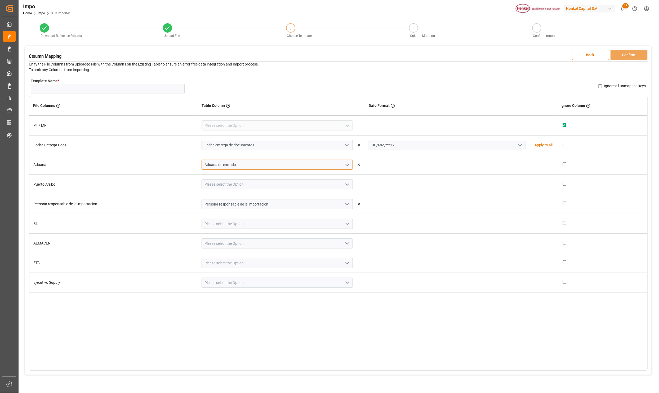
type input "Aduana de entrada"
click at [345, 184] on icon "open menu" at bounding box center [347, 184] width 6 height 6
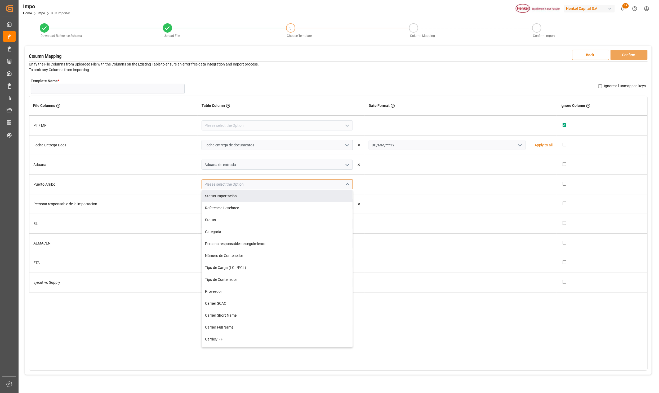
click at [251, 188] on input at bounding box center [277, 184] width 151 height 10
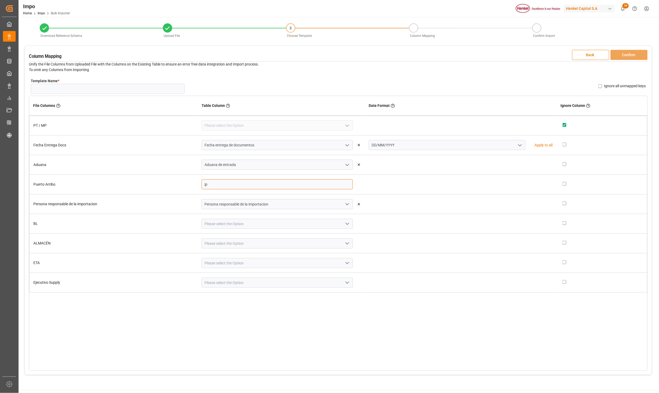
type input "j"
type input "ú"
click at [251, 205] on div "Puerto de Arribo - Locode" at bounding box center [277, 208] width 151 height 12
type input "Puerto de Arribo - Locode"
click at [347, 223] on icon "open menu" at bounding box center [347, 223] width 6 height 6
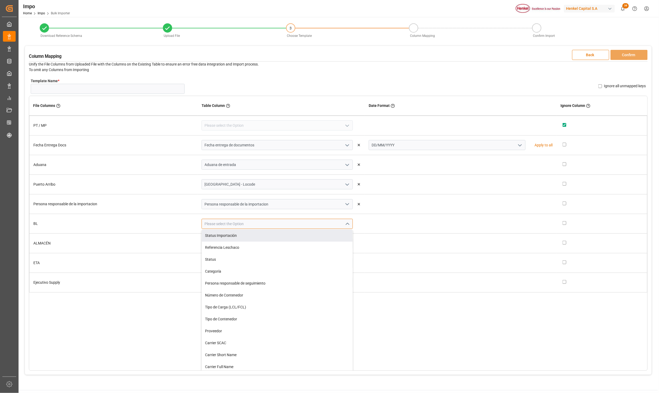
click at [276, 219] on input at bounding box center [277, 224] width 151 height 10
click at [256, 238] on div "Bill of Lading Number" at bounding box center [277, 235] width 151 height 12
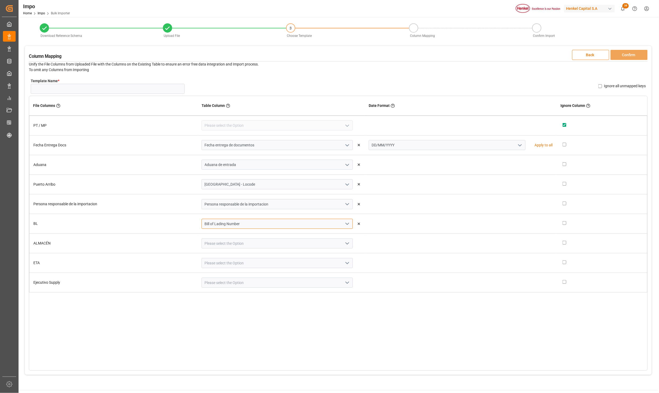
type input "Bill of Lading Number"
click at [345, 242] on icon "open menu" at bounding box center [347, 243] width 6 height 6
click at [319, 248] on input at bounding box center [277, 243] width 151 height 10
click at [248, 256] on div "Almacen de entrega" at bounding box center [277, 255] width 151 height 12
type input "Almacen de entrega"
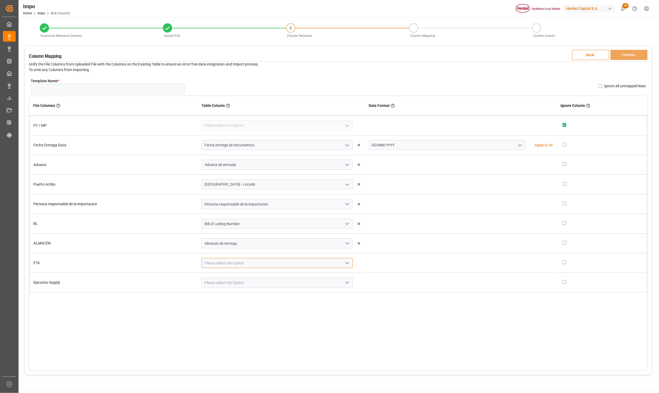
click at [333, 263] on input at bounding box center [277, 263] width 151 height 10
click at [230, 275] on div "ETA Aduana" at bounding box center [277, 275] width 151 height 12
type input "ETA Aduana"
click at [517, 263] on icon "open menu" at bounding box center [520, 263] width 6 height 6
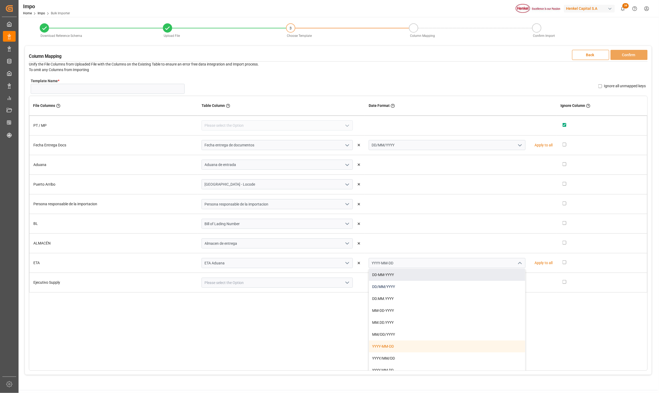
click at [387, 285] on div "DD/MM/YYYY" at bounding box center [447, 287] width 156 height 12
type input "DD/MM/YYYY"
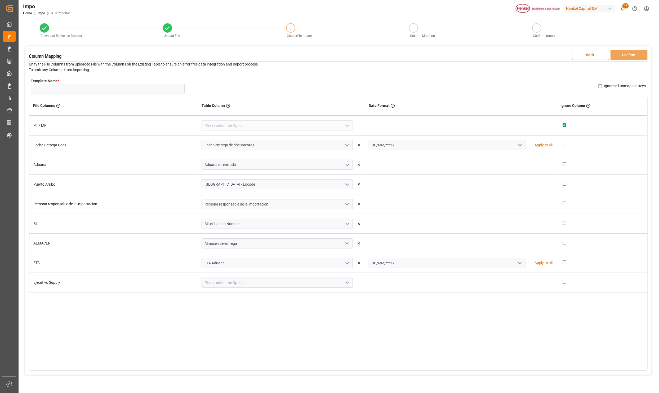
click at [350, 285] on icon "open menu" at bounding box center [347, 282] width 6 height 6
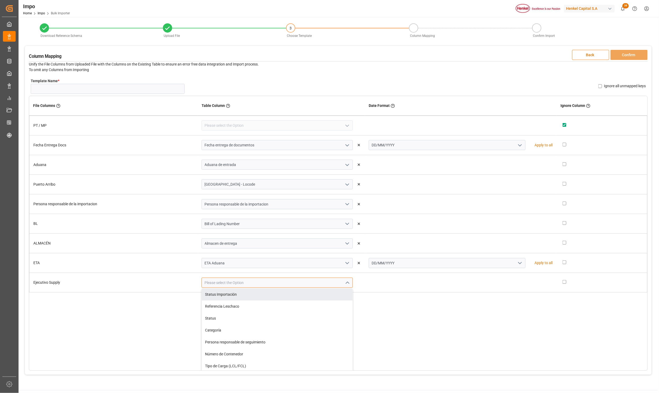
click at [227, 283] on input at bounding box center [277, 282] width 151 height 10
click at [252, 292] on div "Persona responsable de seguimiento" at bounding box center [277, 294] width 151 height 12
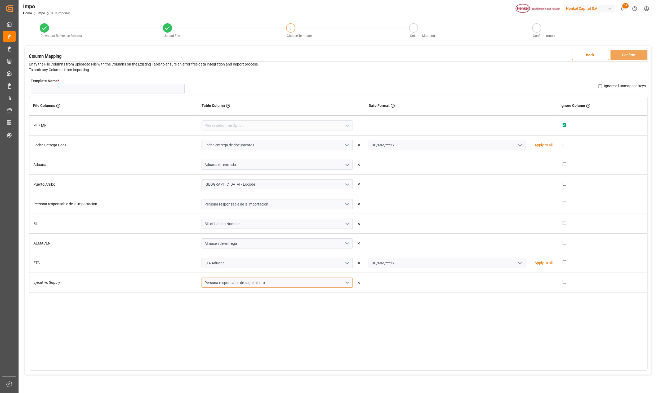
type input "Persona responsable de seguimiento"
click at [337, 332] on div "File Columns Header of the column in the sheet that is uploaded Table Column Ke…" at bounding box center [338, 233] width 619 height 275
click at [462, 304] on div "File Columns Header of the column in the sheet that is uploaded Table Column Ke…" at bounding box center [338, 233] width 619 height 275
click at [435, 286] on td at bounding box center [461, 283] width 192 height 20
click at [601, 86] on input "Ignore all unmapped keys" at bounding box center [600, 86] width 4 height 4
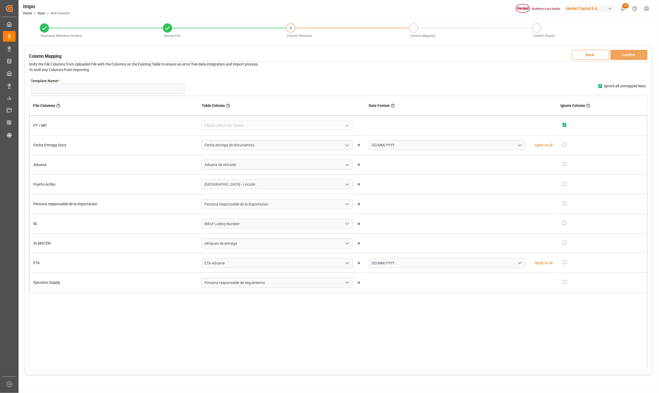
checkbox input "true"
click at [399, 329] on div "File Columns Header of the column in the sheet that is uploaded Table Column Ke…" at bounding box center [338, 233] width 619 height 275
click at [396, 331] on div "File Columns Header of the column in the sheet that is uploaded Table Column Ke…" at bounding box center [338, 233] width 619 height 275
click at [67, 85] on input "Template Name *" at bounding box center [108, 89] width 154 height 10
type input "m"
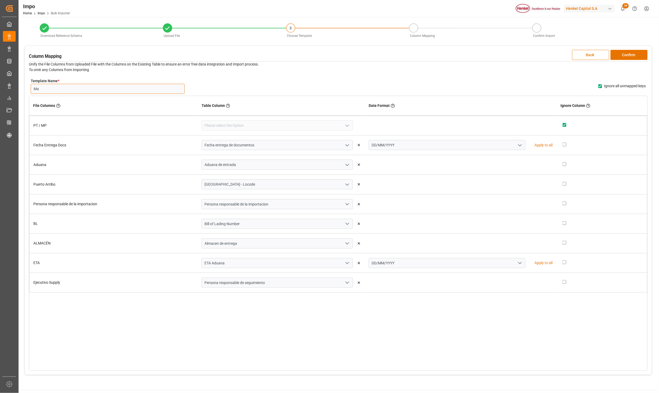
type input "M"
type input "Container"
click at [638, 53] on button "Confirm" at bounding box center [629, 55] width 37 height 10
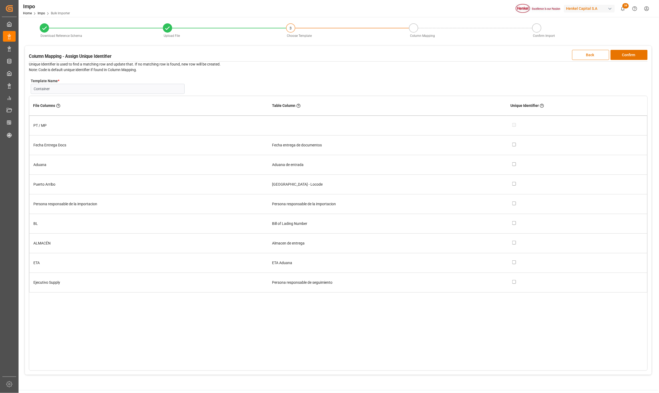
click at [518, 223] on div at bounding box center [577, 224] width 131 height 6
click at [516, 223] on input "checkbox" at bounding box center [514, 223] width 4 height 4
checkbox input "true"
click at [635, 51] on button "Confirm" at bounding box center [629, 55] width 37 height 10
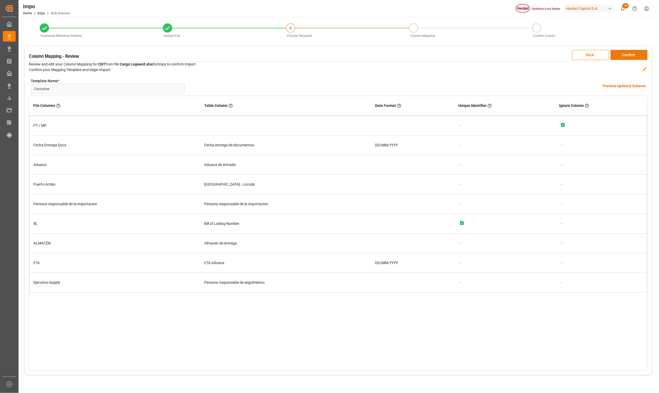
click at [635, 51] on button "Confirm" at bounding box center [629, 55] width 37 height 10
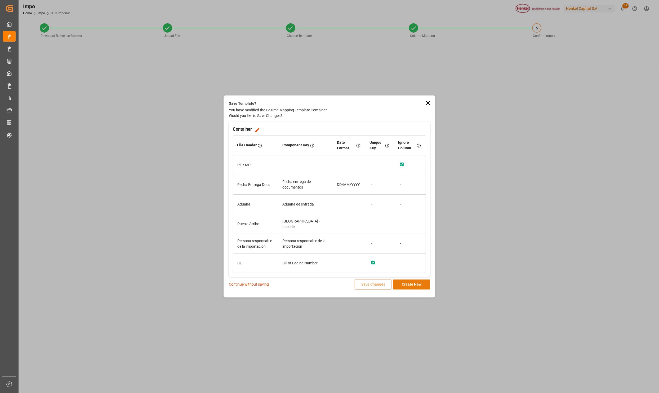
click at [418, 286] on button "Create New" at bounding box center [411, 284] width 37 height 10
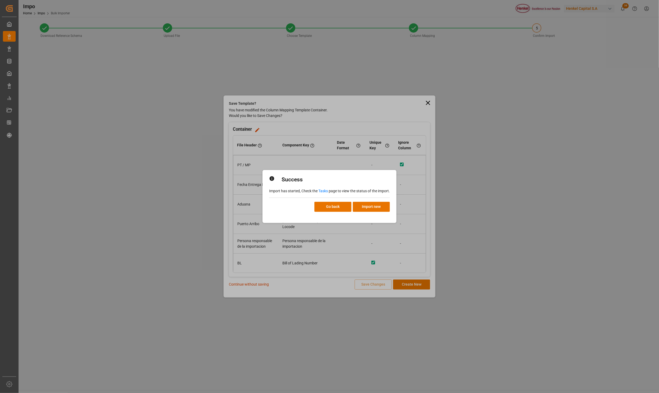
click at [321, 190] on link "Tasks" at bounding box center [323, 191] width 10 height 4
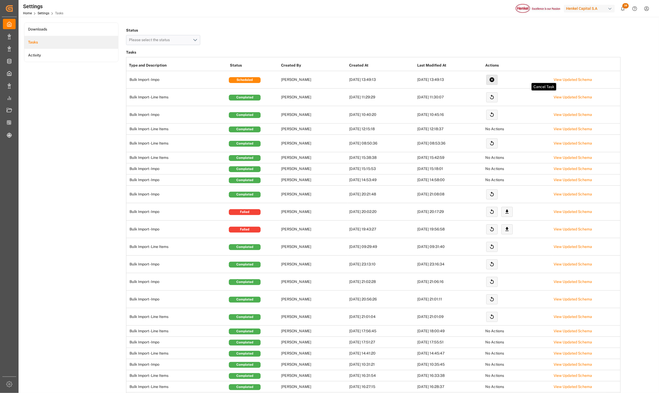
click at [492, 79] on icon at bounding box center [492, 79] width 5 height 5
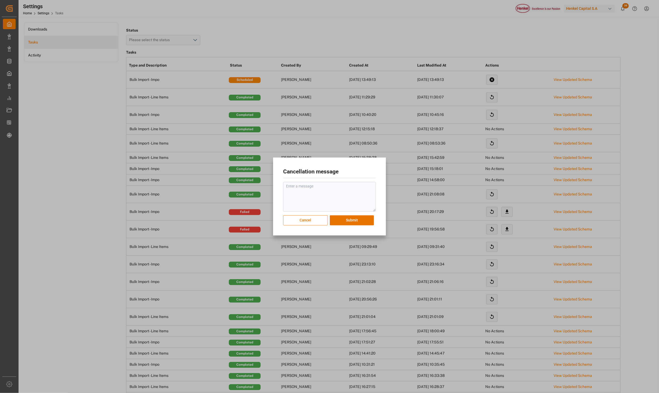
click at [325, 196] on textarea at bounding box center [329, 197] width 93 height 30
type textarea "cancell"
click at [351, 220] on button "Submit" at bounding box center [352, 220] width 44 height 10
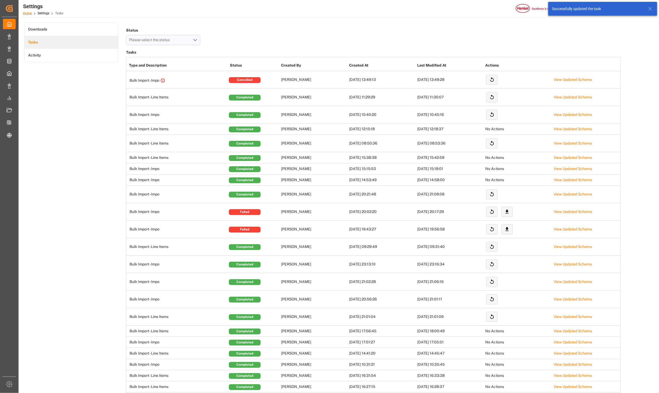
click at [28, 13] on link "Home" at bounding box center [27, 13] width 9 height 4
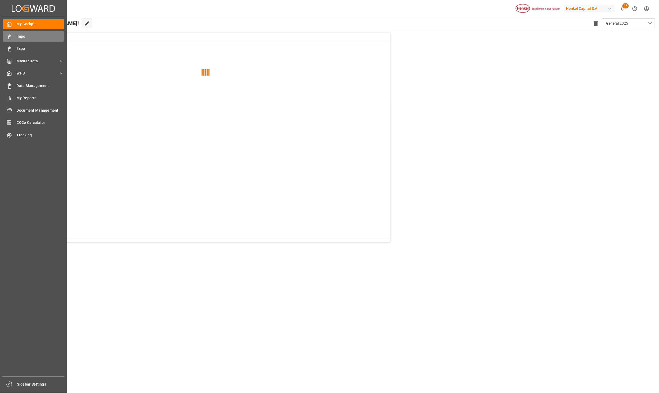
click at [23, 38] on span "Impo" at bounding box center [40, 37] width 47 height 6
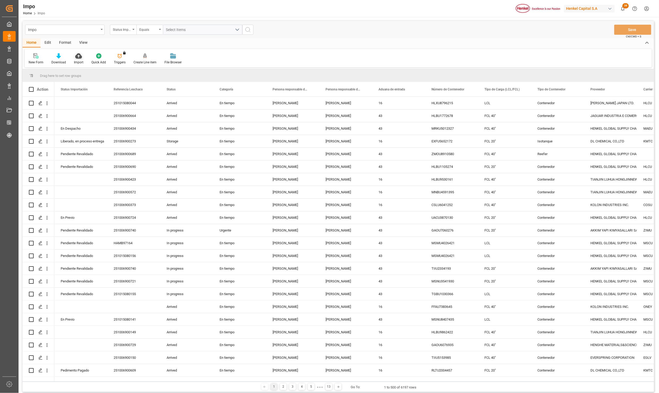
click at [83, 60] on div "Import" at bounding box center [78, 59] width 17 height 12
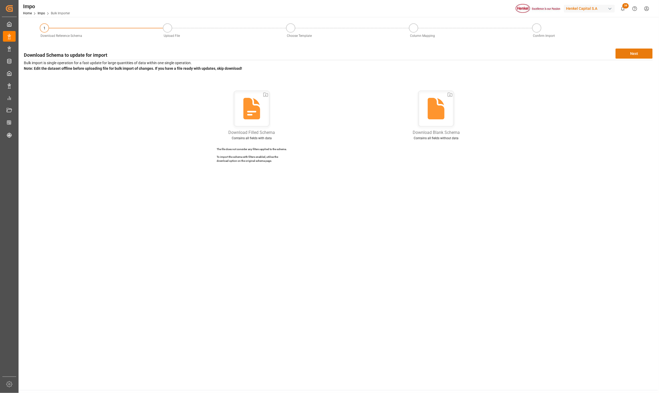
click at [629, 54] on button "Next" at bounding box center [634, 53] width 37 height 10
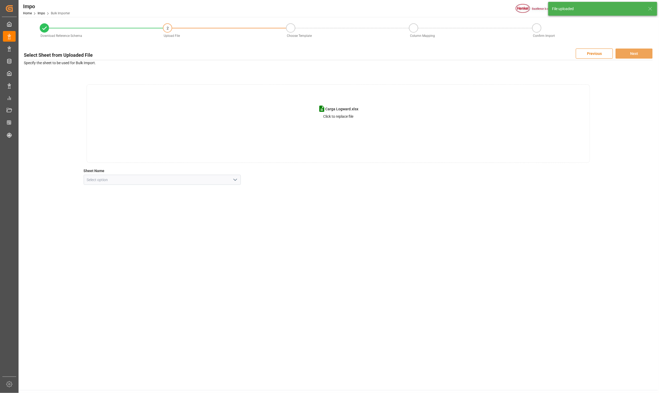
click at [232, 180] on icon "open menu" at bounding box center [235, 179] width 6 height 6
click at [101, 191] on div "CNT" at bounding box center [162, 191] width 157 height 12
type input "CNT"
click at [633, 51] on button "Next" at bounding box center [634, 53] width 37 height 10
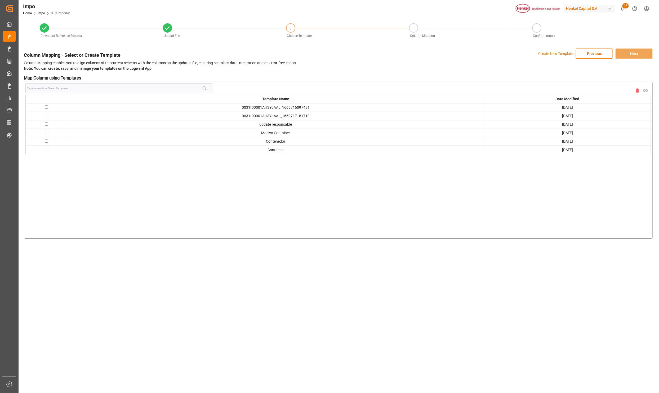
click at [46, 134] on input "checkbox" at bounding box center [46, 132] width 3 height 3
checkbox input "true"
click at [638, 90] on icon "button" at bounding box center [638, 90] width 4 height 5
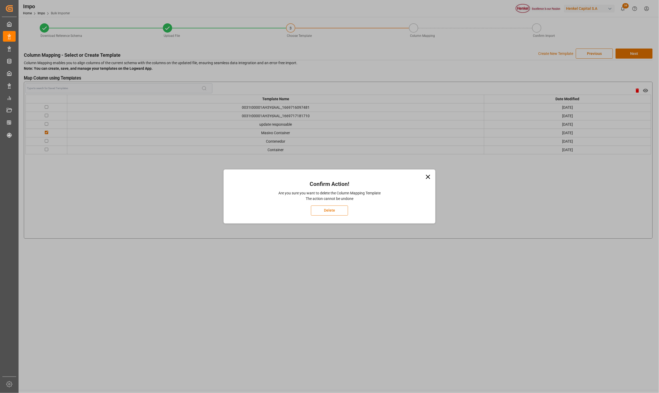
click at [331, 210] on button "Delete" at bounding box center [329, 210] width 37 height 10
click at [428, 176] on icon at bounding box center [427, 176] width 7 height 7
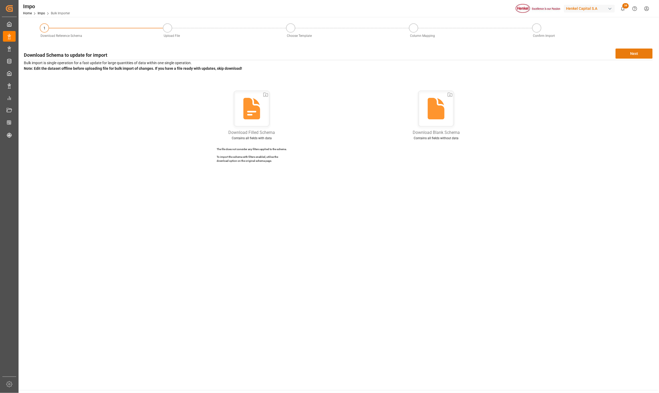
click at [639, 52] on button "Next" at bounding box center [634, 53] width 37 height 10
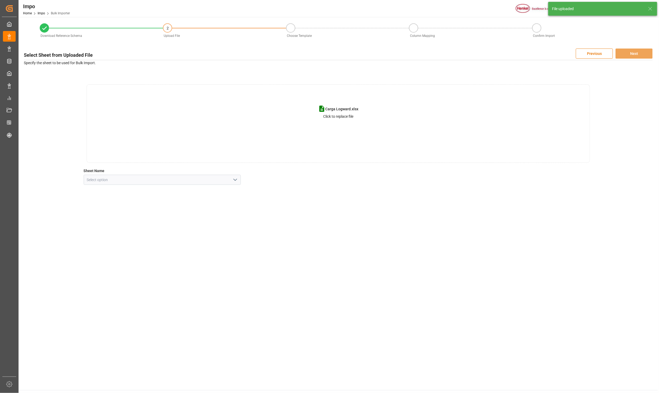
click at [236, 179] on icon "open menu" at bounding box center [235, 179] width 6 height 6
click at [129, 193] on div "CNT" at bounding box center [162, 191] width 157 height 12
type input "CNT"
click at [642, 52] on button "Next" at bounding box center [634, 53] width 37 height 10
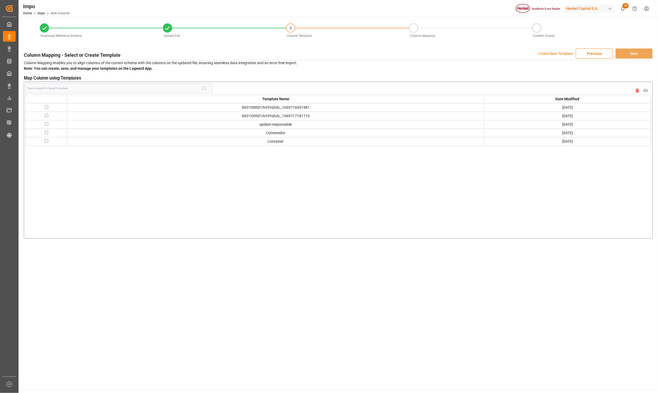
click at [239, 218] on div "Template Name Date Modified 0031t00001AH3YdAAL_1669716097481 [DATE] 0031t00001A…" at bounding box center [338, 160] width 626 height 154
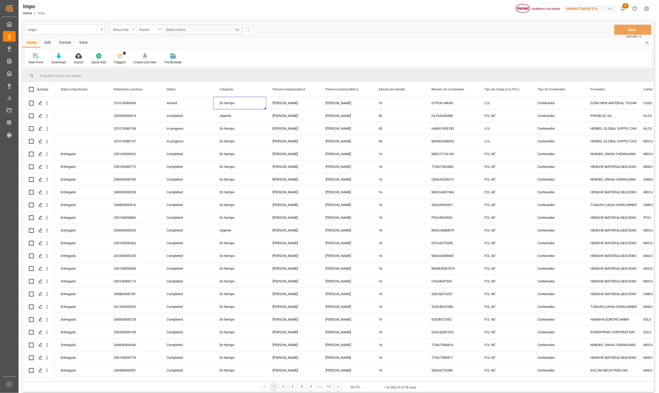
click at [68, 41] on div "Format" at bounding box center [65, 42] width 20 height 9
click at [38, 57] on icon at bounding box center [36, 55] width 5 height 5
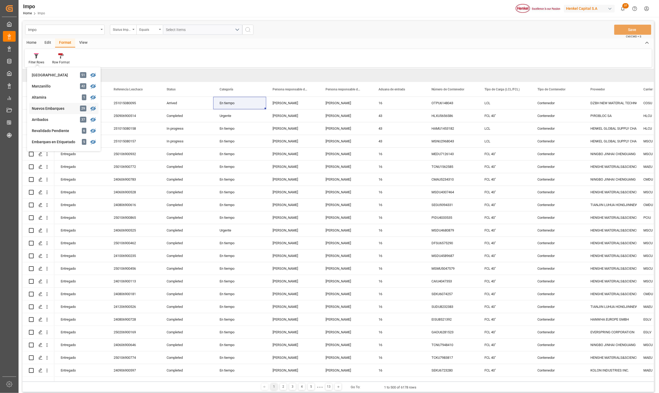
click at [51, 110] on div "Nuevos Embarques" at bounding box center [55, 109] width 46 height 6
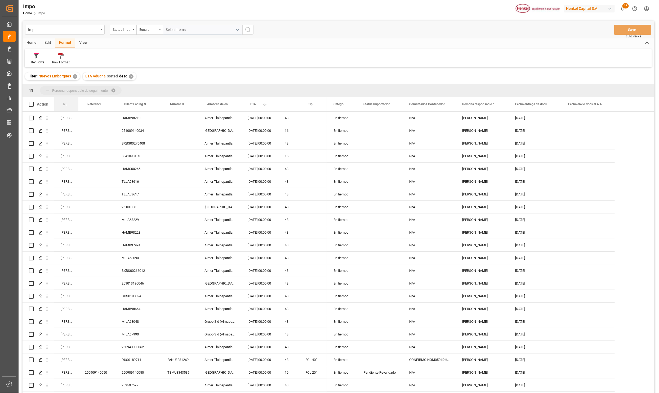
drag, startPoint x: 68, startPoint y: 102, endPoint x: 67, endPoint y: 95, distance: 7.5
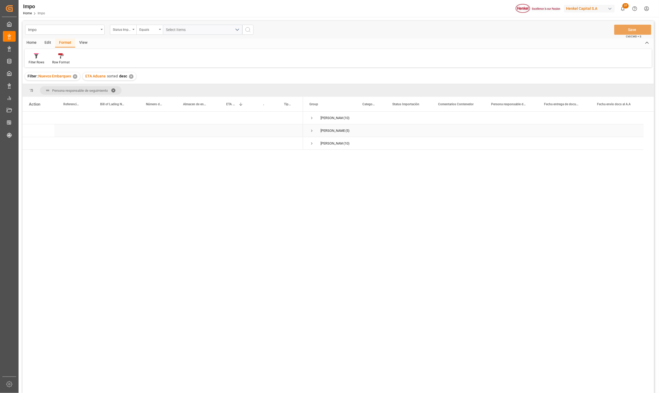
click at [311, 130] on span "Press SPACE to select this row." at bounding box center [311, 130] width 5 height 5
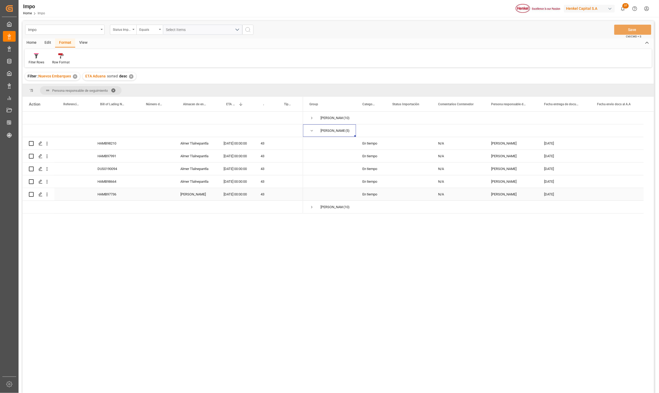
click at [122, 194] on div "HAMB97736" at bounding box center [114, 194] width 46 height 12
click at [49, 193] on icon "open menu" at bounding box center [47, 195] width 6 height 6
click at [53, 203] on icon "Press SPACE to select this row." at bounding box center [51, 206] width 6 height 6
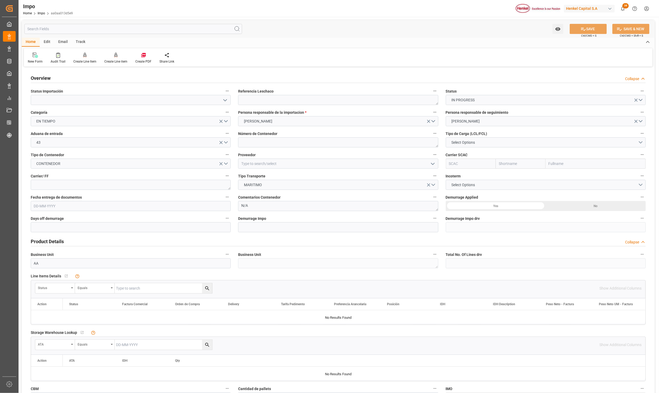
type input "[DATE]"
click at [255, 98] on textarea at bounding box center [338, 100] width 200 height 10
drag, startPoint x: 251, startPoint y: 96, endPoint x: 253, endPoint y: 99, distance: 3.5
click at [253, 99] on textarea at bounding box center [338, 100] width 200 height 10
paste textarea "HAMB97736"
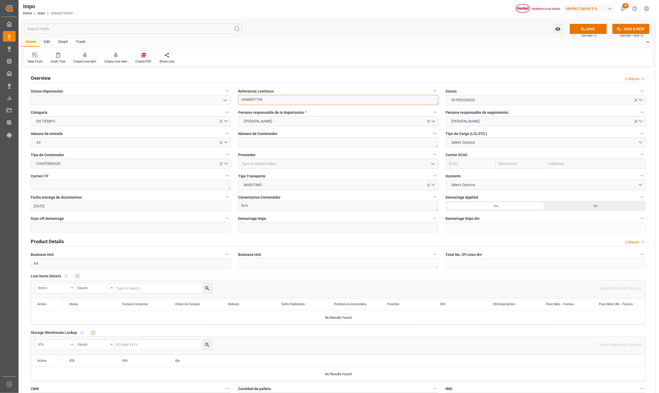
type textarea "HAMB97736"
click at [225, 100] on icon "open menu" at bounding box center [225, 100] width 6 height 6
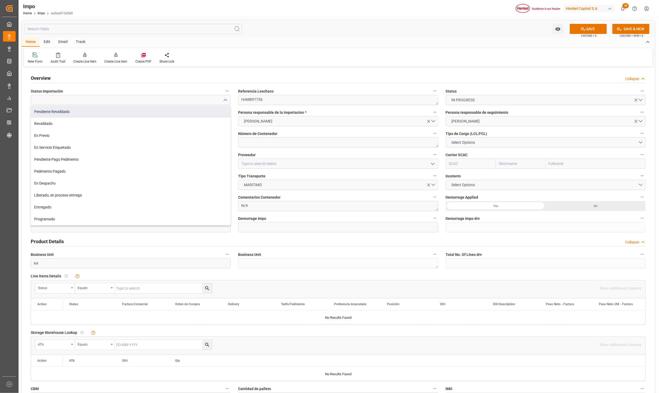
click at [48, 111] on div "Pendiente Revalidado" at bounding box center [130, 112] width 199 height 12
type input "Pendiente Revalidado"
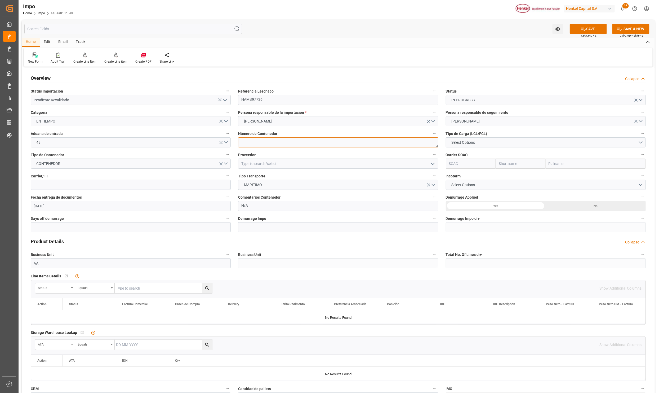
click at [257, 139] on textarea at bounding box center [338, 142] width 200 height 10
paste textarea "CAAU5793523"
type textarea "CAAU5793523"
click at [471, 137] on button "Select Options" at bounding box center [546, 142] width 200 height 10
click at [459, 143] on div "LCL" at bounding box center [545, 143] width 199 height 11
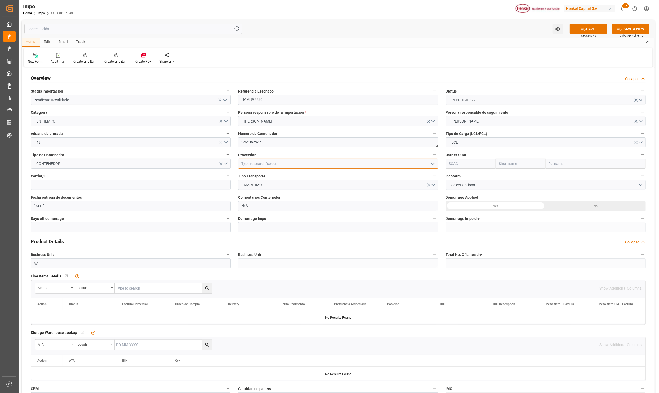
click at [250, 167] on input at bounding box center [338, 163] width 200 height 10
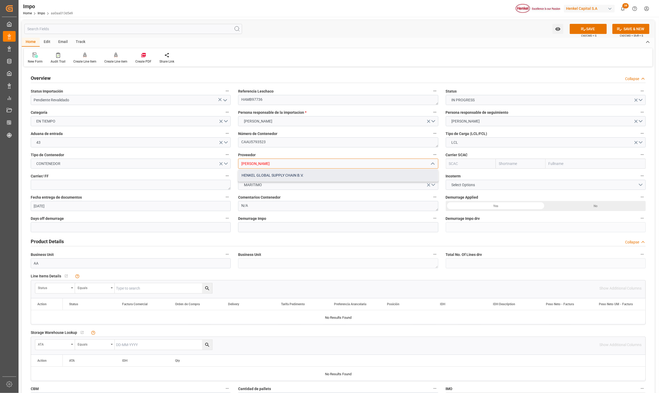
click at [284, 176] on div "HENKEL GLOBAL SUPPLY CHAIN B.V." at bounding box center [337, 175] width 199 height 12
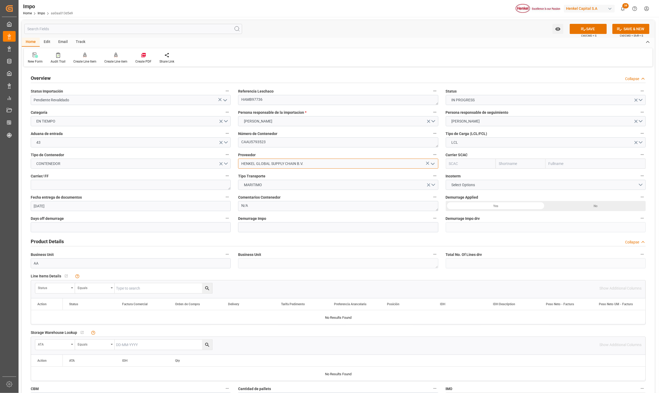
type input "HENKEL GLOBAL SUPPLY CHAIN B.V."
click at [555, 166] on input "text" at bounding box center [596, 163] width 100 height 10
click at [71, 184] on textarea at bounding box center [131, 185] width 200 height 10
type textarea "d"
click at [103, 182] on textarea "DHL" at bounding box center [131, 185] width 200 height 10
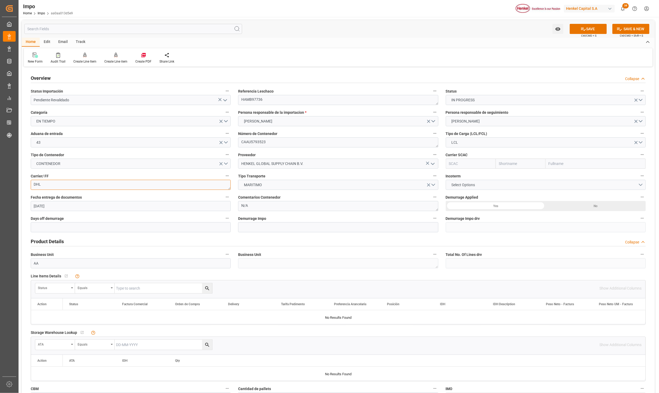
type textarea "DHL"
click at [474, 183] on span "Select Options" at bounding box center [463, 185] width 29 height 6
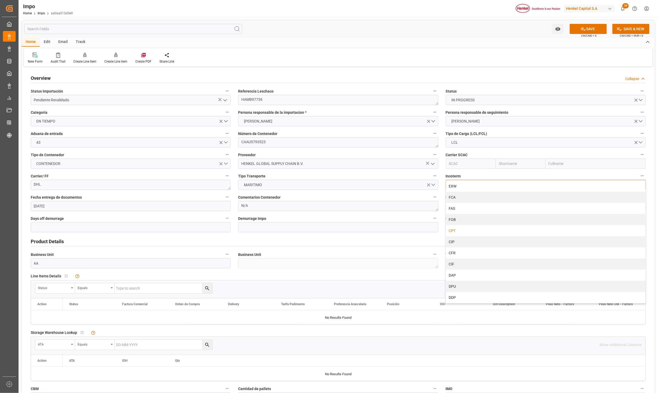
click at [459, 230] on div "CPT" at bounding box center [545, 230] width 199 height 11
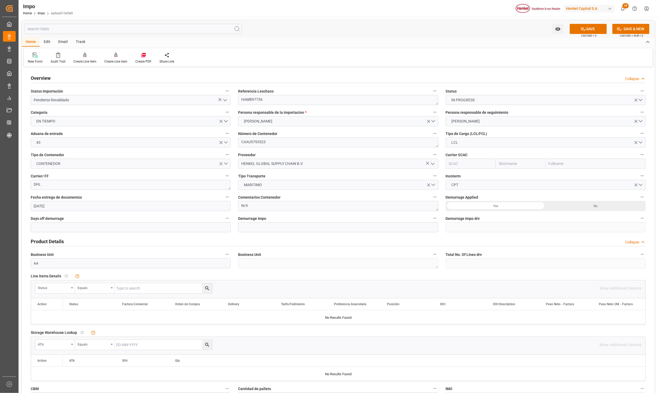
click at [584, 207] on div "No" at bounding box center [596, 206] width 100 height 10
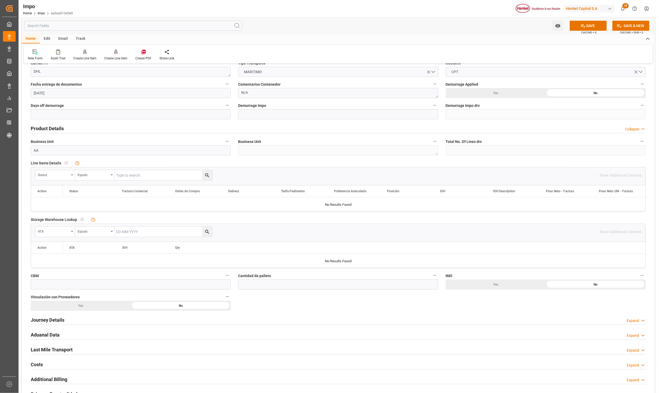
scroll to position [119, 0]
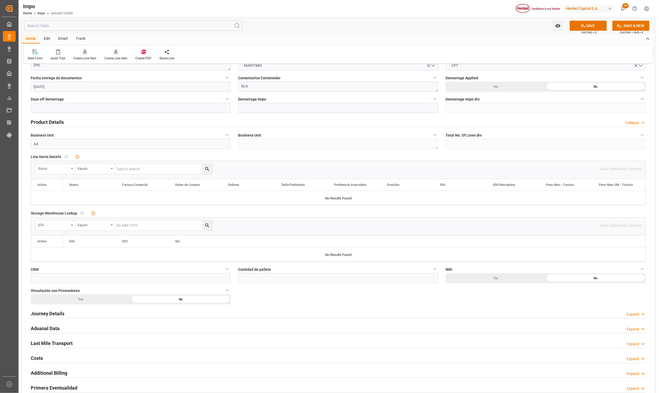
click at [69, 171] on div "Status" at bounding box center [55, 169] width 40 height 10
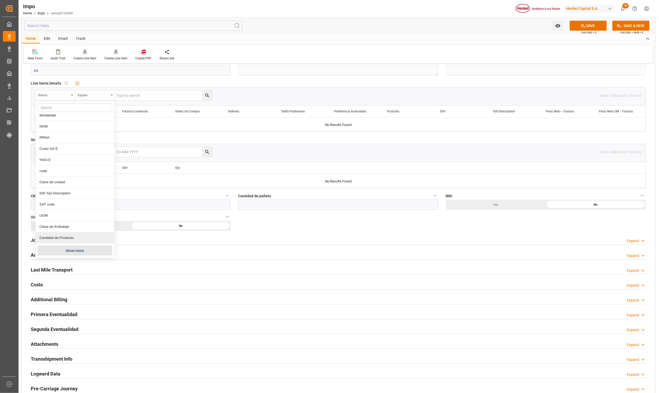
scroll to position [199, 0]
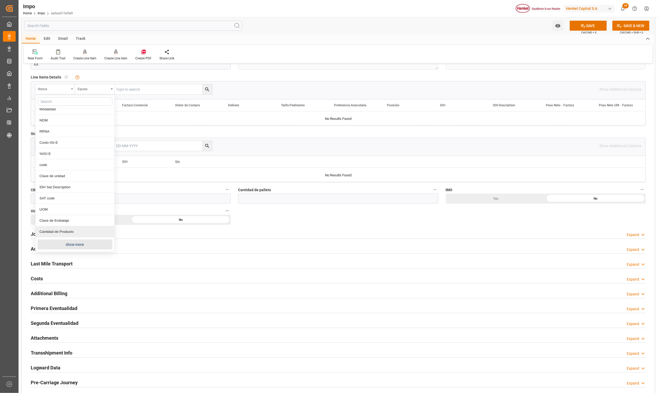
click at [62, 245] on button "show more" at bounding box center [75, 244] width 75 height 10
drag, startPoint x: 278, startPoint y: 221, endPoint x: 254, endPoint y: 222, distance: 23.3
click at [278, 221] on div "Overview Collapse Status Importación Pendiente Revalidado Referencia Leschaco H…" at bounding box center [338, 146] width 633 height 555
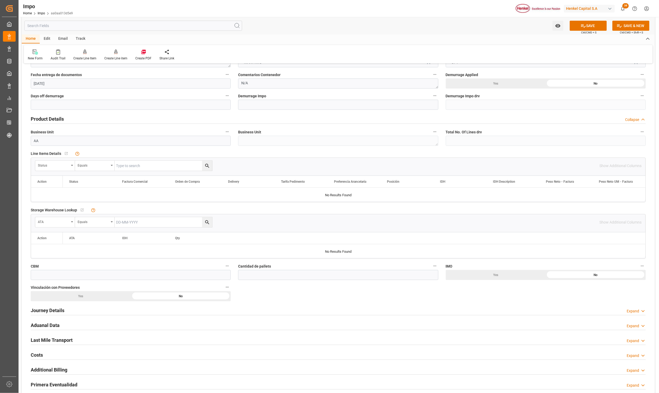
scroll to position [119, 0]
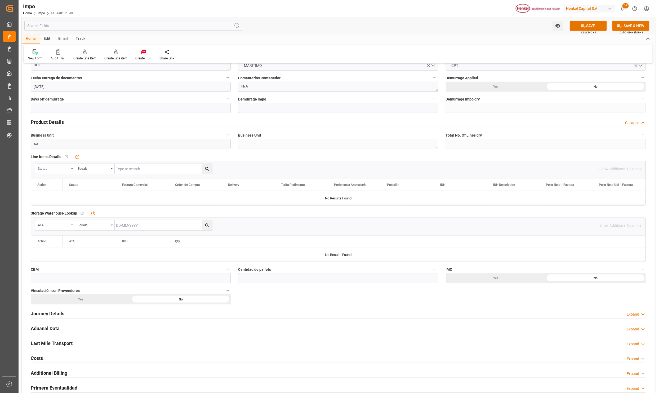
click at [71, 169] on div "Status" at bounding box center [55, 169] width 40 height 10
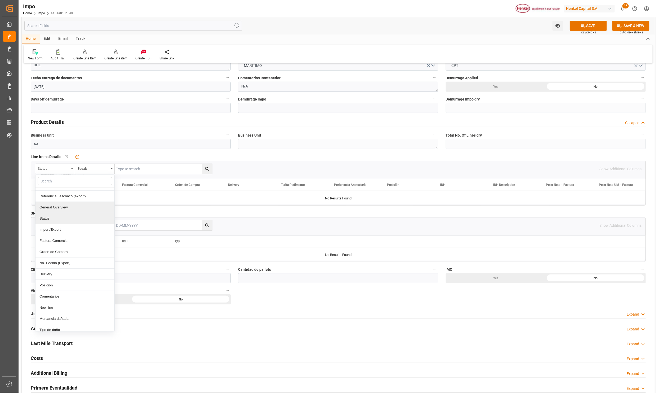
scroll to position [79, 0]
click at [57, 247] on div "Comentarios" at bounding box center [75, 247] width 79 height 11
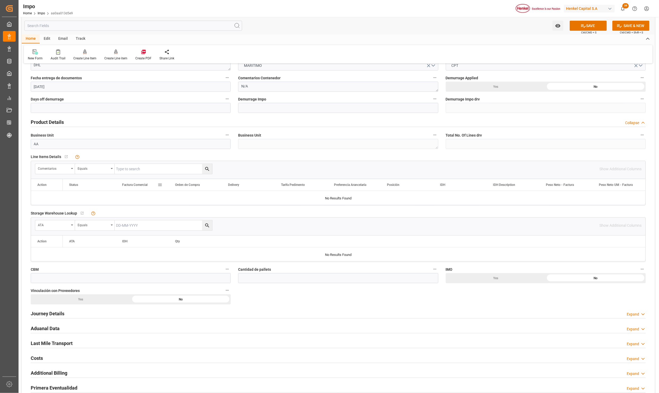
click at [127, 166] on input "text" at bounding box center [163, 169] width 97 height 10
paste input "HAMB97736"
type input "HAMB97736"
click at [209, 170] on icon "search button" at bounding box center [208, 169] width 6 height 6
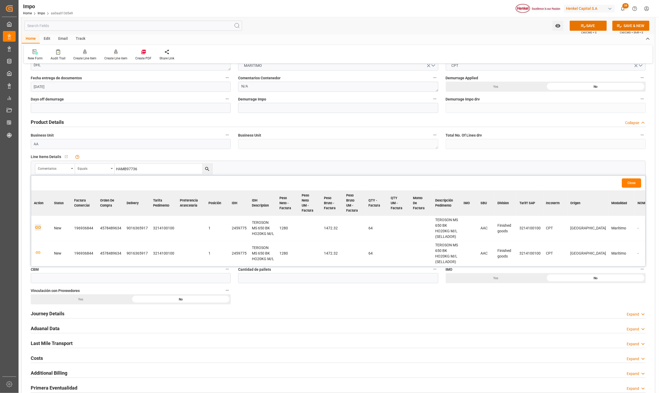
click at [39, 227] on icon "button" at bounding box center [38, 227] width 7 height 7
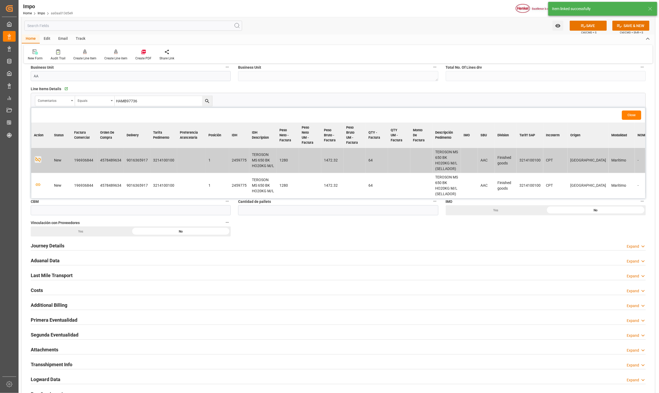
scroll to position [199, 0]
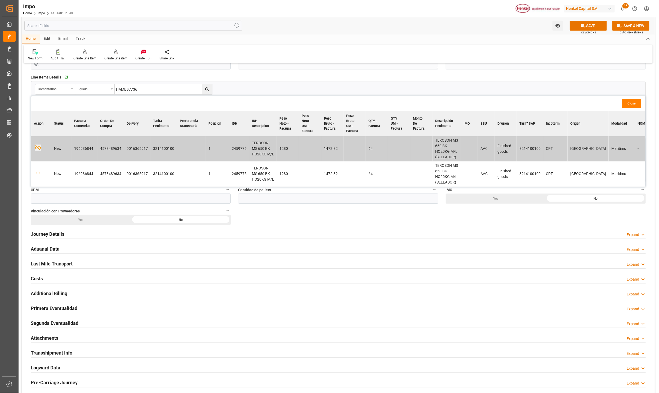
click at [626, 102] on button "Close" at bounding box center [631, 103] width 19 height 9
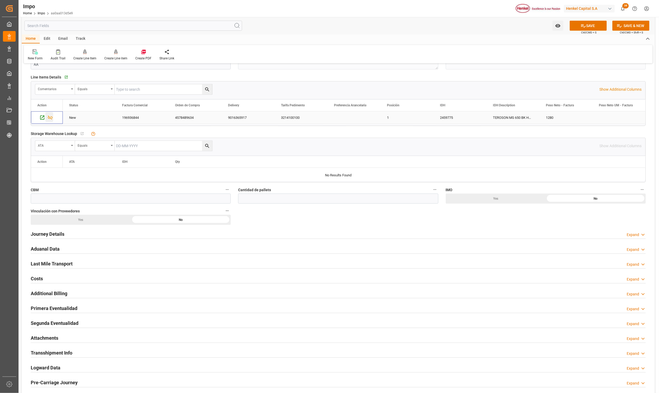
click at [49, 117] on icon "Press SPACE to select this row." at bounding box center [50, 118] width 5 height 4
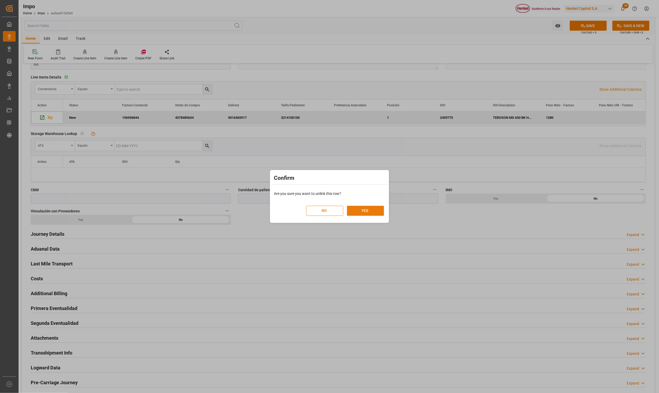
click at [366, 208] on button "YES" at bounding box center [365, 211] width 37 height 10
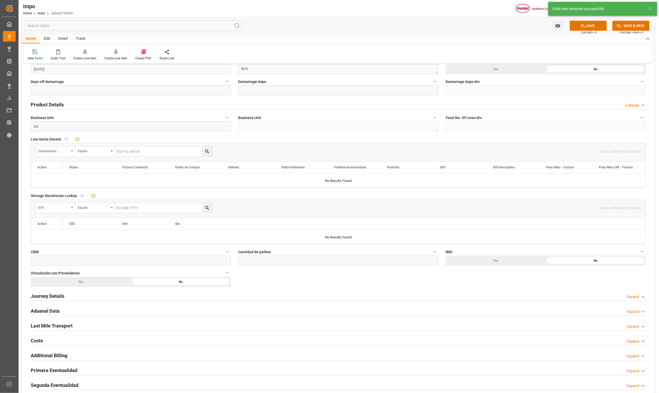
scroll to position [119, 0]
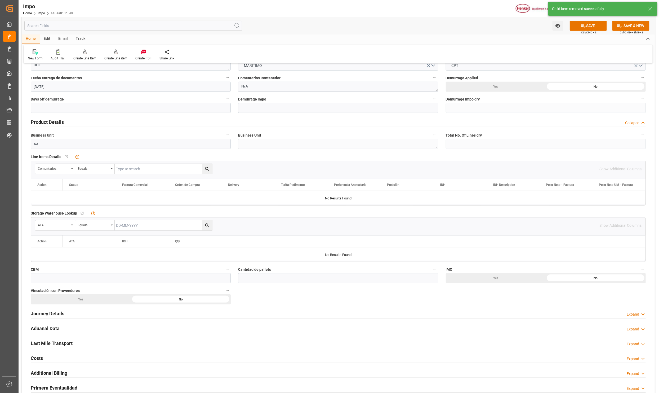
click at [132, 168] on input "text" at bounding box center [163, 169] width 97 height 10
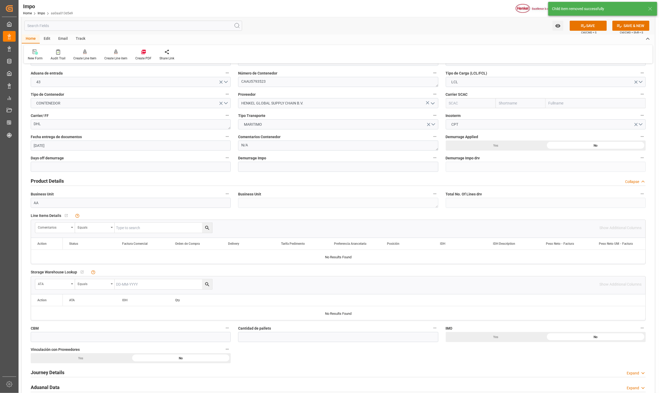
scroll to position [0, 0]
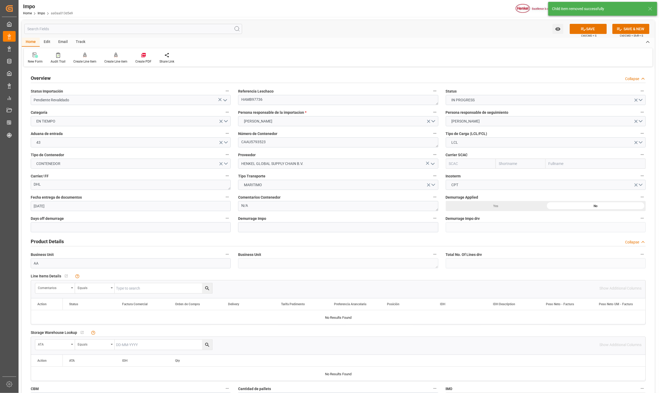
click at [252, 94] on label "Referencia Leschaco" at bounding box center [338, 90] width 200 height 7
click at [432, 94] on button "Referencia Leschaco" at bounding box center [435, 90] width 7 height 7
click at [253, 100] on textarea "HAMB97736" at bounding box center [338, 100] width 200 height 10
click at [149, 287] on input "text" at bounding box center [163, 288] width 97 height 10
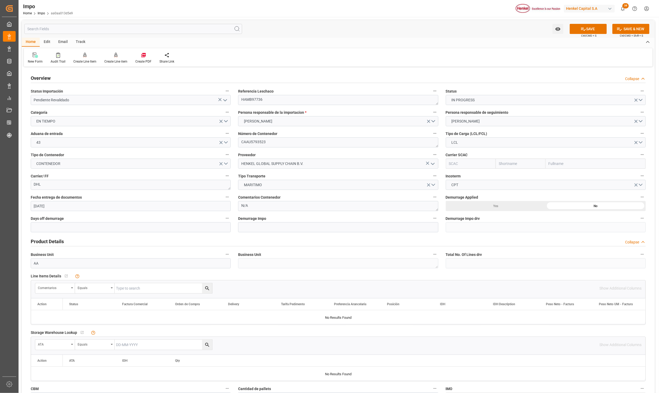
paste input "HAMB97736"
type input "HAMB97736"
click at [203, 290] on button "search button" at bounding box center [207, 288] width 10 height 10
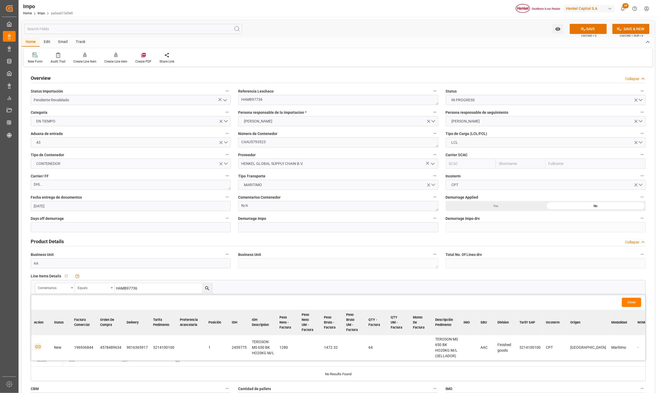
click at [37, 347] on icon "button" at bounding box center [38, 346] width 7 height 7
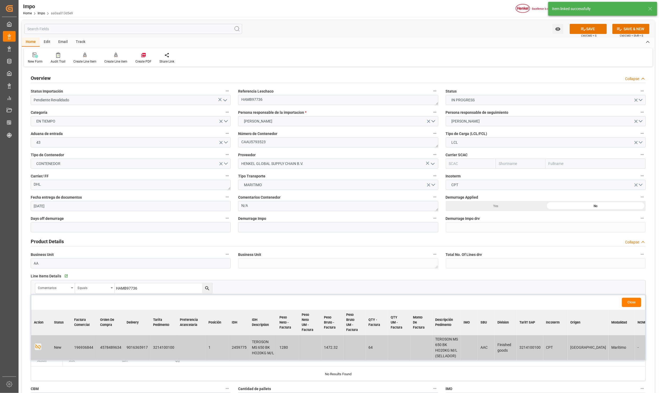
click at [627, 304] on button "Close" at bounding box center [631, 302] width 19 height 9
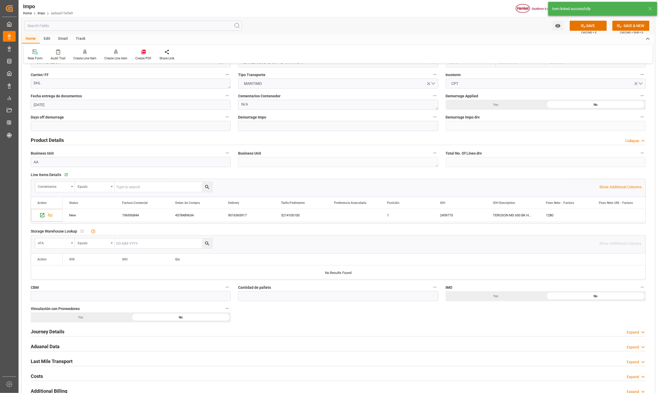
scroll to position [119, 0]
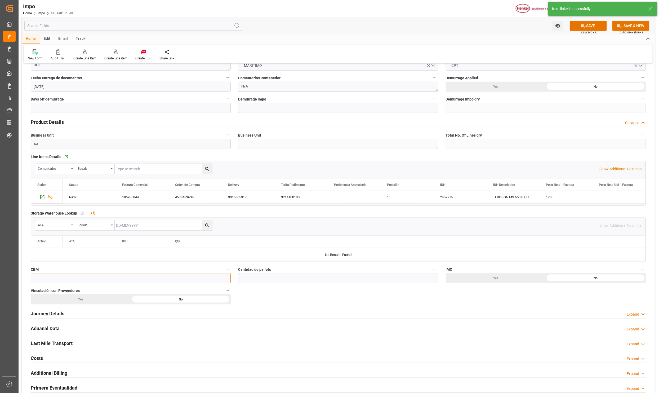
click at [42, 280] on input "text" at bounding box center [131, 278] width 200 height 10
click at [77, 282] on input "text" at bounding box center [131, 278] width 200 height 10
type input "3.64"
click at [270, 280] on input "text" at bounding box center [338, 278] width 200 height 10
type input "4"
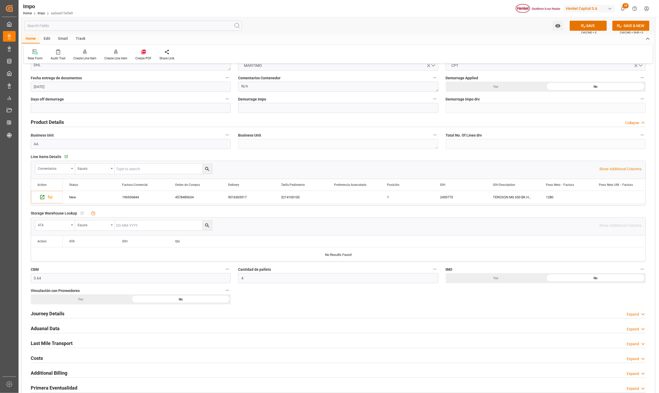
click at [574, 281] on div "No" at bounding box center [596, 278] width 100 height 10
click at [74, 300] on div "Yes" at bounding box center [81, 299] width 100 height 10
click at [50, 314] on h2 "Journey Details" at bounding box center [48, 313] width 34 height 7
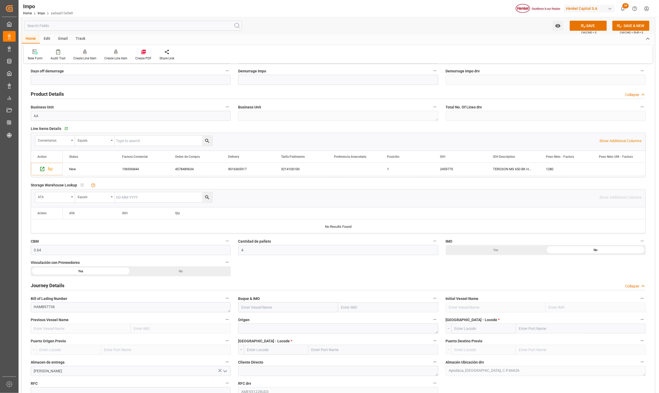
scroll to position [159, 0]
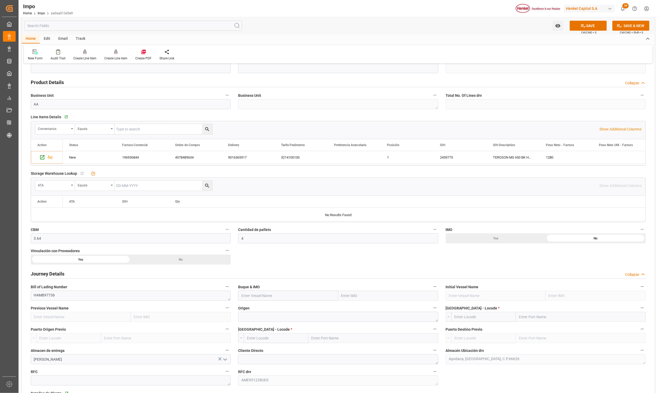
click at [339, 298] on input "text" at bounding box center [388, 295] width 100 height 10
paste input "HERMANN SCHULTE"
type input "HERMANN SCHULTE"
click at [368, 305] on div "9535187 - HERMANN SCHULTE" at bounding box center [364, 307] width 51 height 12
type input "HERMANN SCHULTE"
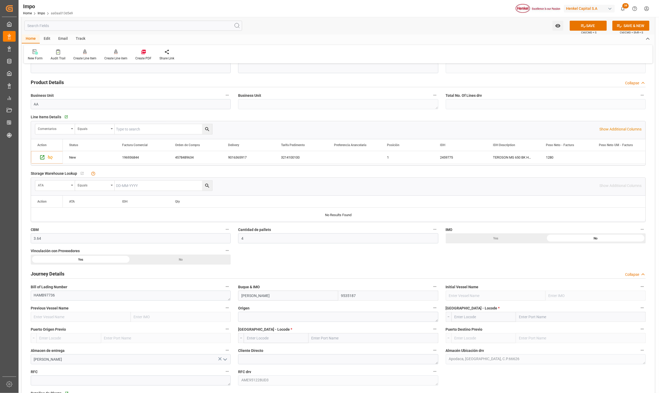
type input "9535187"
click at [260, 317] on textarea at bounding box center [338, 317] width 200 height 10
type textarea "AMSTERDAM"
click at [328, 338] on input "text" at bounding box center [374, 338] width 130 height 10
type input "VERACRU"
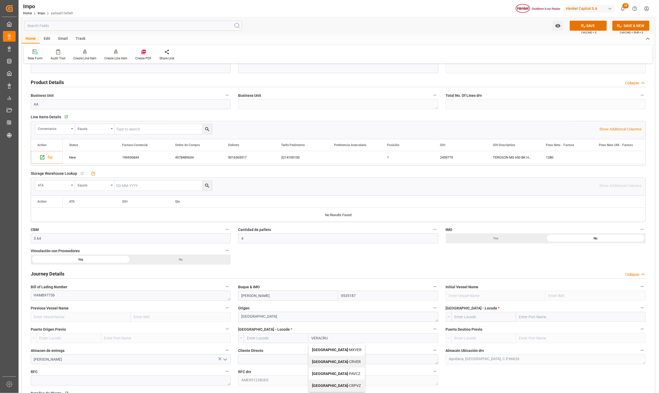
click at [336, 348] on span "Veracruz - MXVER" at bounding box center [337, 349] width 50 height 4
type input "MXVER"
type input "[GEOGRAPHIC_DATA]"
click at [549, 320] on input "text" at bounding box center [581, 317] width 130 height 10
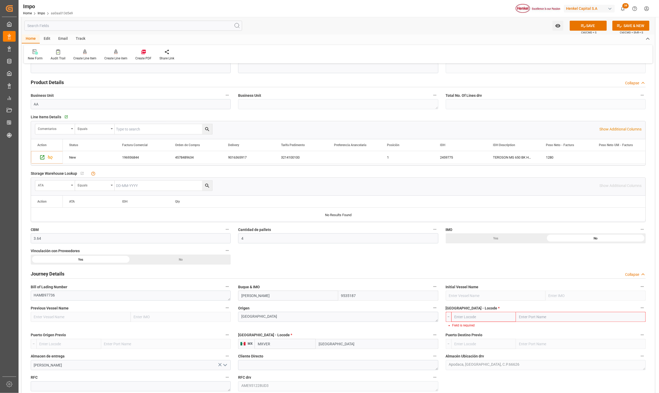
click at [540, 314] on input "text" at bounding box center [581, 317] width 130 height 10
paste input "BREMERHAVEN,"
type input "BREMERHAVEN,"
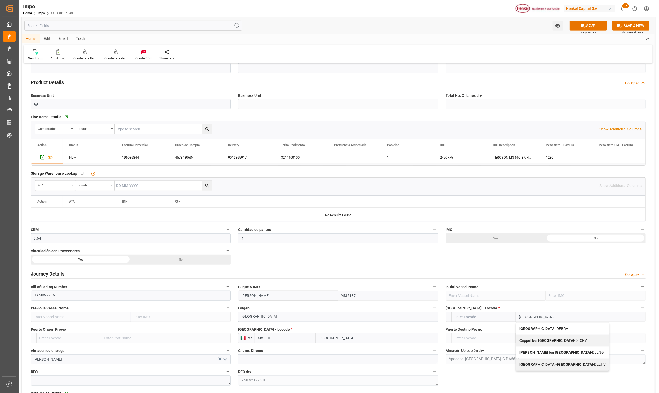
click at [552, 328] on span "Bremerhaven - DEBRV" at bounding box center [544, 328] width 49 height 4
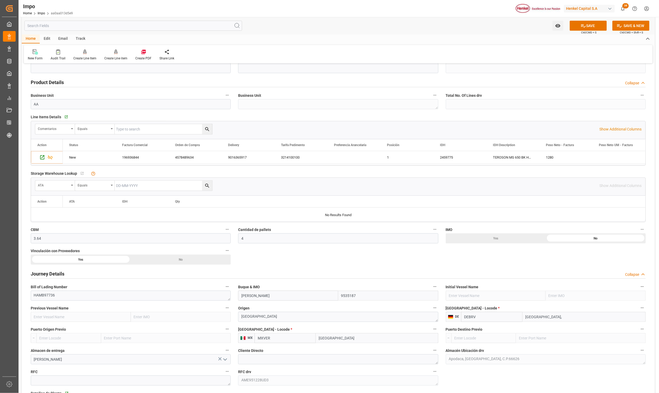
type input "DEBRV"
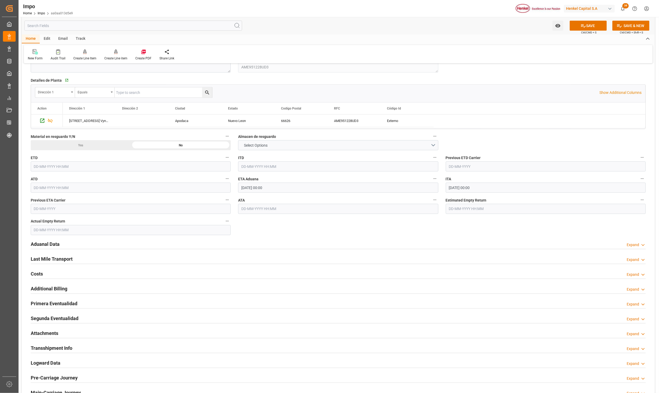
scroll to position [477, 0]
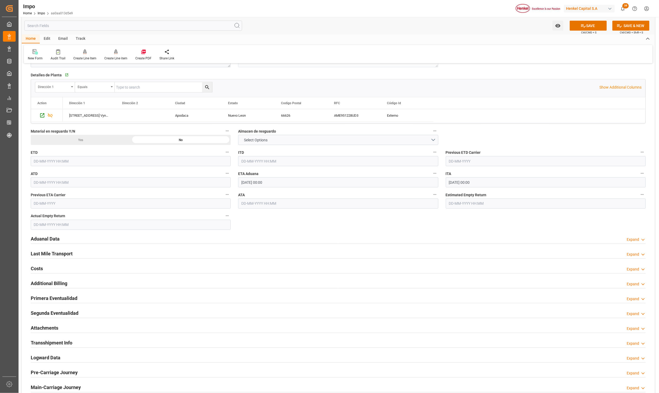
type input "Bremerhaven"
click at [47, 238] on h2 "Aduanal Data" at bounding box center [45, 238] width 29 height 7
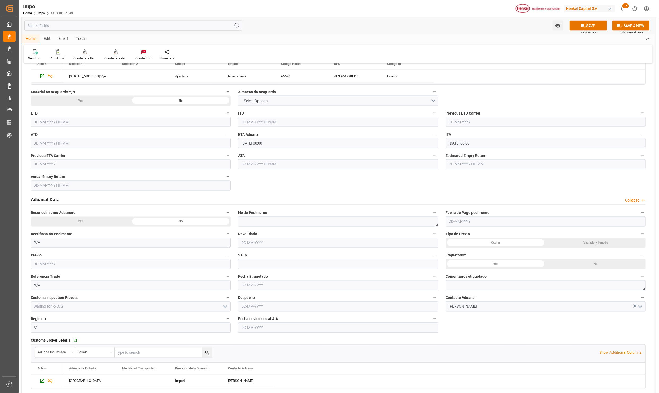
scroll to position [517, 0]
click at [273, 327] on input "text" at bounding box center [338, 327] width 200 height 10
type input "14-10-2025"
click at [597, 23] on button "SAVE" at bounding box center [588, 26] width 37 height 10
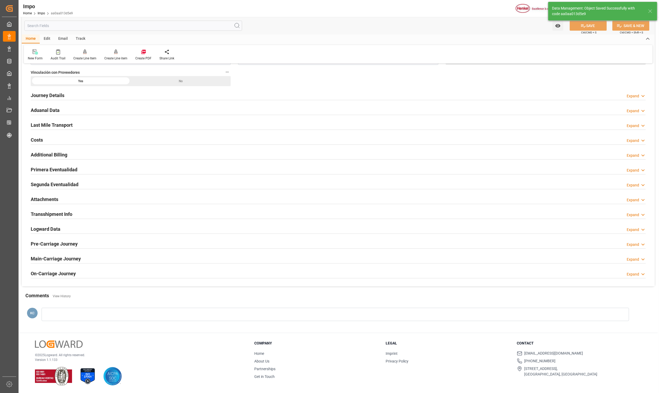
type textarea "AA"
type input "0"
type input "1"
drag, startPoint x: 40, startPoint y: 197, endPoint x: 414, endPoint y: 233, distance: 375.5
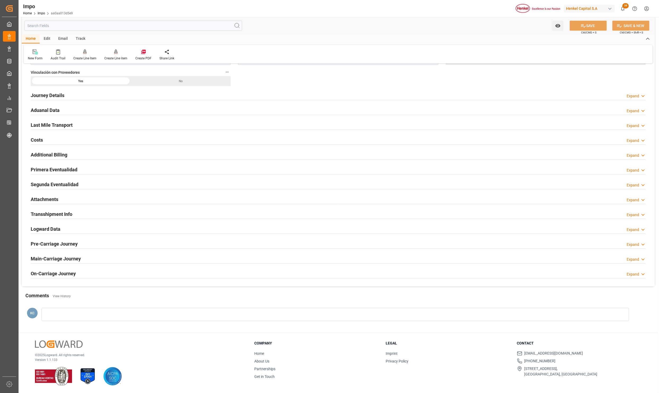
click at [40, 197] on h2 "Attachments" at bounding box center [45, 199] width 28 height 7
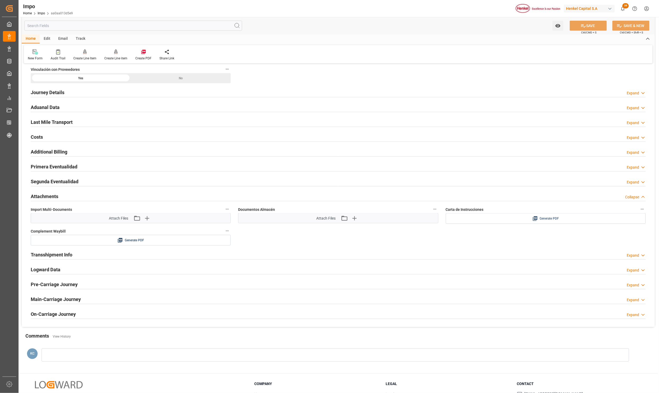
click at [536, 221] on icon at bounding box center [535, 218] width 5 height 5
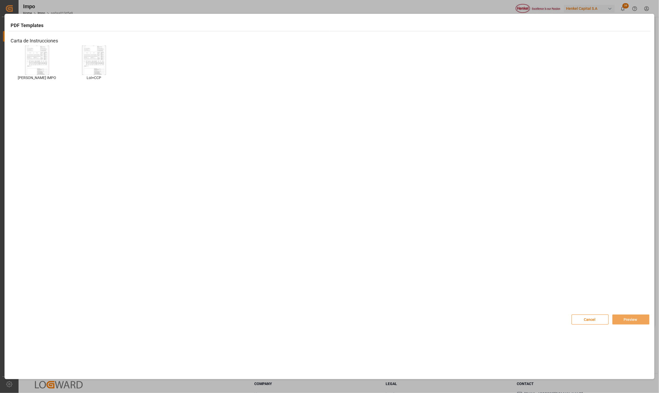
click at [41, 63] on img at bounding box center [36, 60] width 21 height 30
click at [626, 317] on button "Preview" at bounding box center [631, 319] width 37 height 10
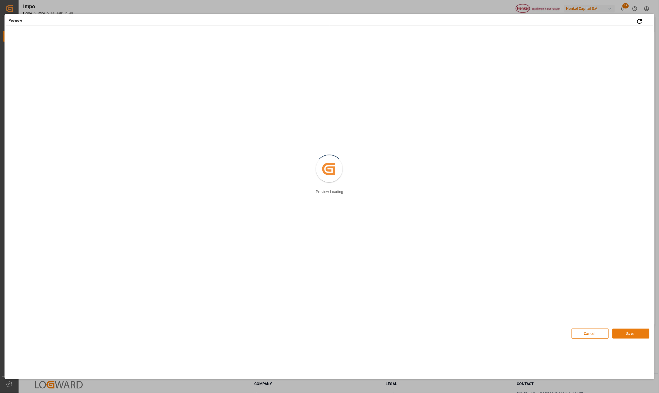
click at [632, 338] on button "Save" at bounding box center [631, 333] width 37 height 10
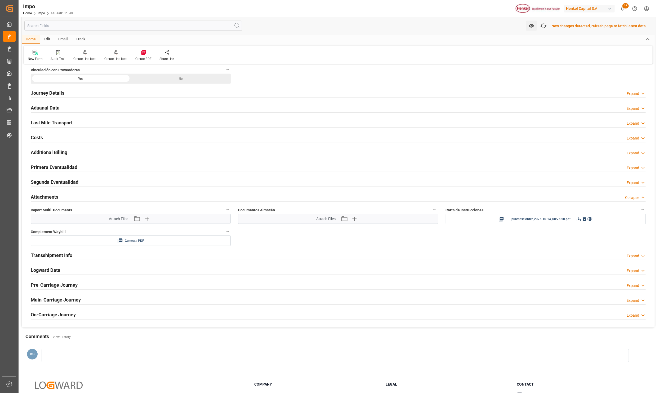
scroll to position [341, 0]
click at [578, 221] on icon at bounding box center [579, 218] width 6 height 6
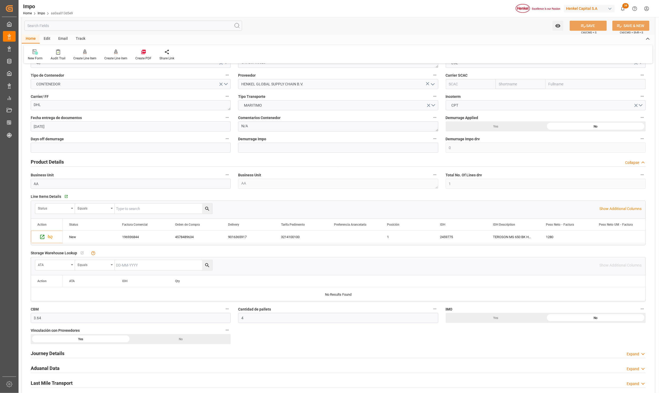
scroll to position [0, 0]
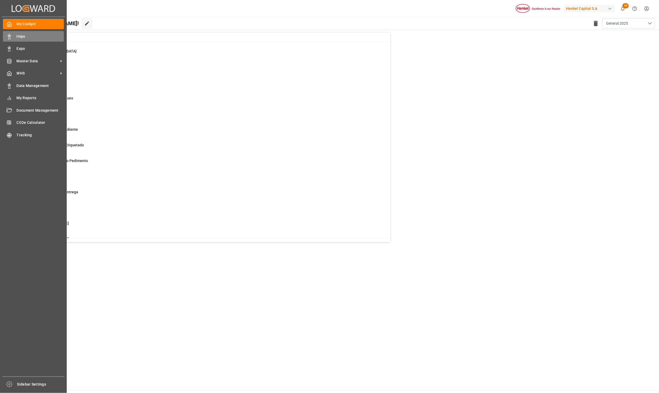
click at [22, 36] on span "Impo" at bounding box center [40, 37] width 47 height 6
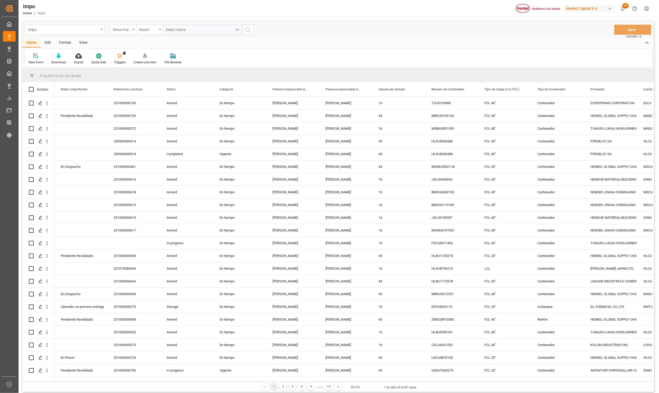
click at [99, 29] on div "Impo" at bounding box center [64, 30] width 79 height 10
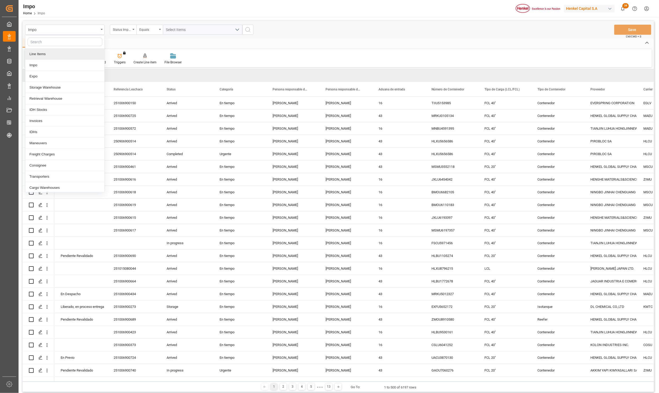
click at [48, 52] on div "Line Items" at bounding box center [64, 53] width 79 height 11
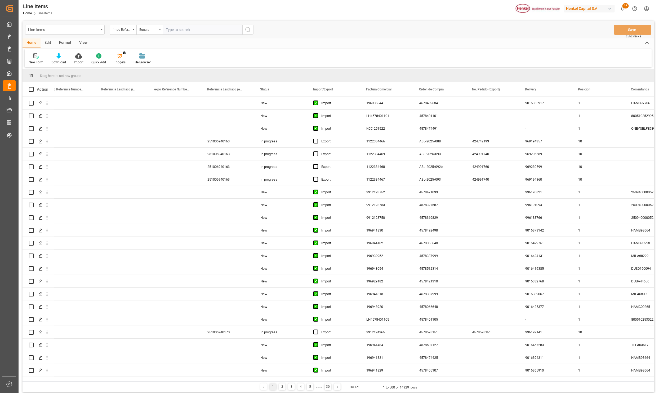
click at [85, 42] on div "View" at bounding box center [83, 42] width 16 height 9
click at [62, 56] on icon at bounding box center [59, 55] width 5 height 5
click at [69, 76] on div "New Item" at bounding box center [74, 75] width 46 height 6
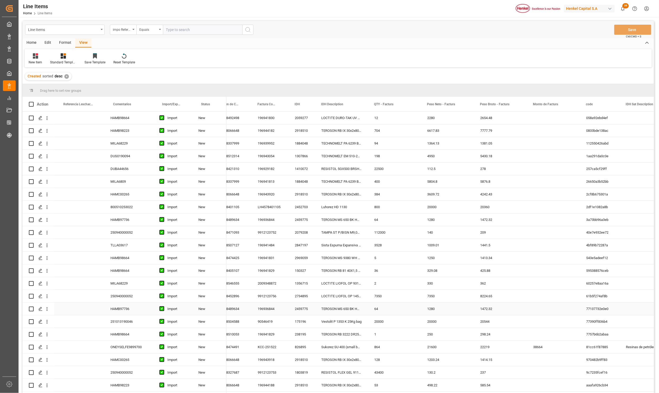
click at [30, 309] on input "Press Space to toggle row selection (unchecked)" at bounding box center [31, 308] width 5 height 5
checkbox input "true"
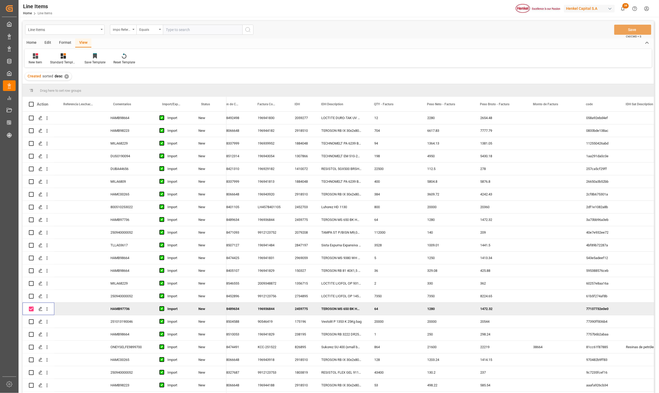
click at [48, 42] on div "Edit" at bounding box center [48, 42] width 15 height 9
click at [63, 56] on icon at bounding box center [65, 55] width 4 height 5
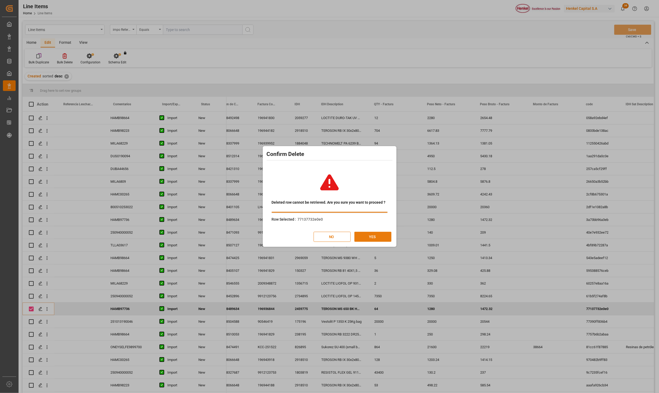
click at [363, 237] on button "YES" at bounding box center [372, 237] width 37 height 10
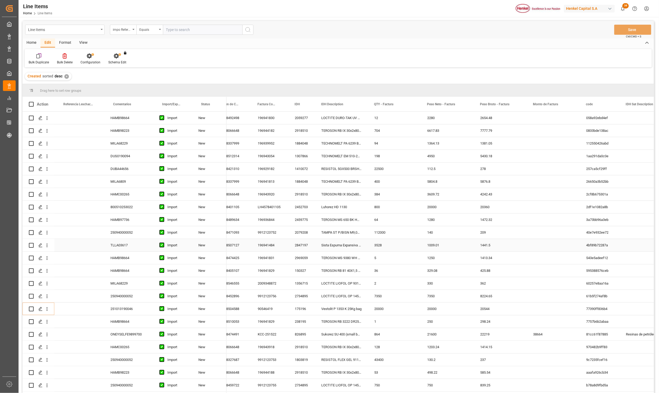
click at [208, 235] on div "New" at bounding box center [209, 232] width 34 height 12
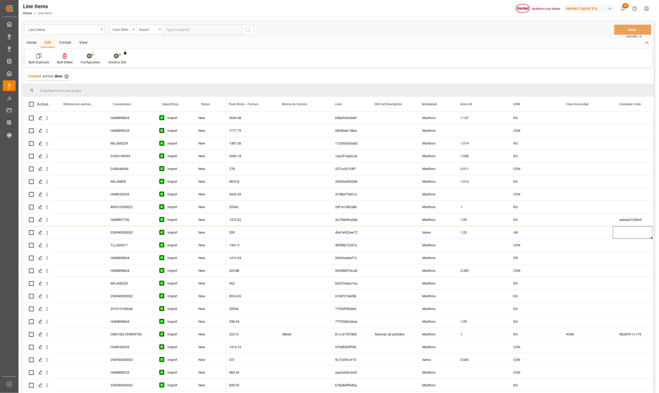
scroll to position [0, 263]
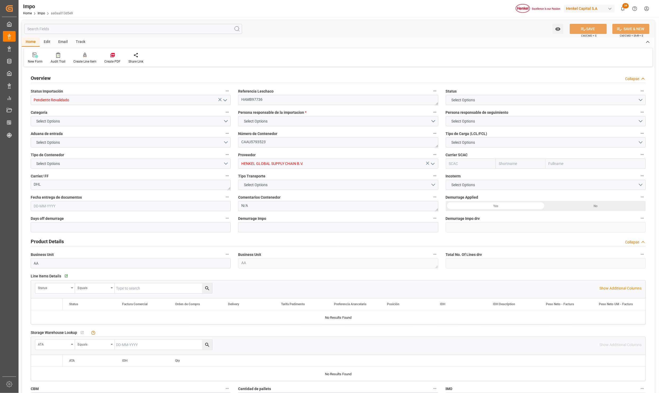
type input "0"
type input "1"
type input "3.64"
type input "4"
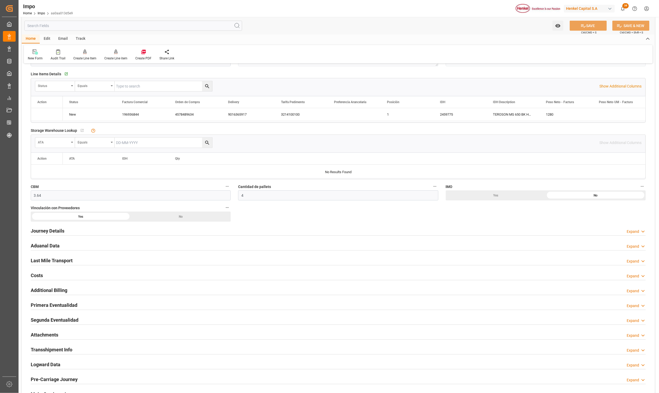
type input "[DATE]"
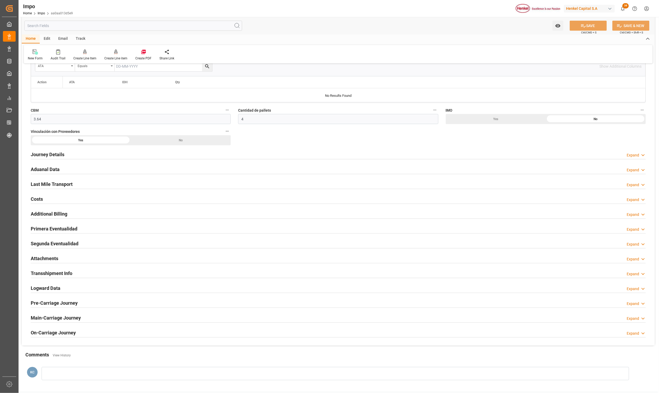
scroll to position [318, 0]
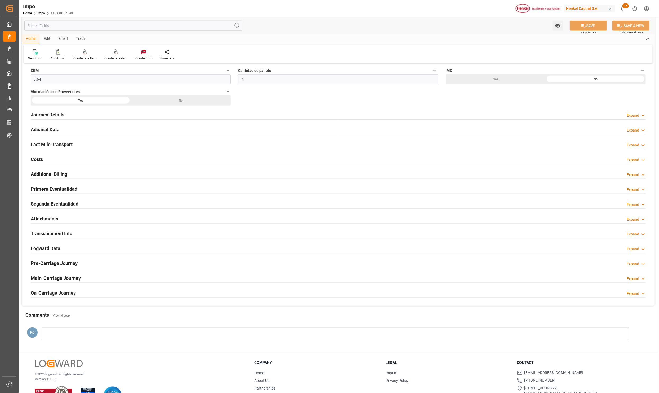
click at [54, 222] on h2 "Attachments" at bounding box center [45, 218] width 28 height 7
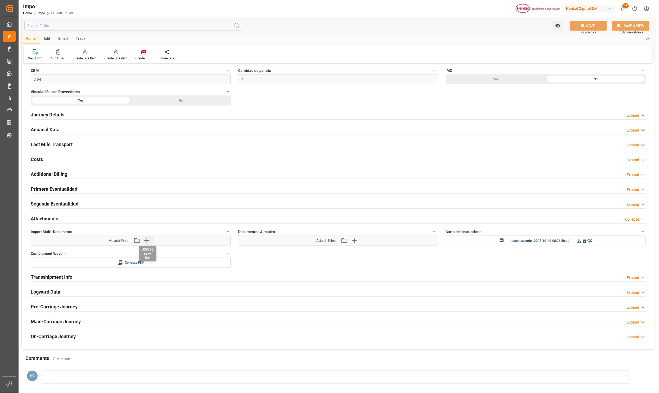
click at [144, 242] on icon "button" at bounding box center [147, 240] width 8 height 8
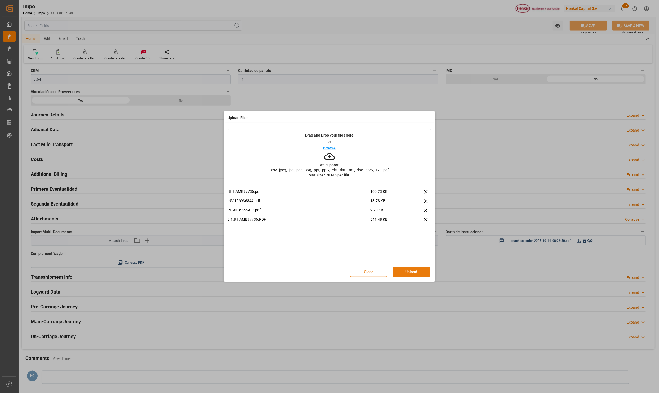
click at [410, 273] on button "Upload" at bounding box center [411, 272] width 37 height 10
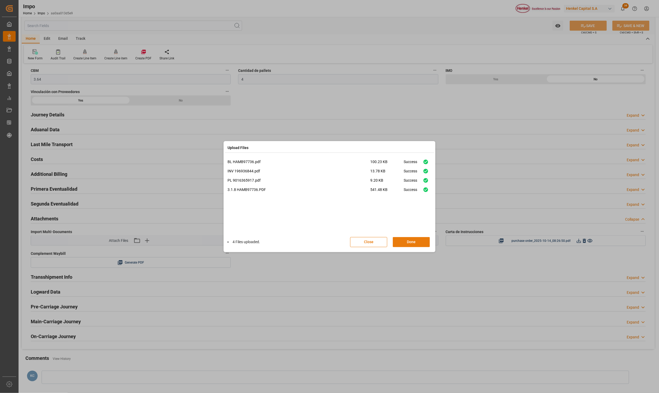
click at [419, 242] on button "Done" at bounding box center [411, 242] width 37 height 10
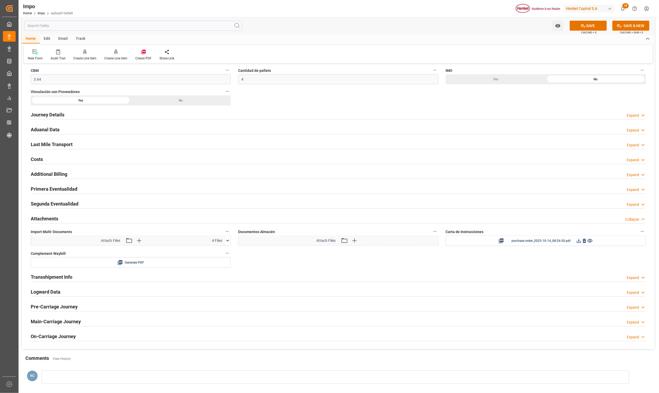
click at [581, 26] on icon at bounding box center [583, 25] width 5 height 3
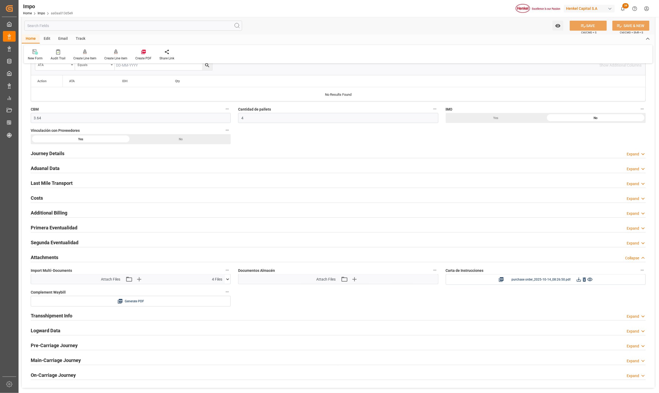
scroll to position [278, 0]
click at [52, 168] on h2 "Aduanal Data" at bounding box center [45, 169] width 29 height 7
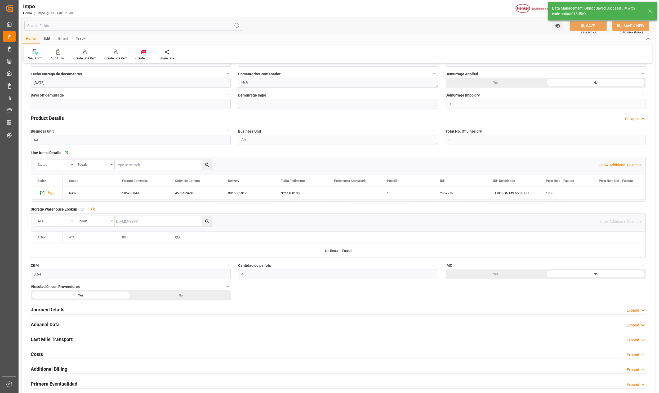
scroll to position [199, 0]
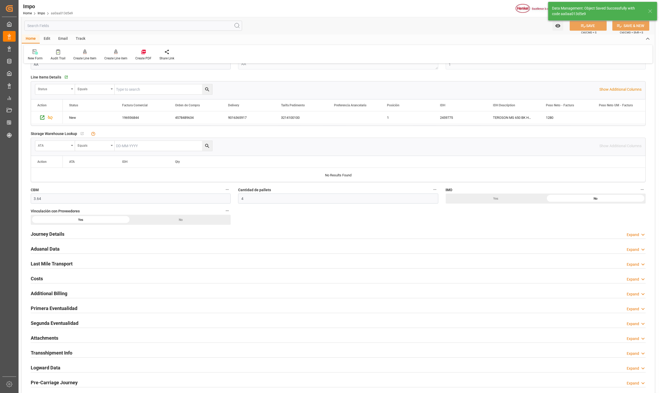
drag, startPoint x: 39, startPoint y: 249, endPoint x: 200, endPoint y: 300, distance: 168.9
click at [39, 249] on h2 "Aduanal Data" at bounding box center [45, 248] width 29 height 7
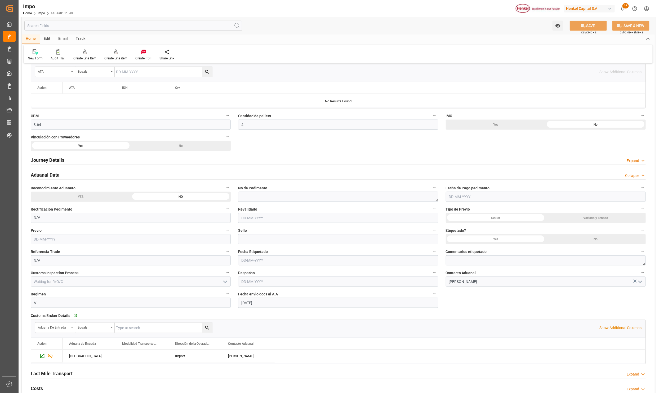
scroll to position [278, 0]
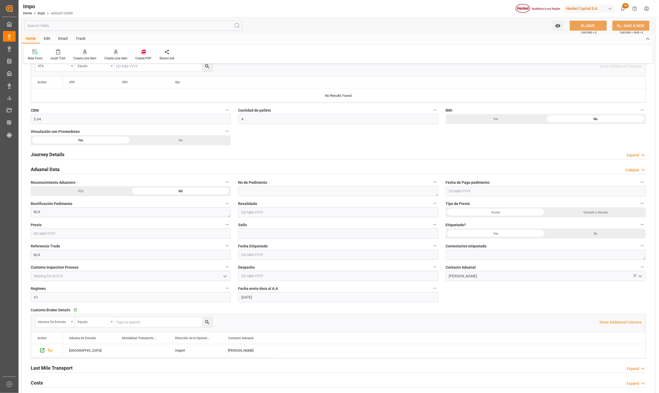
click at [588, 232] on div "No" at bounding box center [596, 233] width 100 height 10
click at [584, 17] on header "Impo Home Impo aa0aa013d5e9 Henkel Capital S.A 38 Notifications Only show unrea…" at bounding box center [337, 8] width 644 height 17
click at [585, 24] on button "SAVE" at bounding box center [588, 26] width 37 height 10
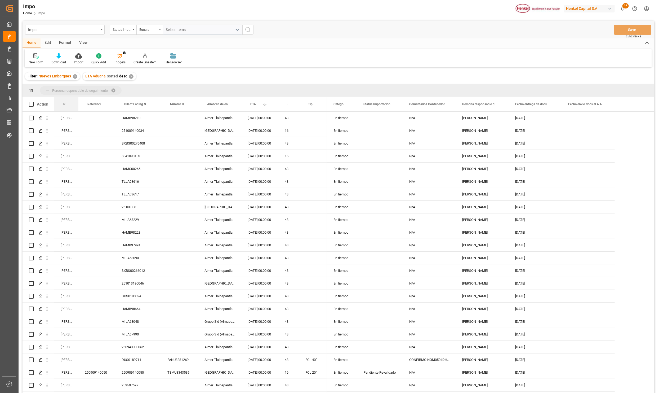
drag, startPoint x: 69, startPoint y: 95, endPoint x: 69, endPoint y: 91, distance: 3.7
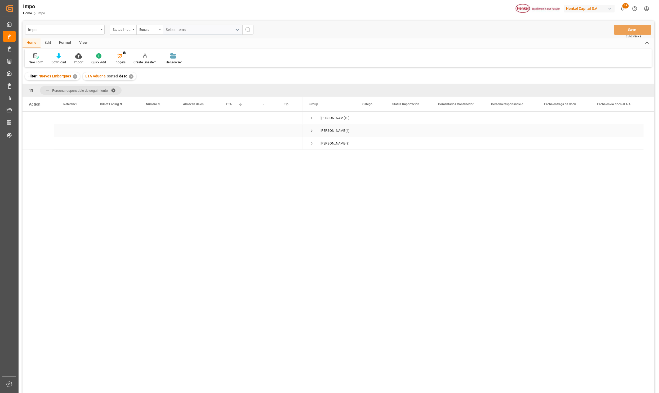
click at [311, 128] on span "Press SPACE to select this row." at bounding box center [311, 130] width 5 height 5
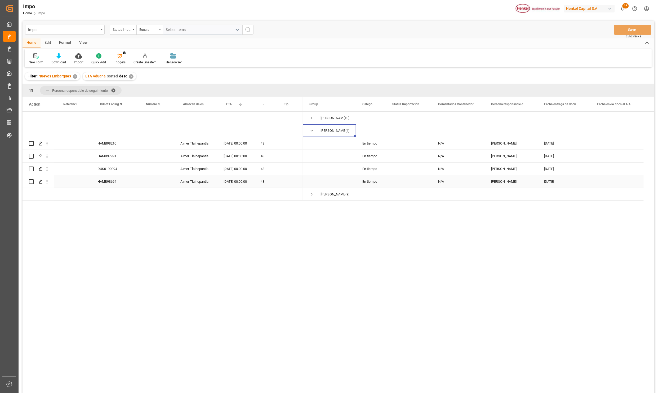
click at [229, 181] on div "[DATE] 00:00:00" at bounding box center [235, 181] width 37 height 12
click at [119, 182] on div "HAMB98664" at bounding box center [114, 181] width 46 height 12
